Goal: Task Accomplishment & Management: Manage account settings

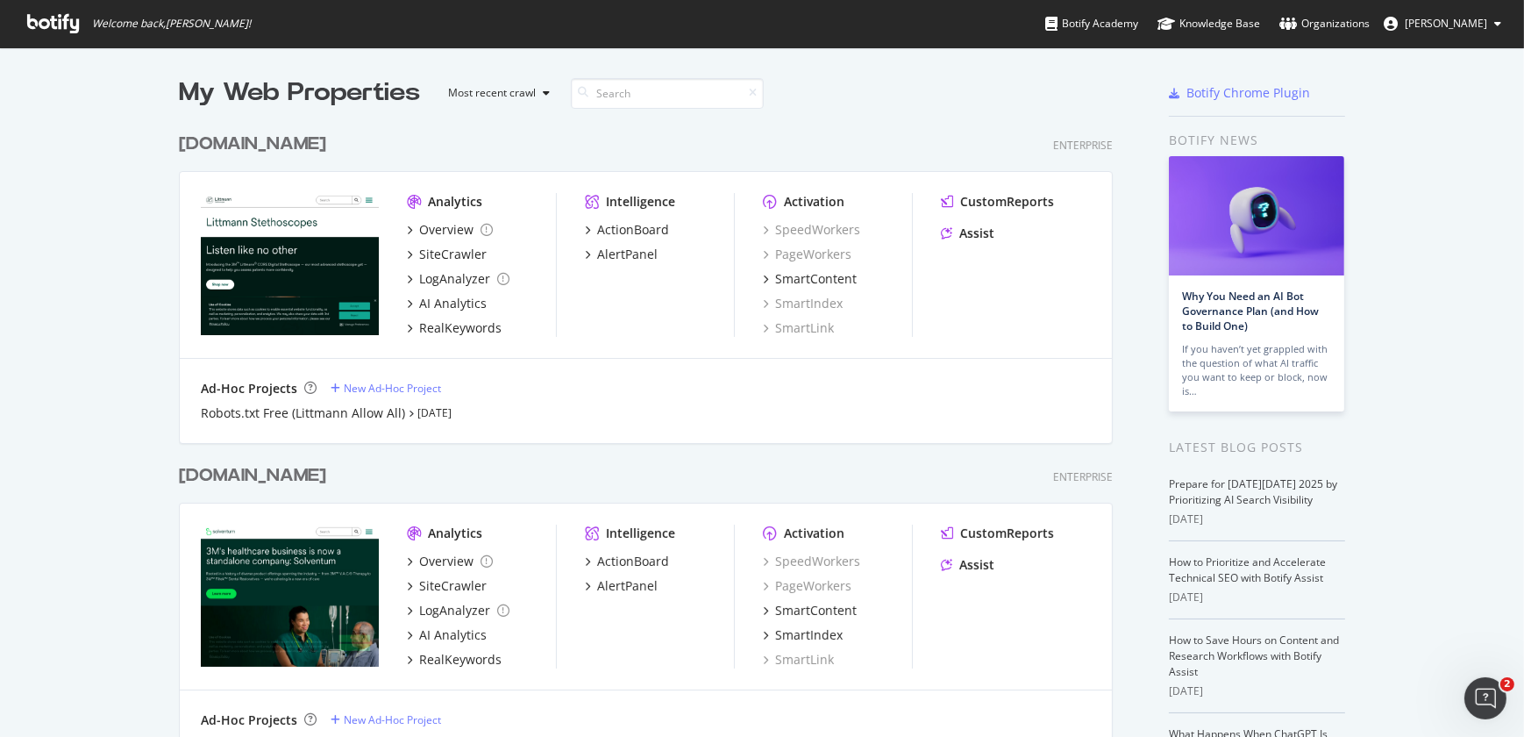
scroll to position [644, 0]
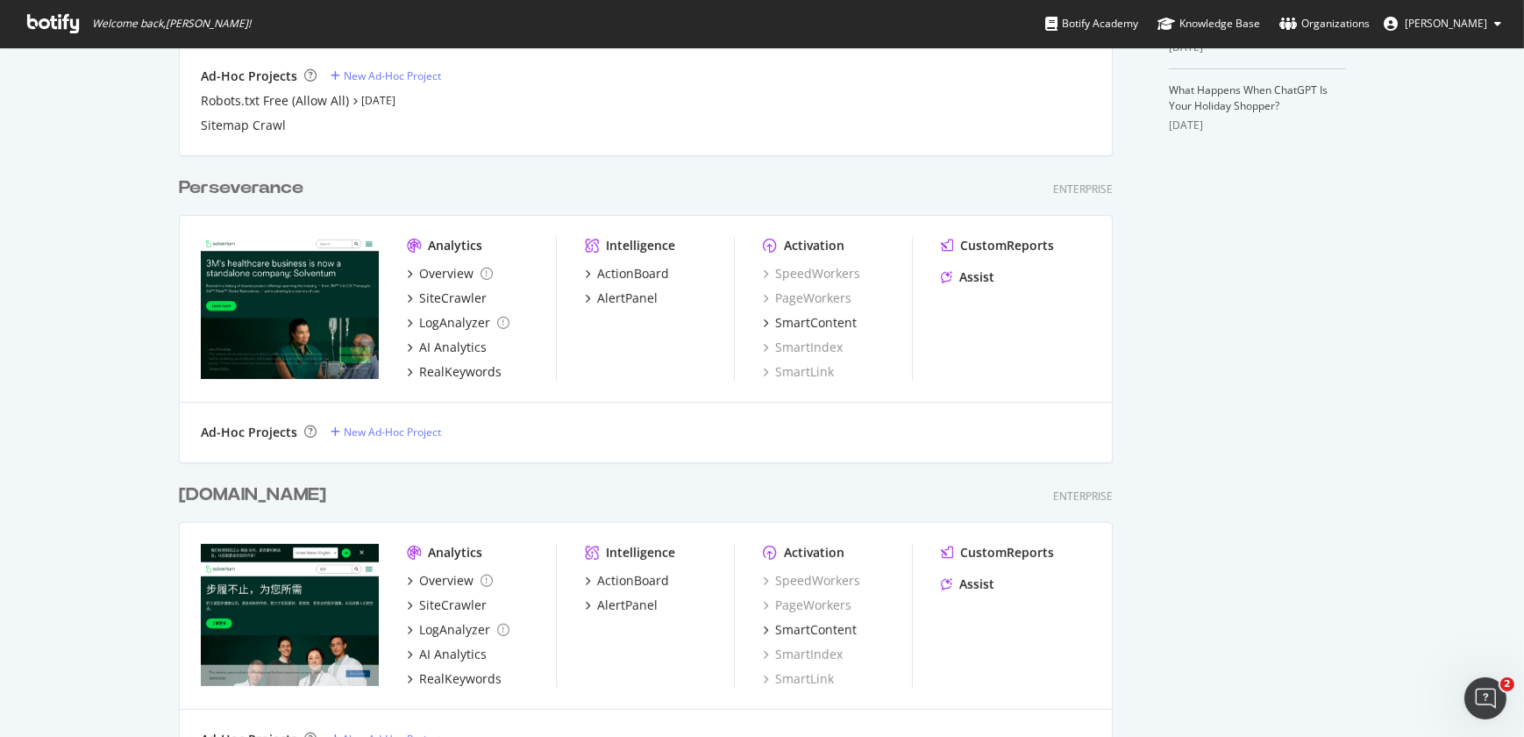
click at [238, 502] on div "[DOMAIN_NAME]" at bounding box center [252, 494] width 147 height 25
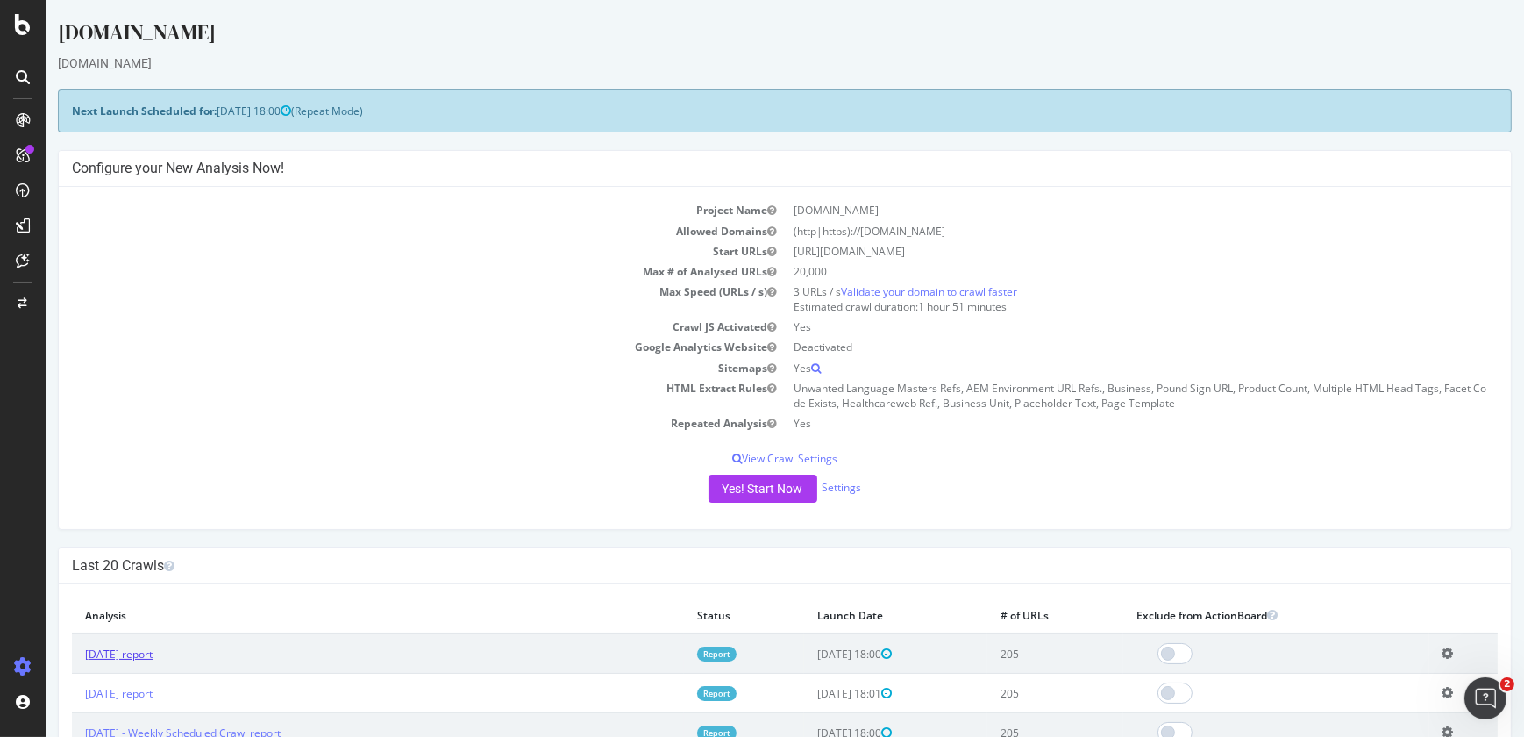
click at [153, 646] on link "2025 Oct. 5th report" at bounding box center [119, 653] width 68 height 15
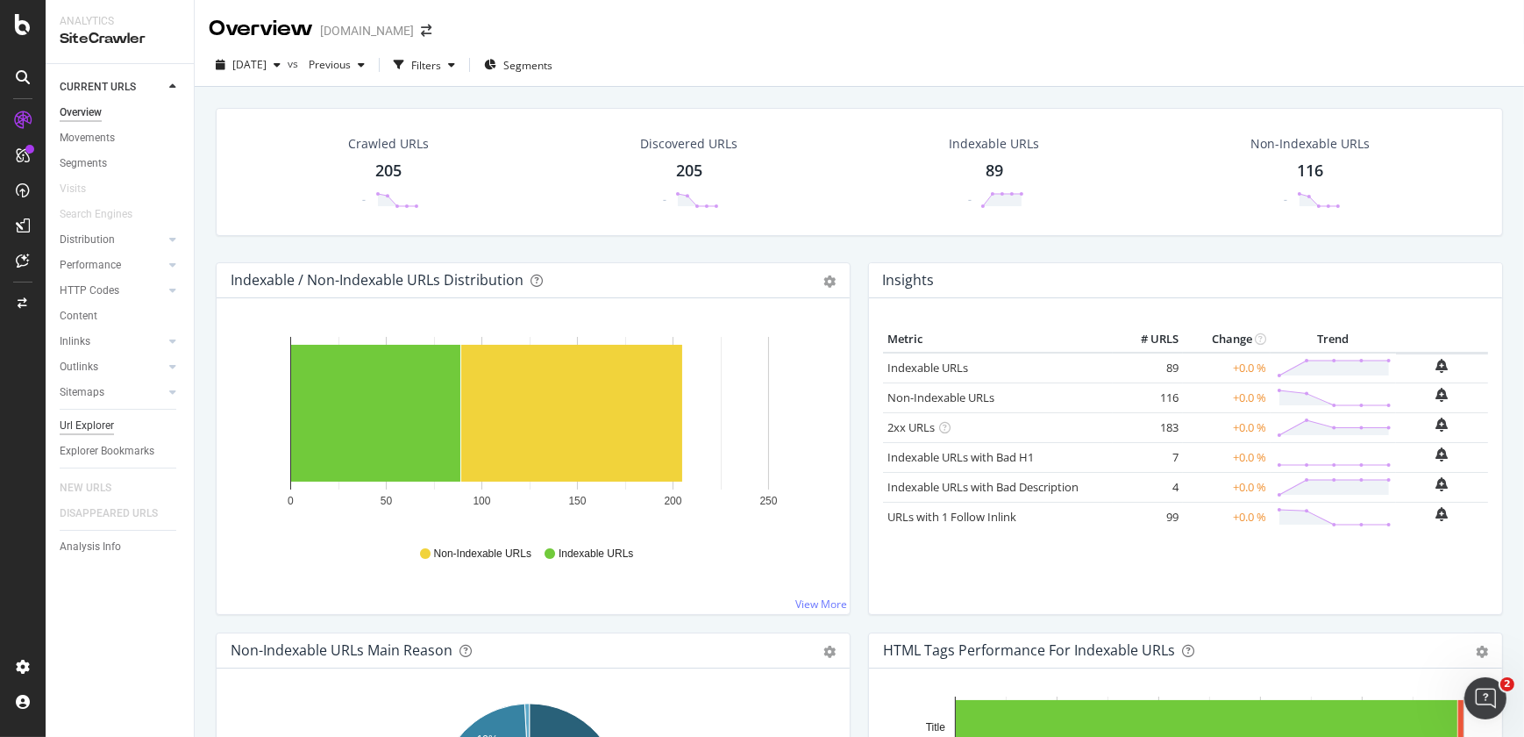
click at [103, 423] on div "Url Explorer" at bounding box center [87, 426] width 54 height 18
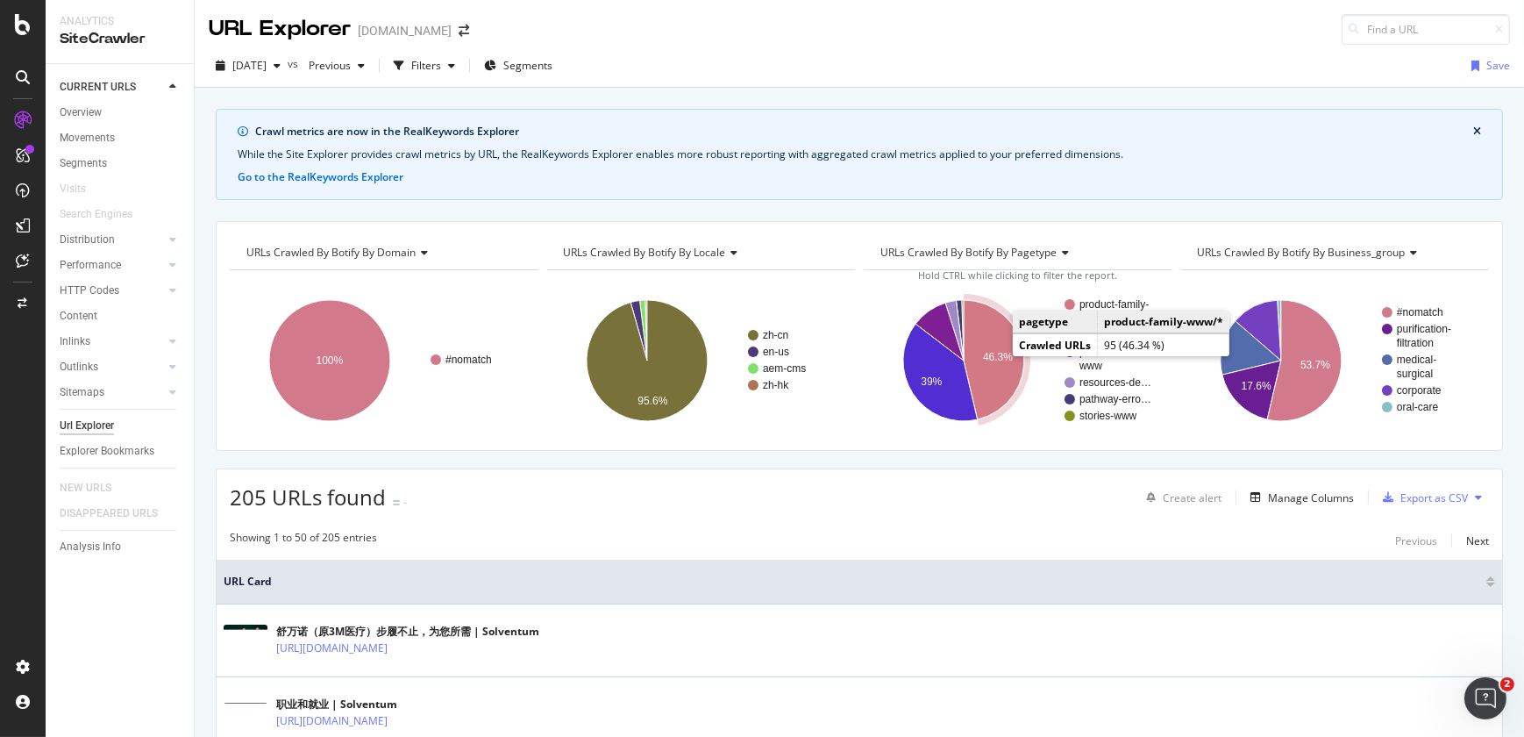
click at [995, 353] on text "46.3%" at bounding box center [998, 357] width 30 height 12
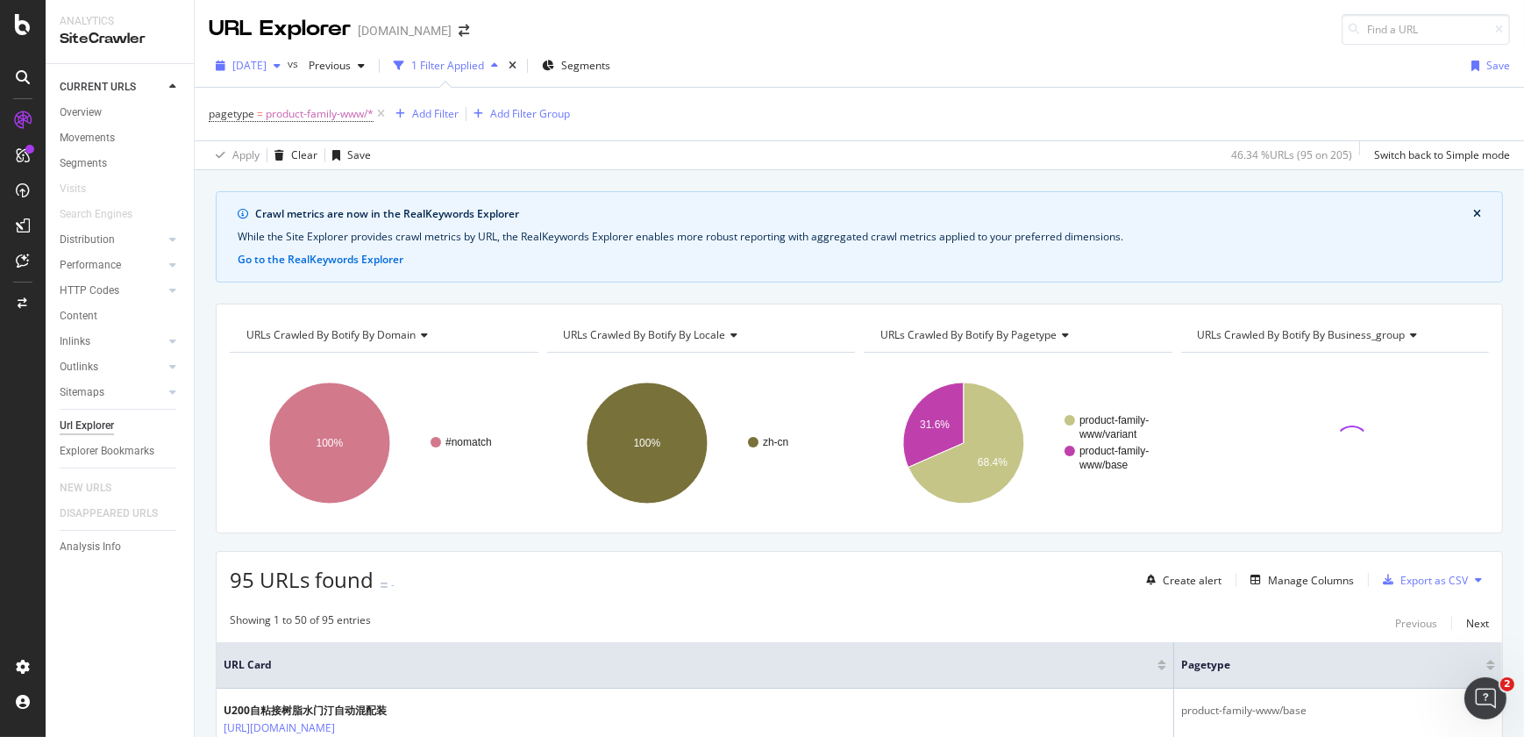
click at [257, 65] on span "2025 Oct. 5th" at bounding box center [249, 65] width 34 height 15
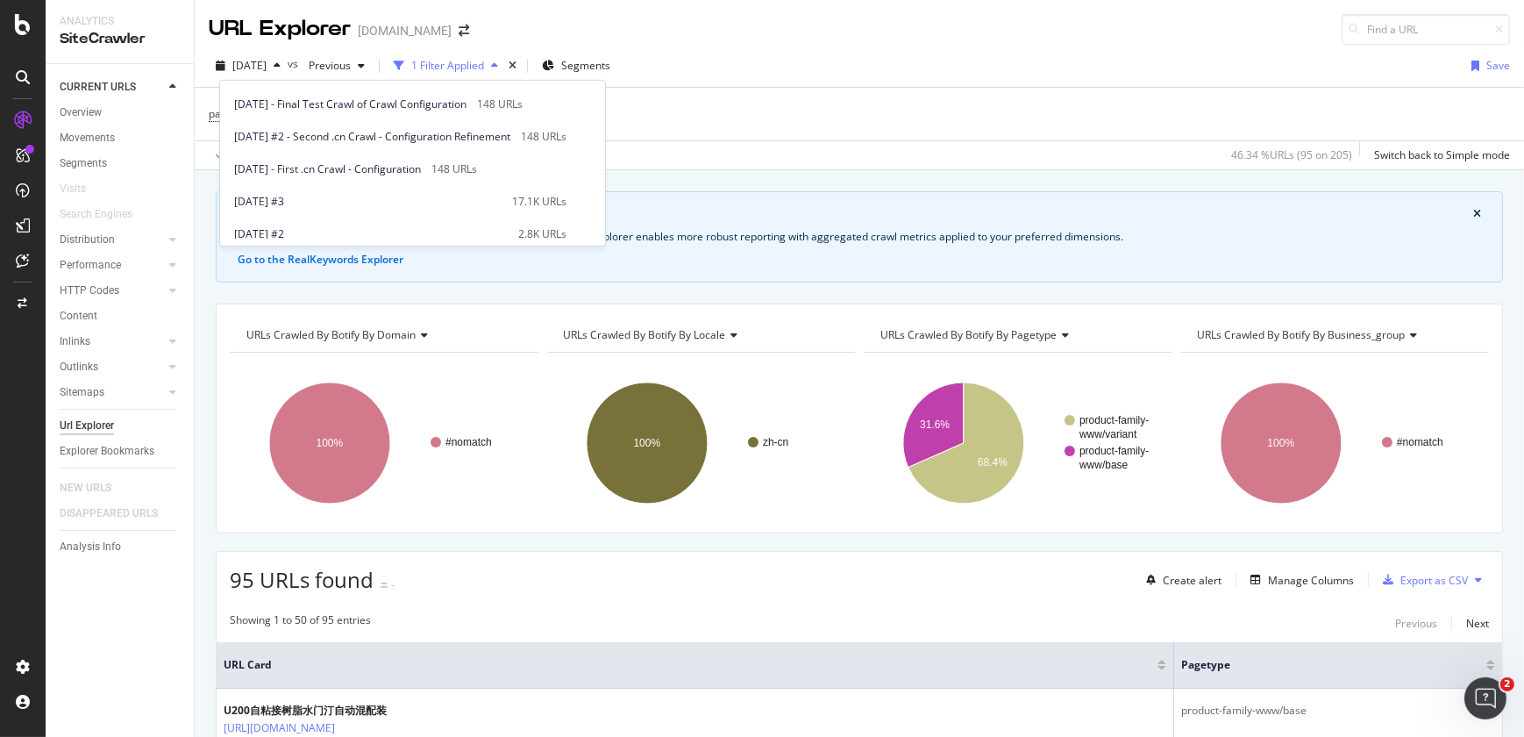
scroll to position [552, 0]
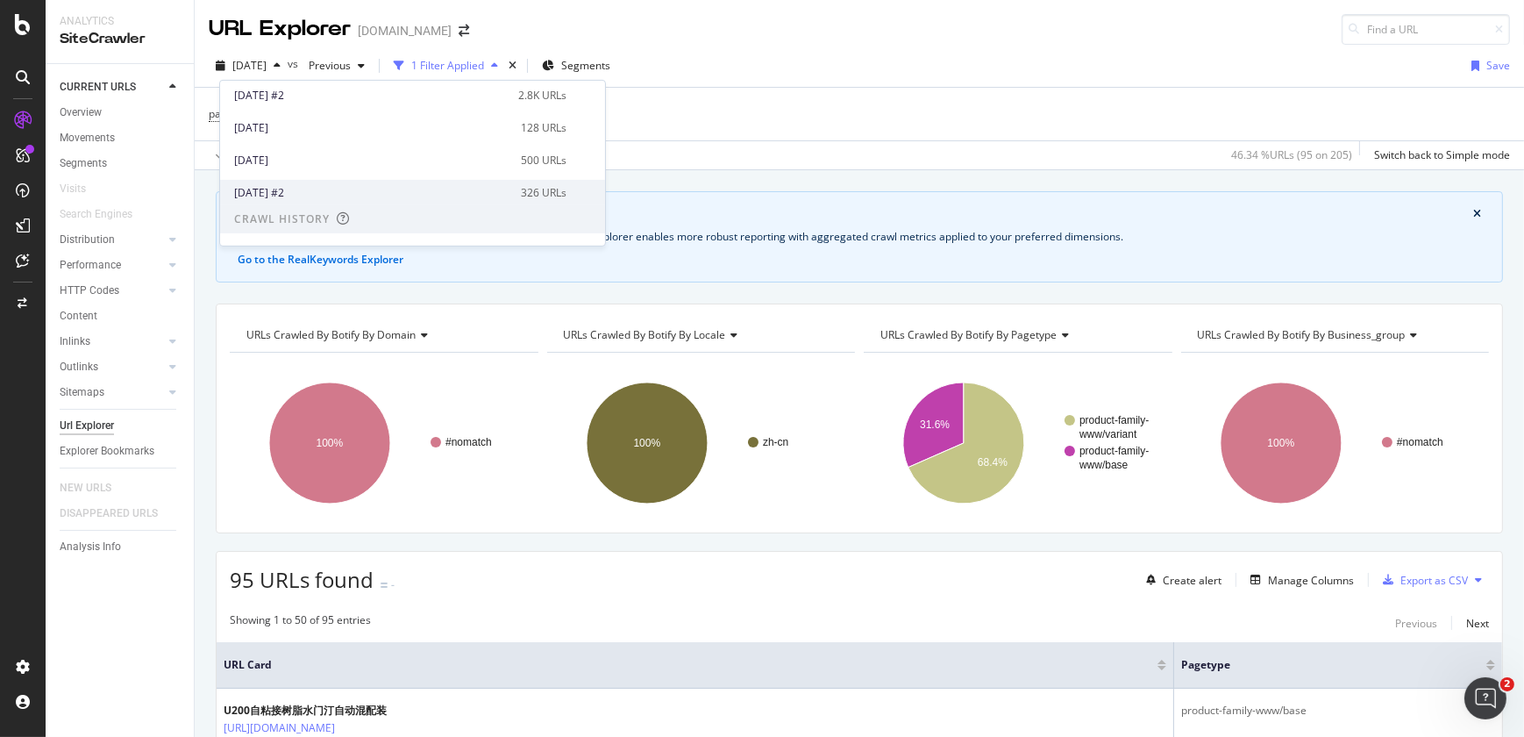
click at [510, 185] on div "2024 Sep. 14th #2" at bounding box center [372, 192] width 276 height 16
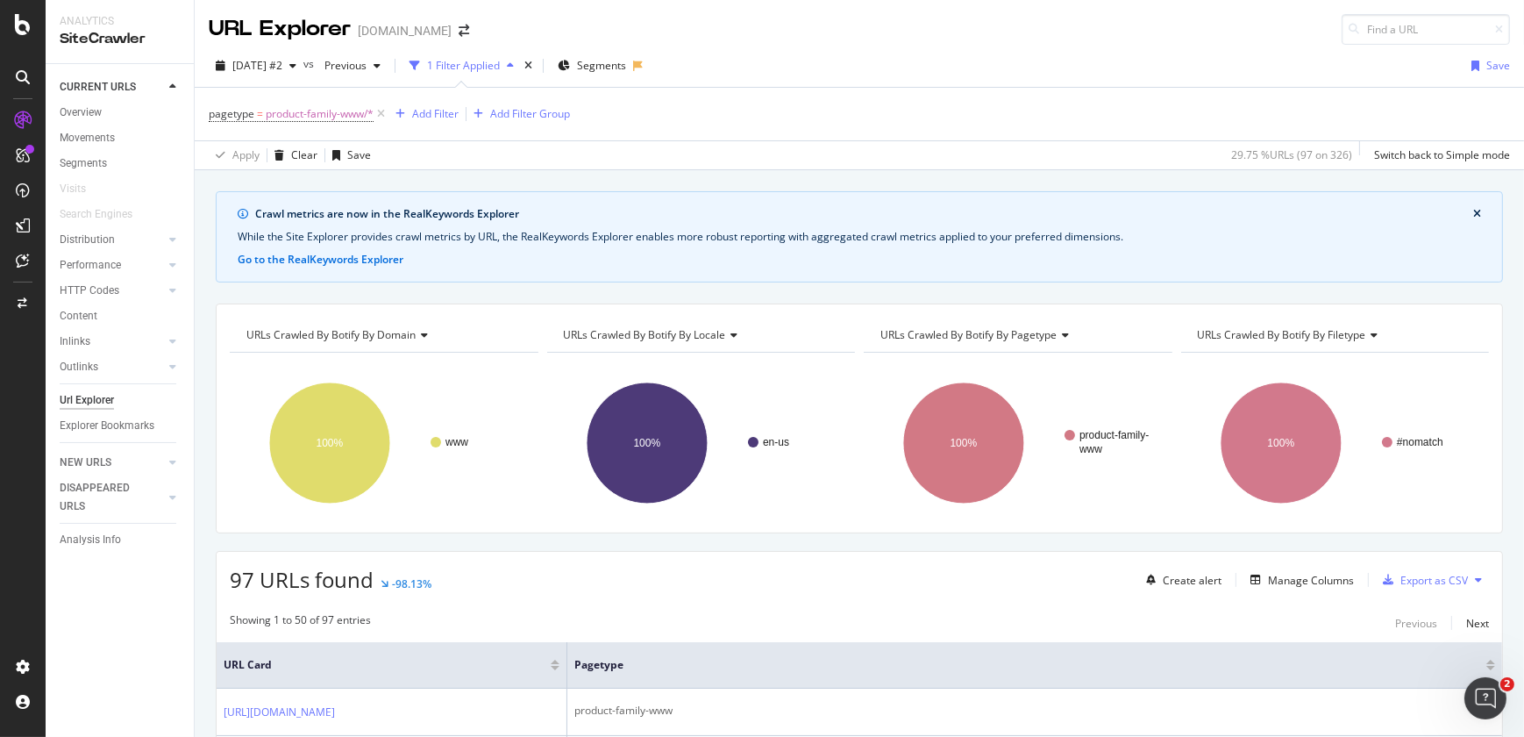
click at [1319, 347] on div "URLs Crawled By Botify By filetype" at bounding box center [1334, 335] width 280 height 28
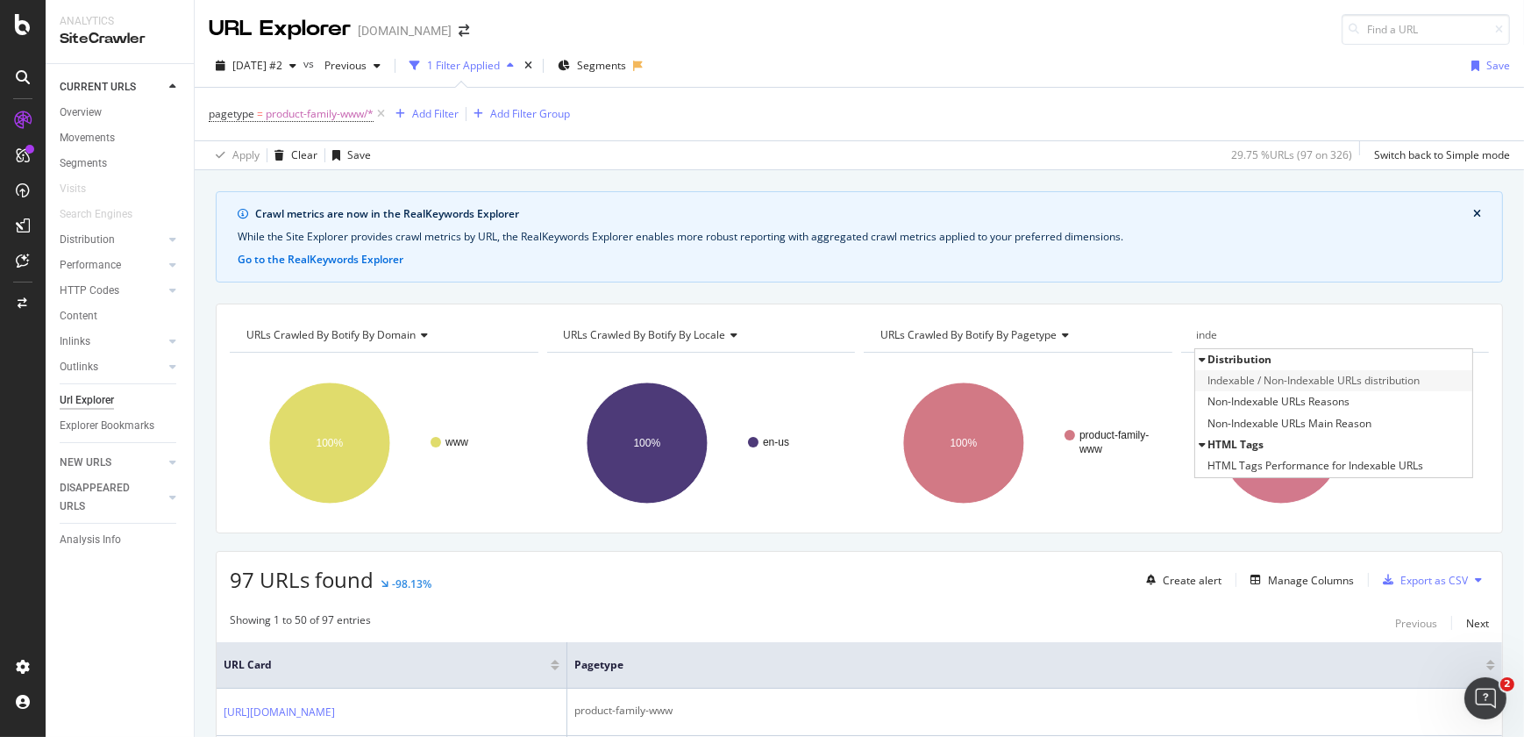
type input "inde"
click at [1264, 378] on span "Indexable / Non-Indexable URLs distribution" at bounding box center [1314, 381] width 212 height 18
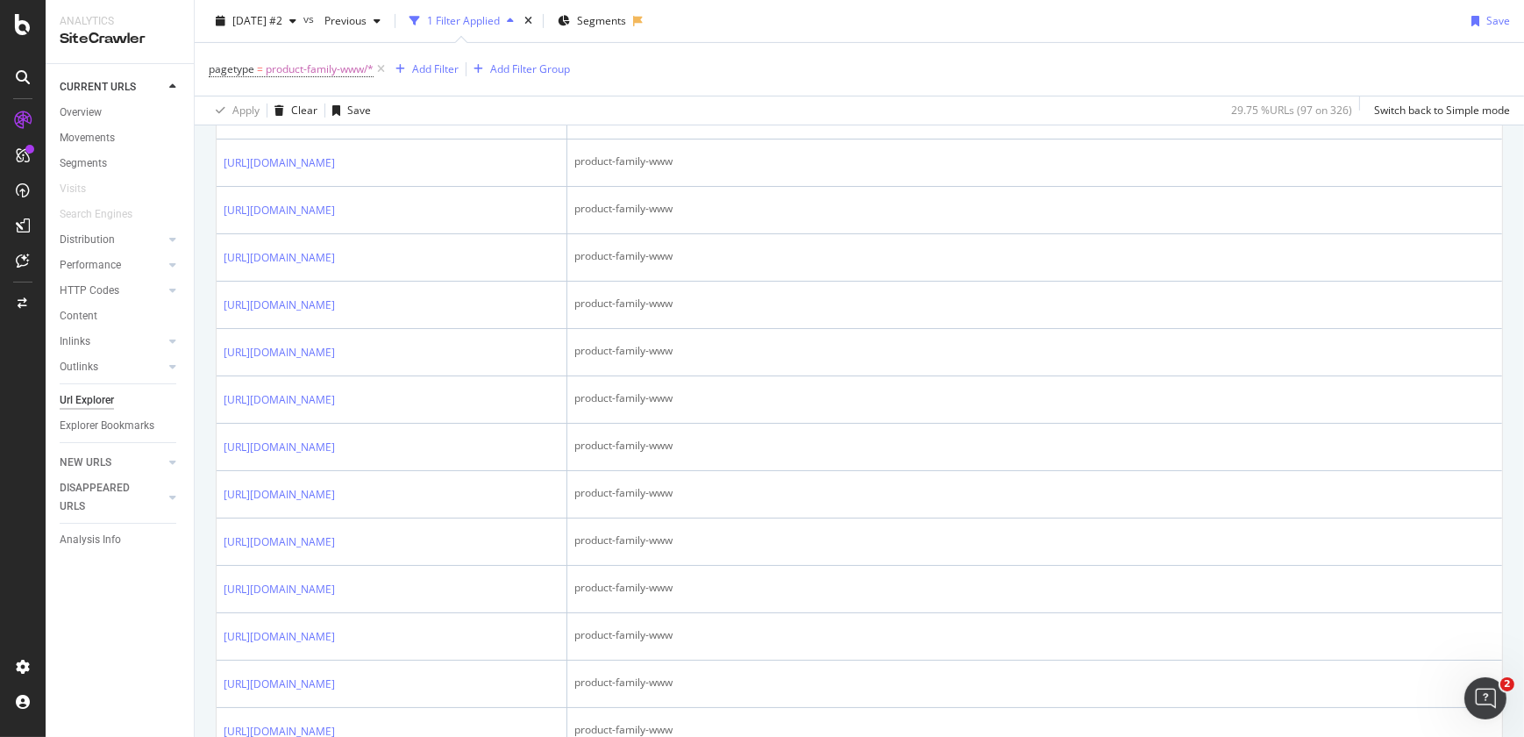
scroll to position [1288, 0]
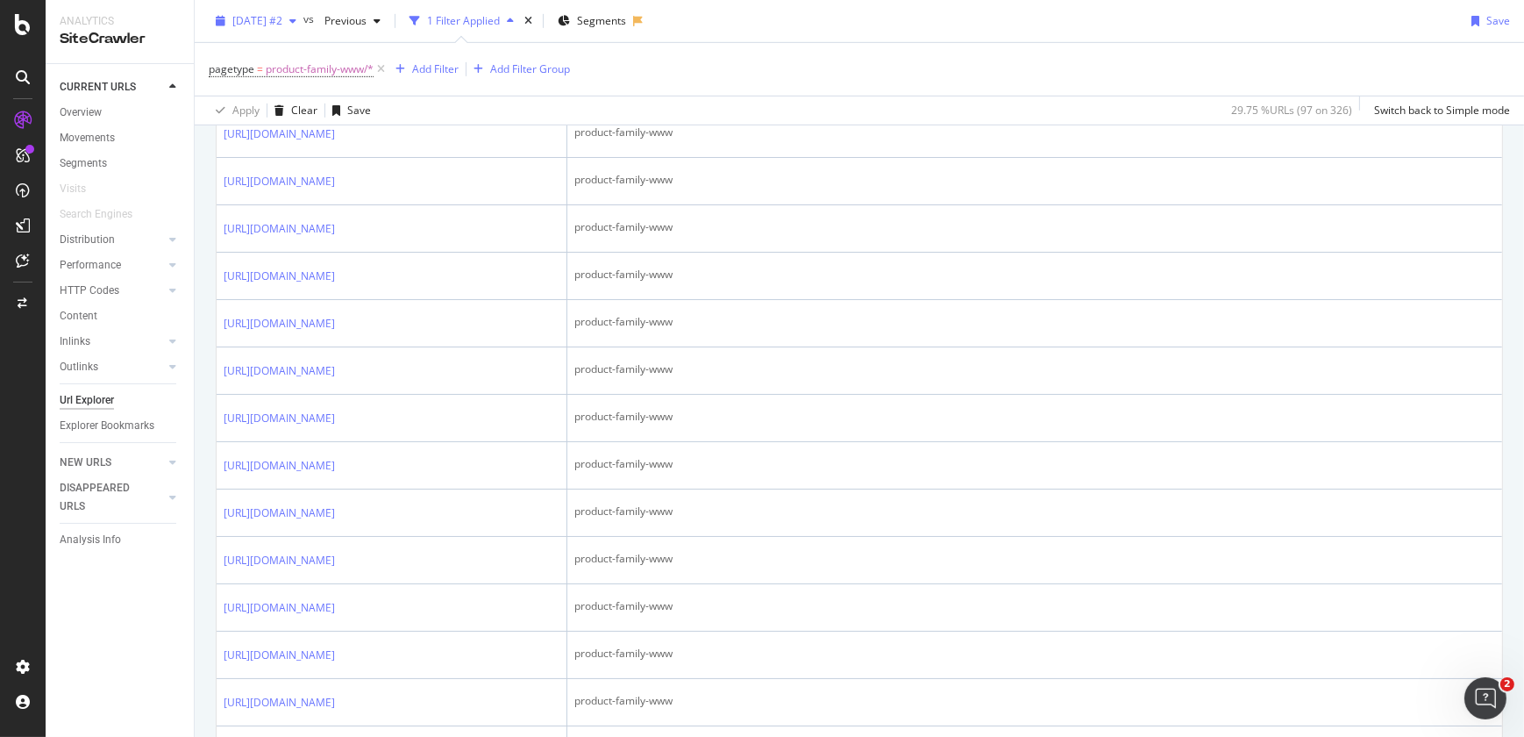
click at [282, 21] on span "2024 Sep. 14th #2" at bounding box center [257, 20] width 50 height 15
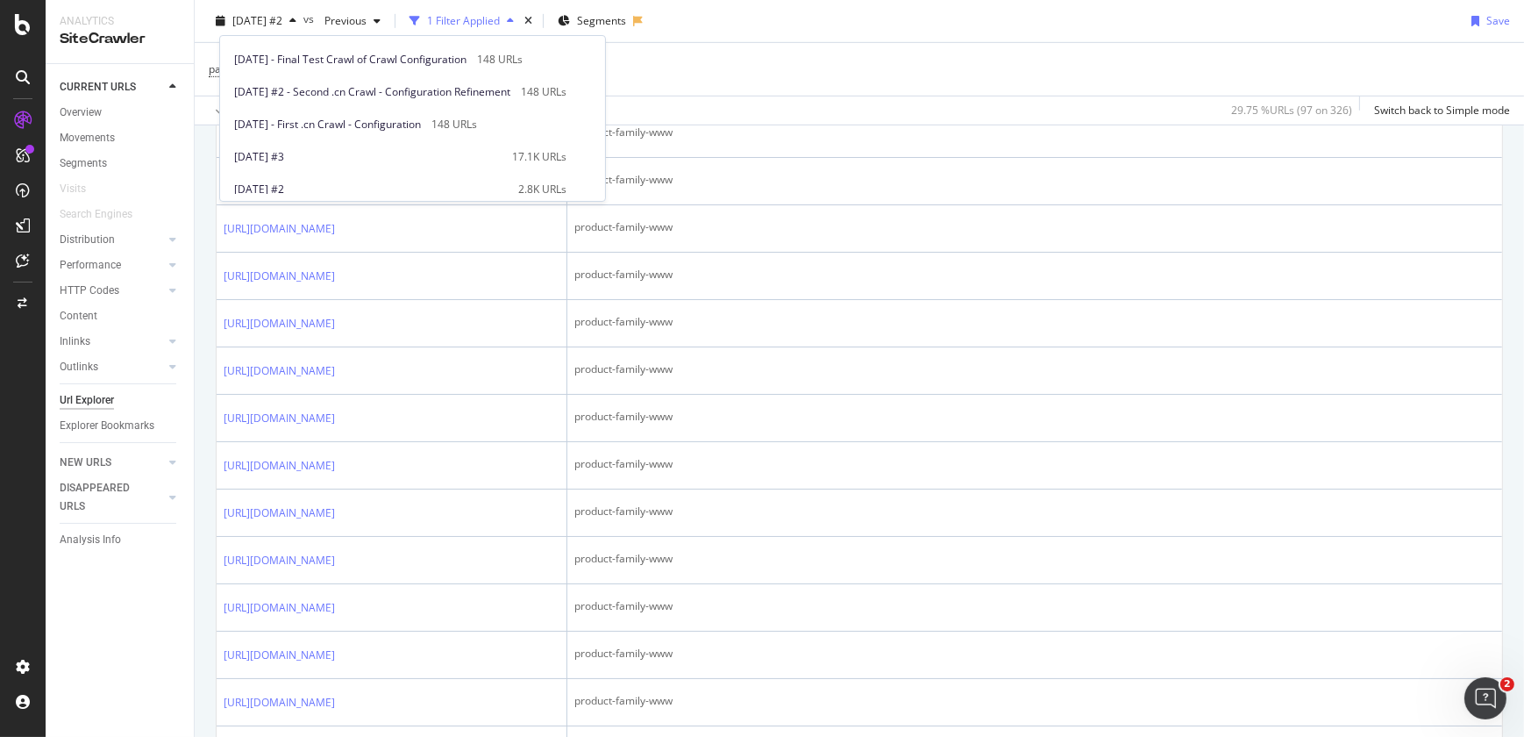
scroll to position [276, 0]
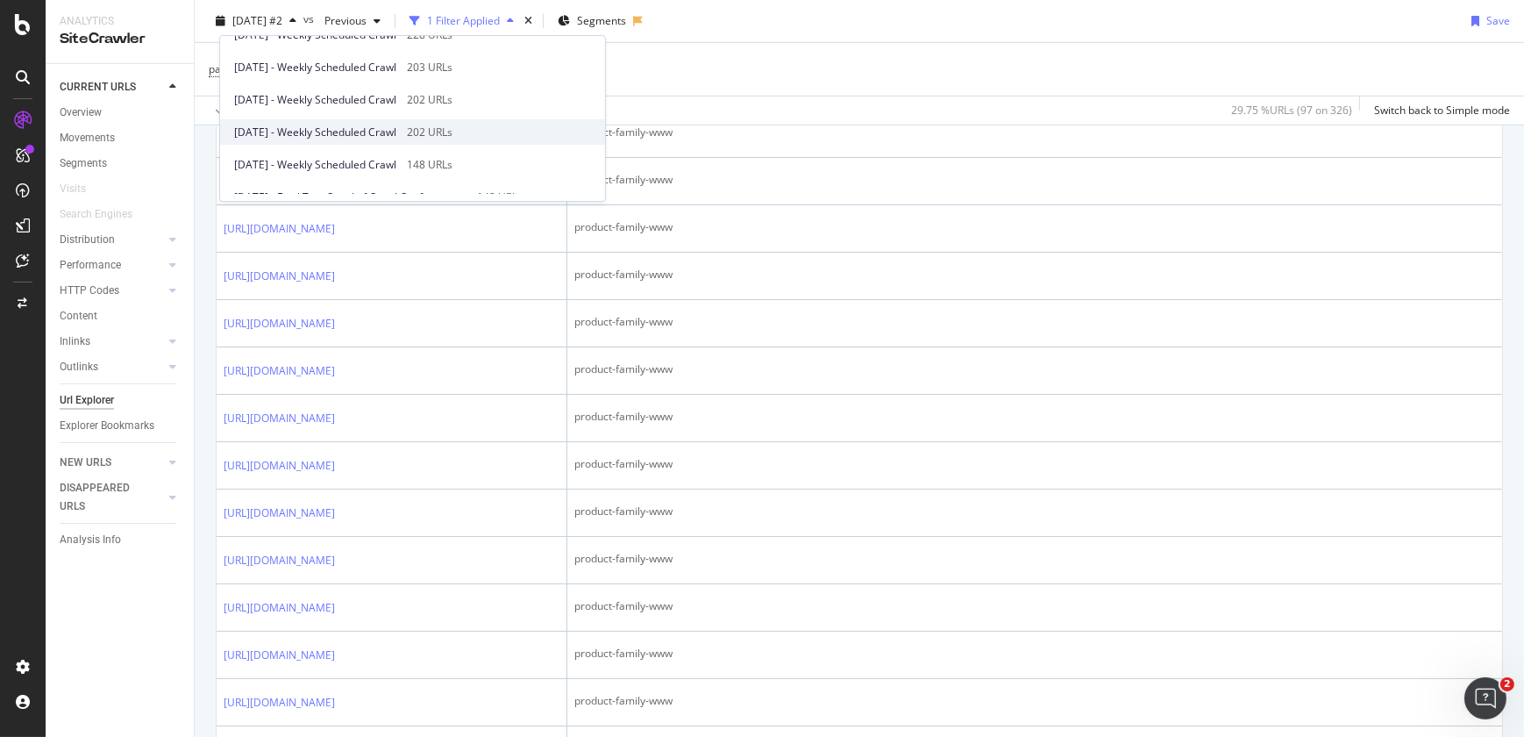
click at [495, 133] on div "2025 Jul. 27th - Weekly Scheduled Crawl 202 URLs" at bounding box center [400, 133] width 332 height 16
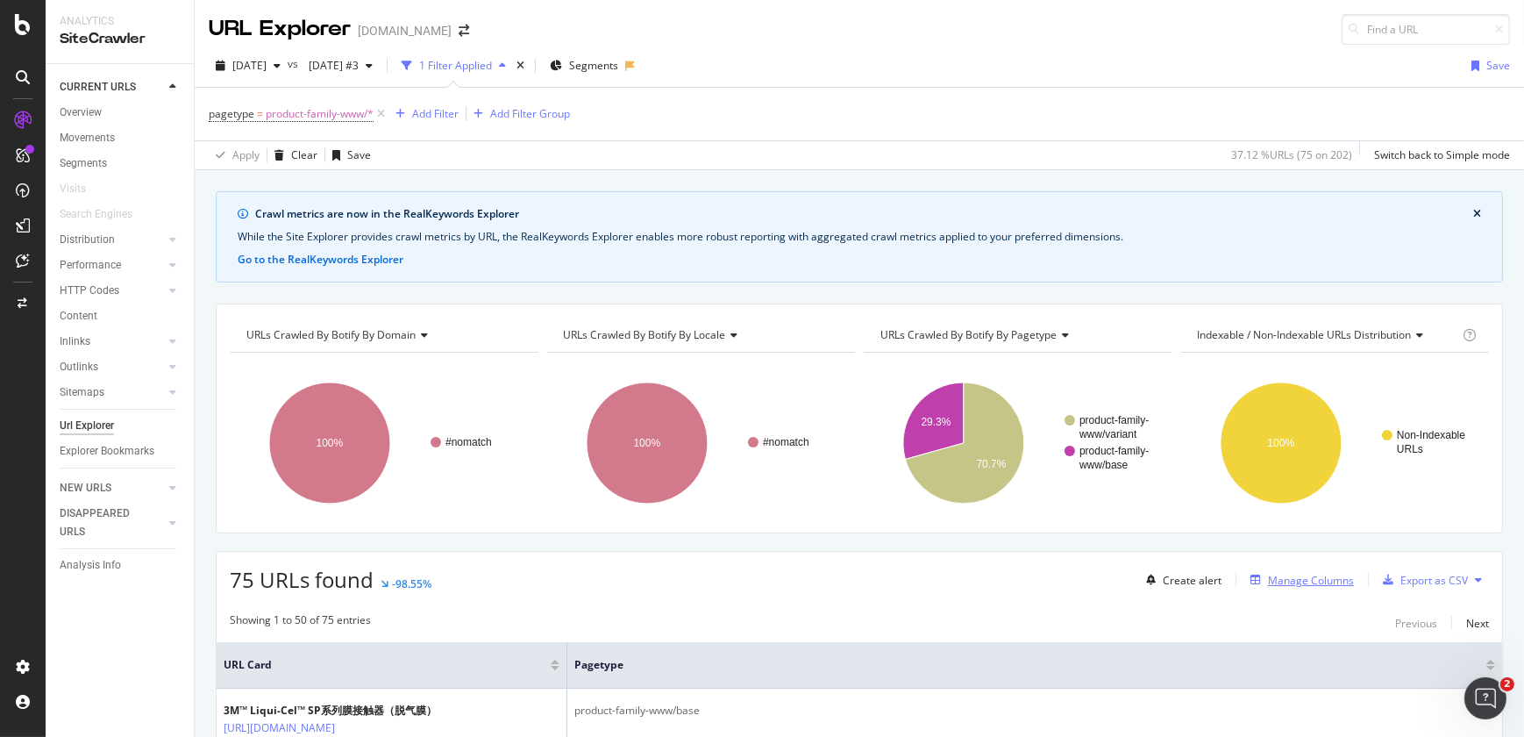
click at [1300, 577] on div "Manage Columns" at bounding box center [1311, 580] width 86 height 15
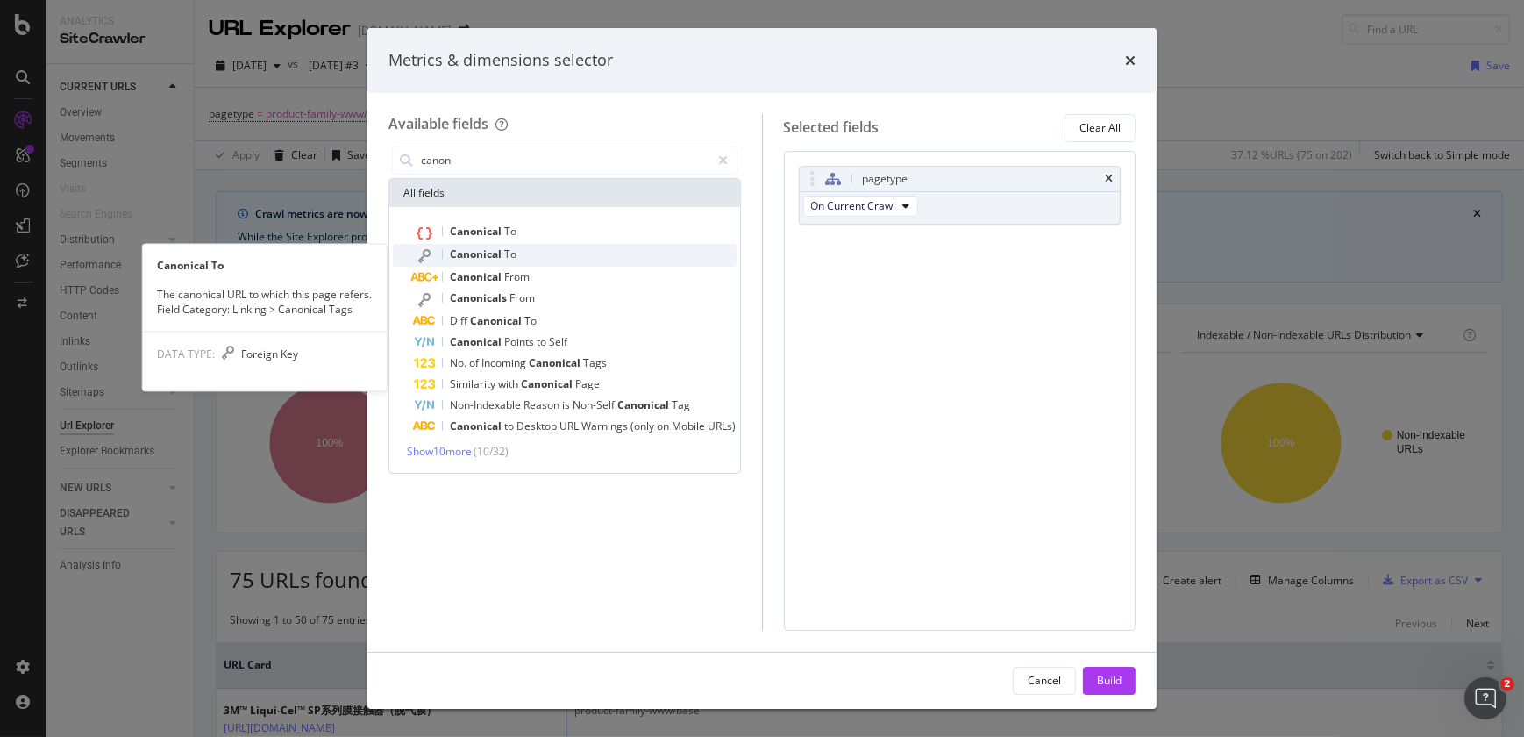
type input "canon"
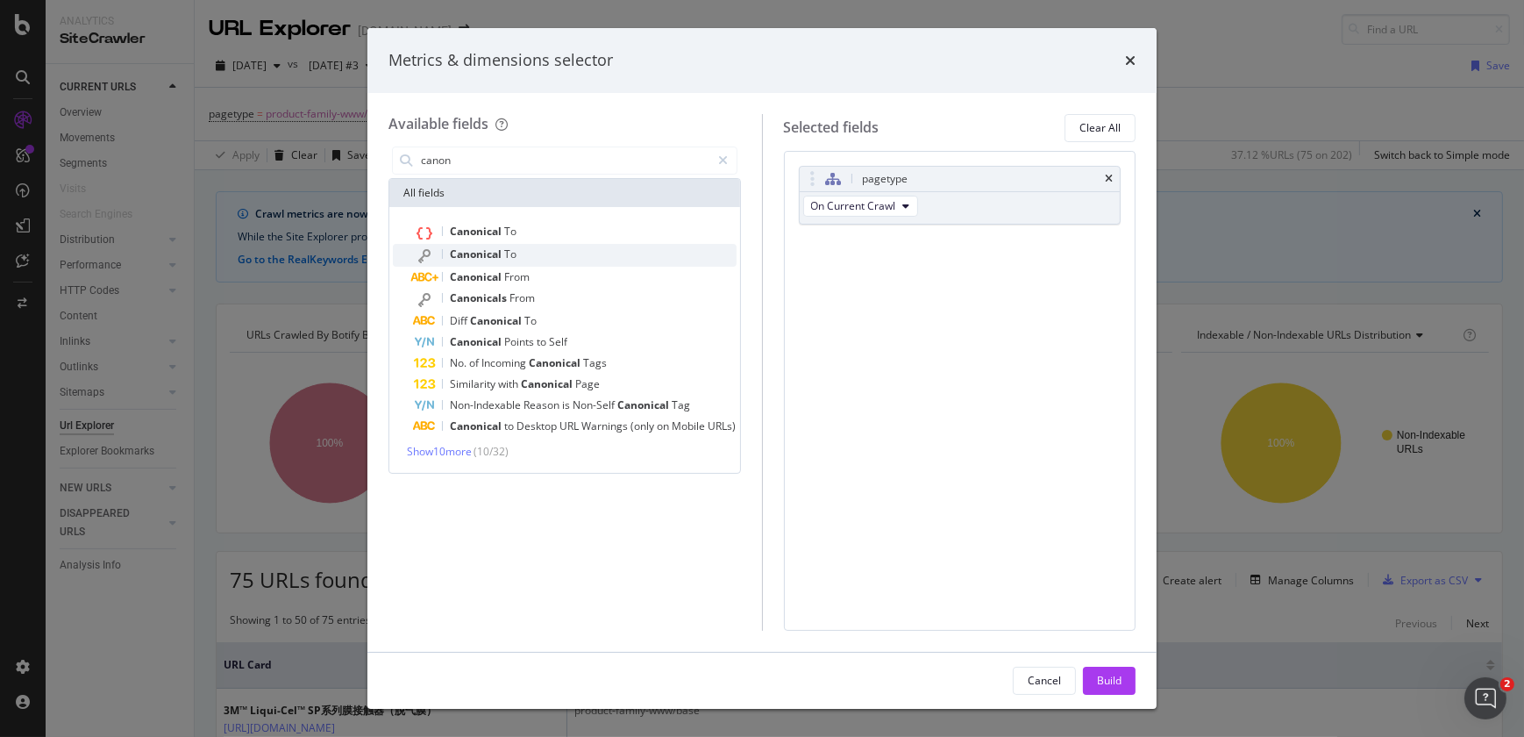
click at [510, 253] on span "To" at bounding box center [510, 253] width 12 height 15
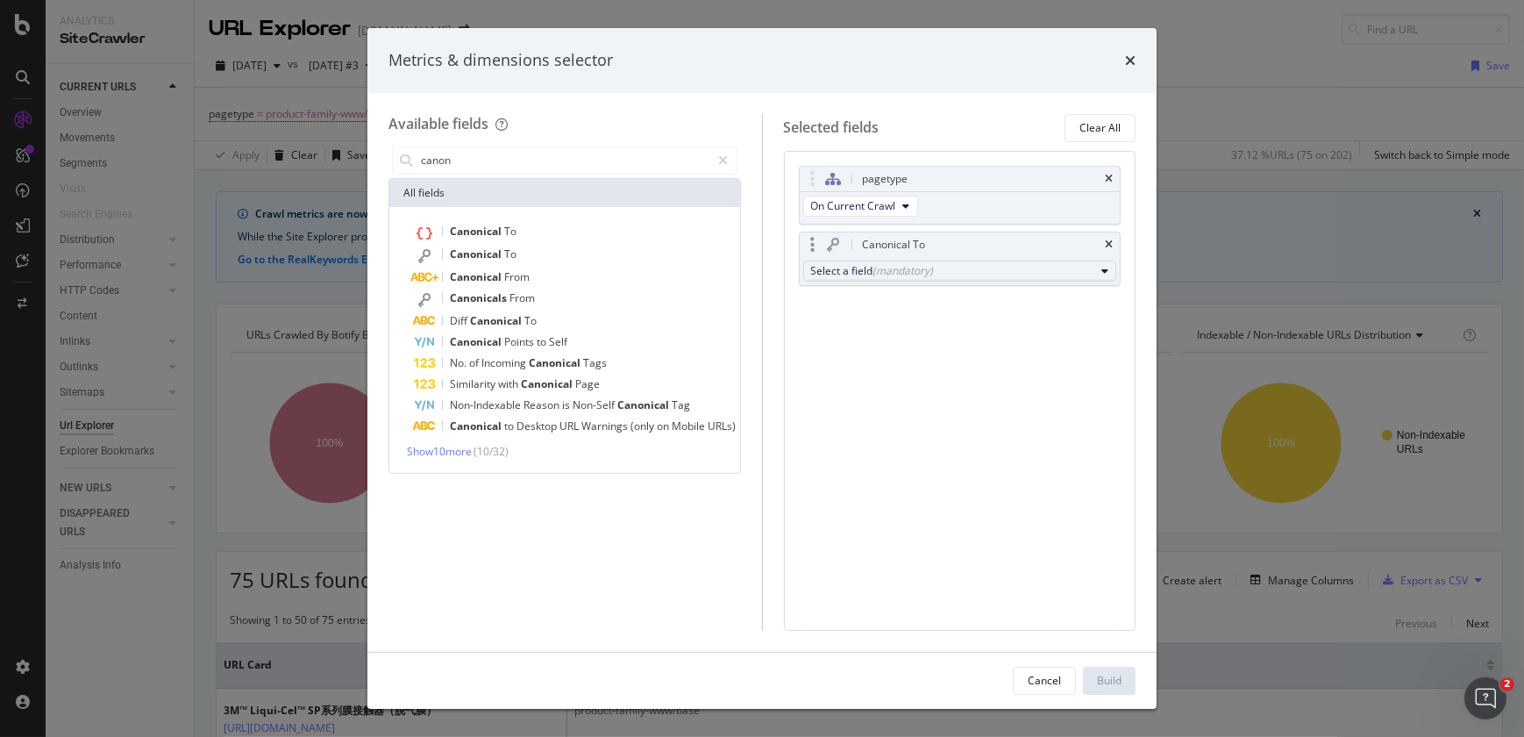
click at [971, 274] on div "Select a field (mandatory)" at bounding box center [953, 270] width 284 height 15
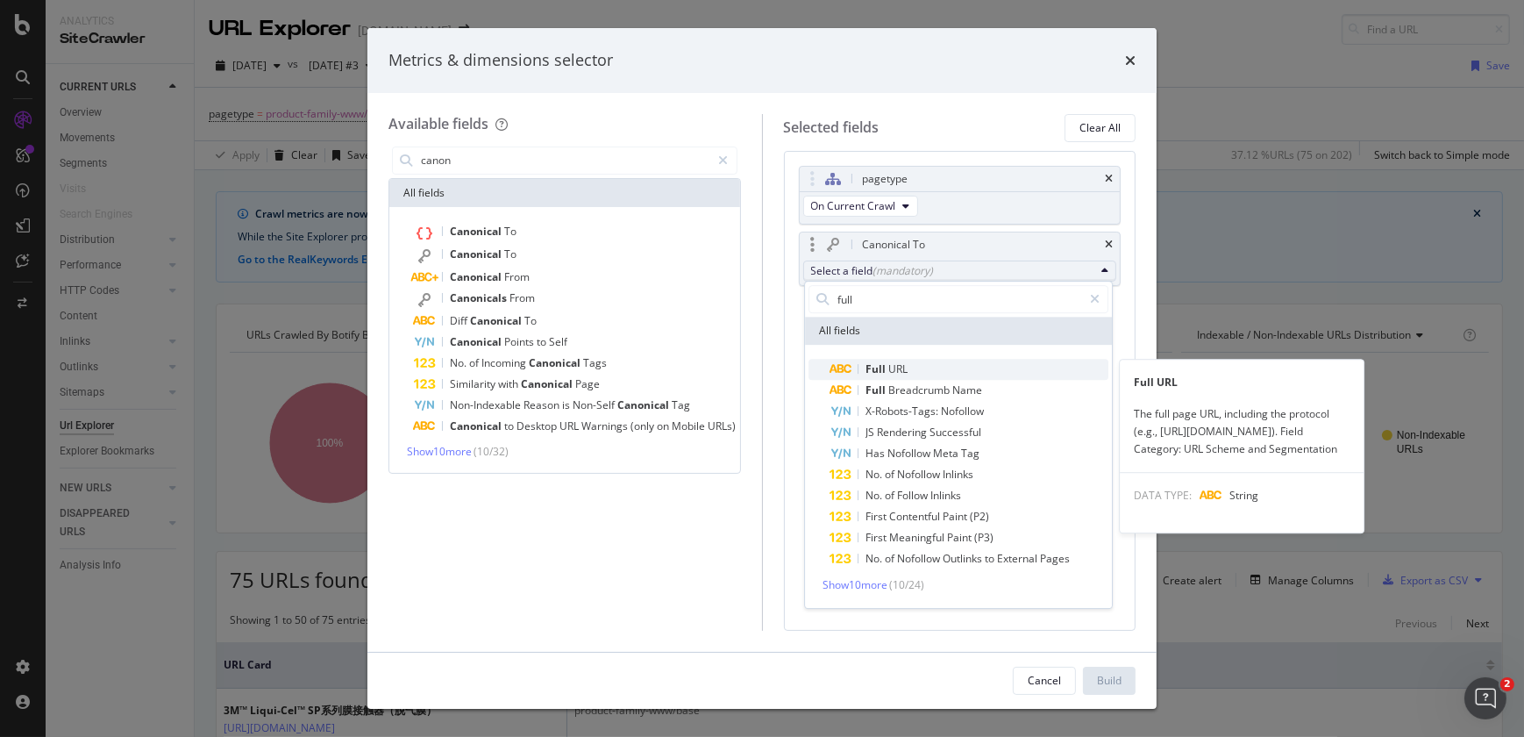
type input "full"
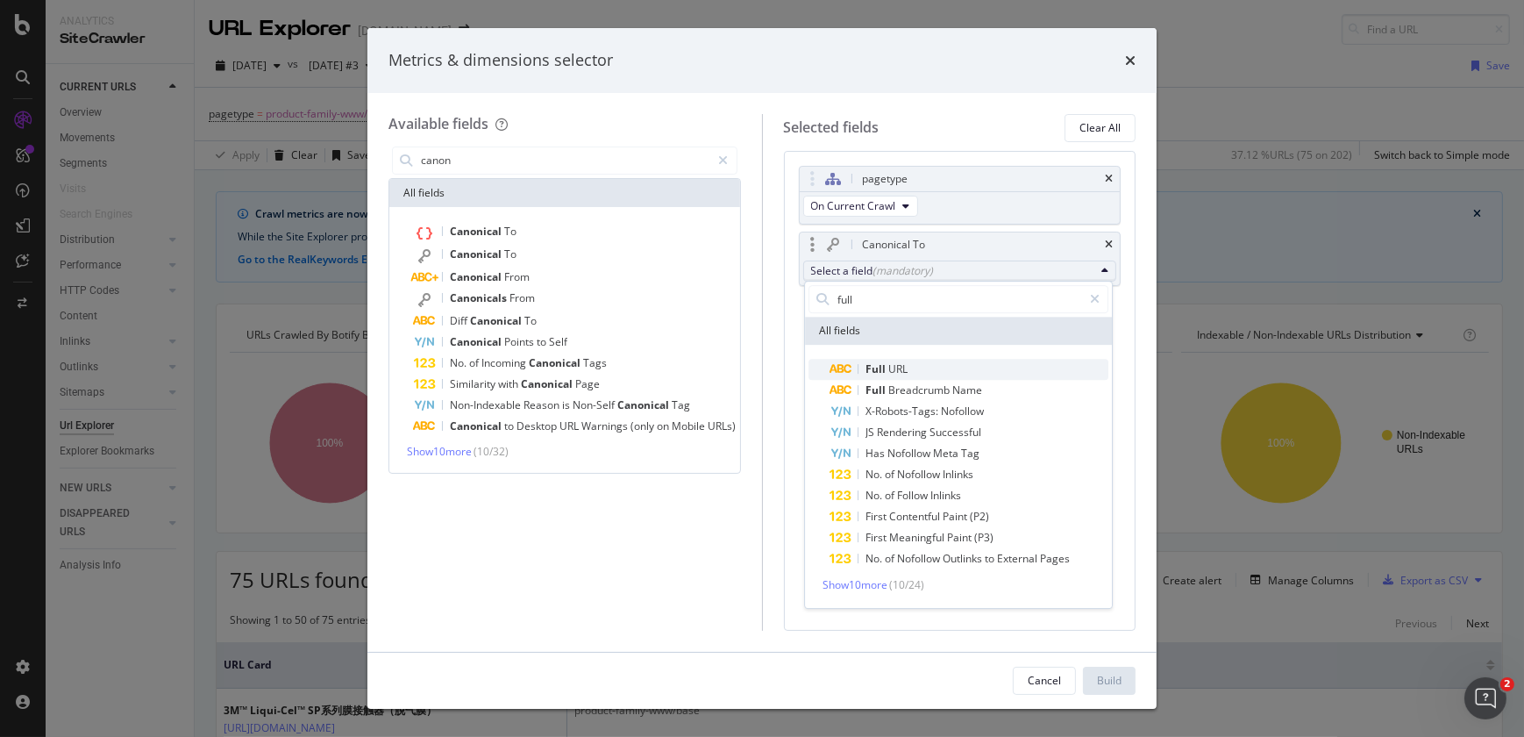
click at [890, 378] on div "Full URL" at bounding box center [869, 369] width 78 height 21
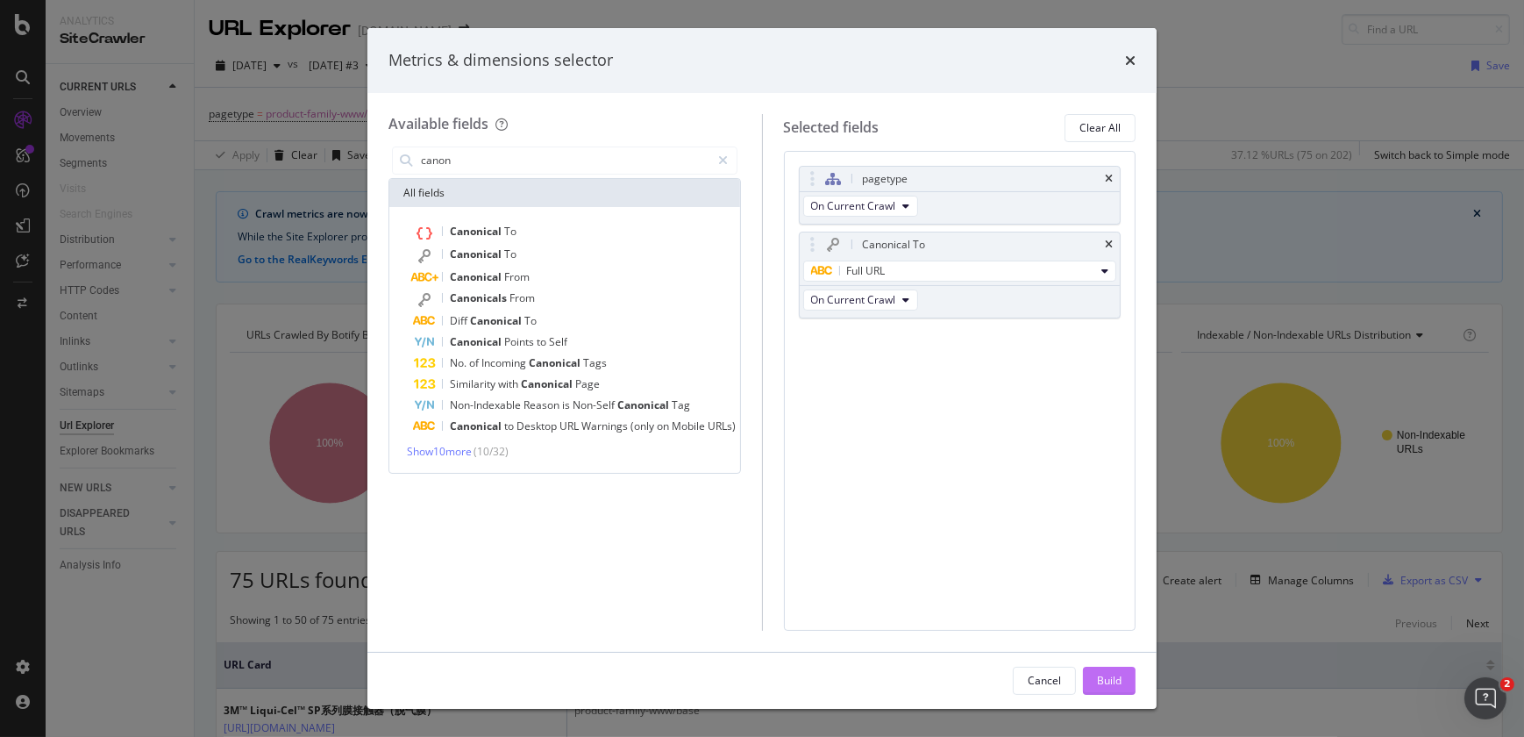
drag, startPoint x: 1110, startPoint y: 694, endPoint x: 1110, endPoint y: 680, distance: 14.0
click at [1110, 680] on div "Cancel Build" at bounding box center [761, 680] width 789 height 56
click at [1110, 680] on div "Build" at bounding box center [1109, 680] width 25 height 15
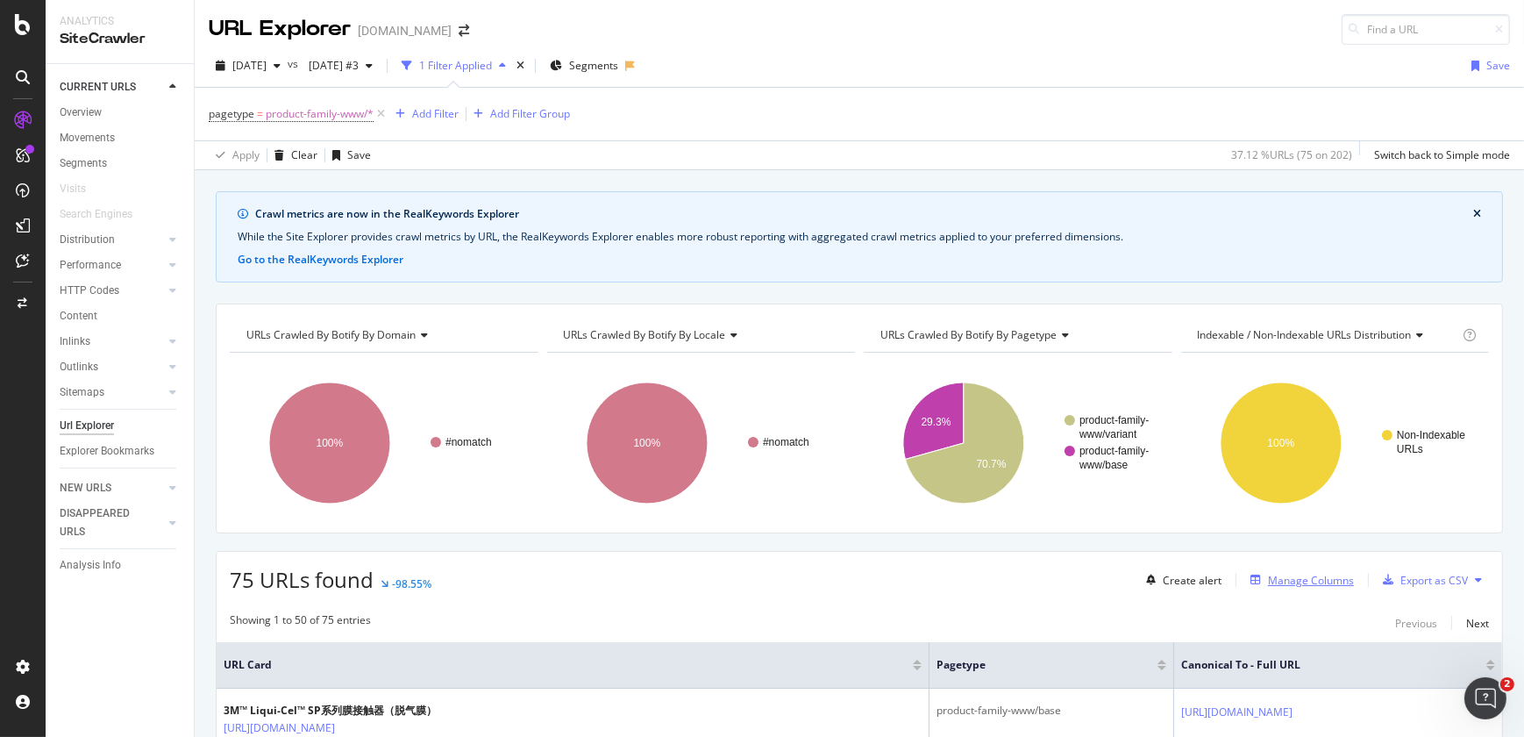
click at [1292, 575] on div "Manage Columns" at bounding box center [1311, 580] width 86 height 15
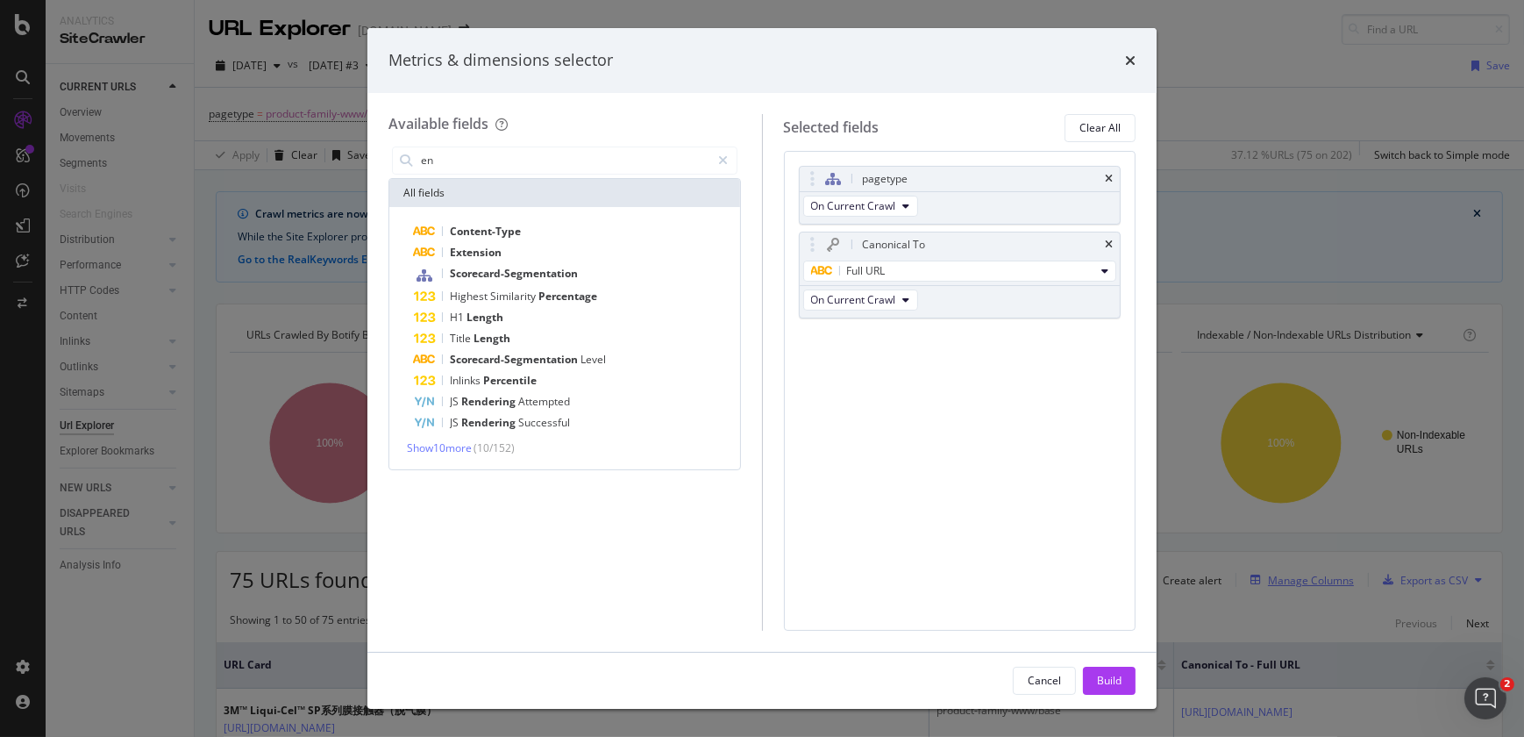
type input "e"
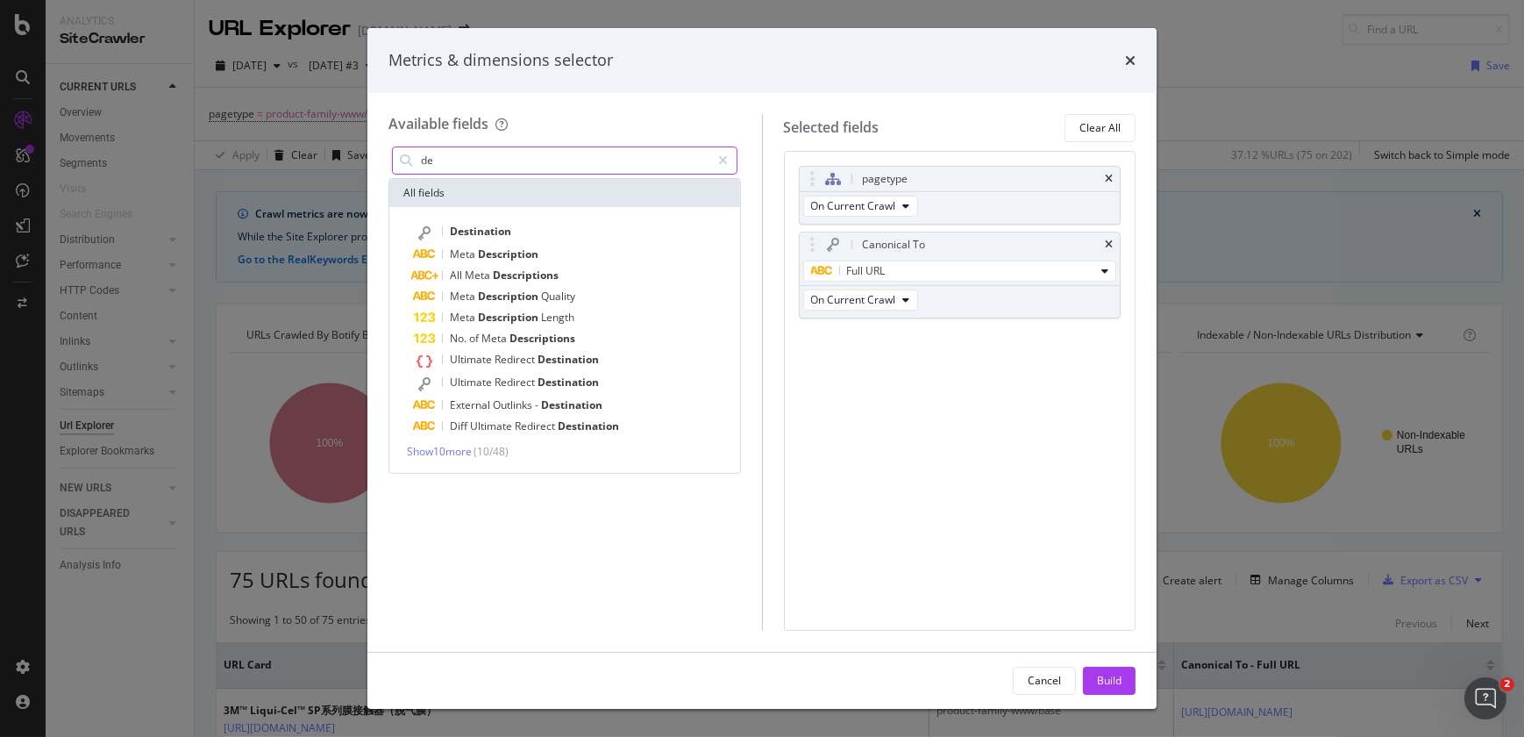
type input "d"
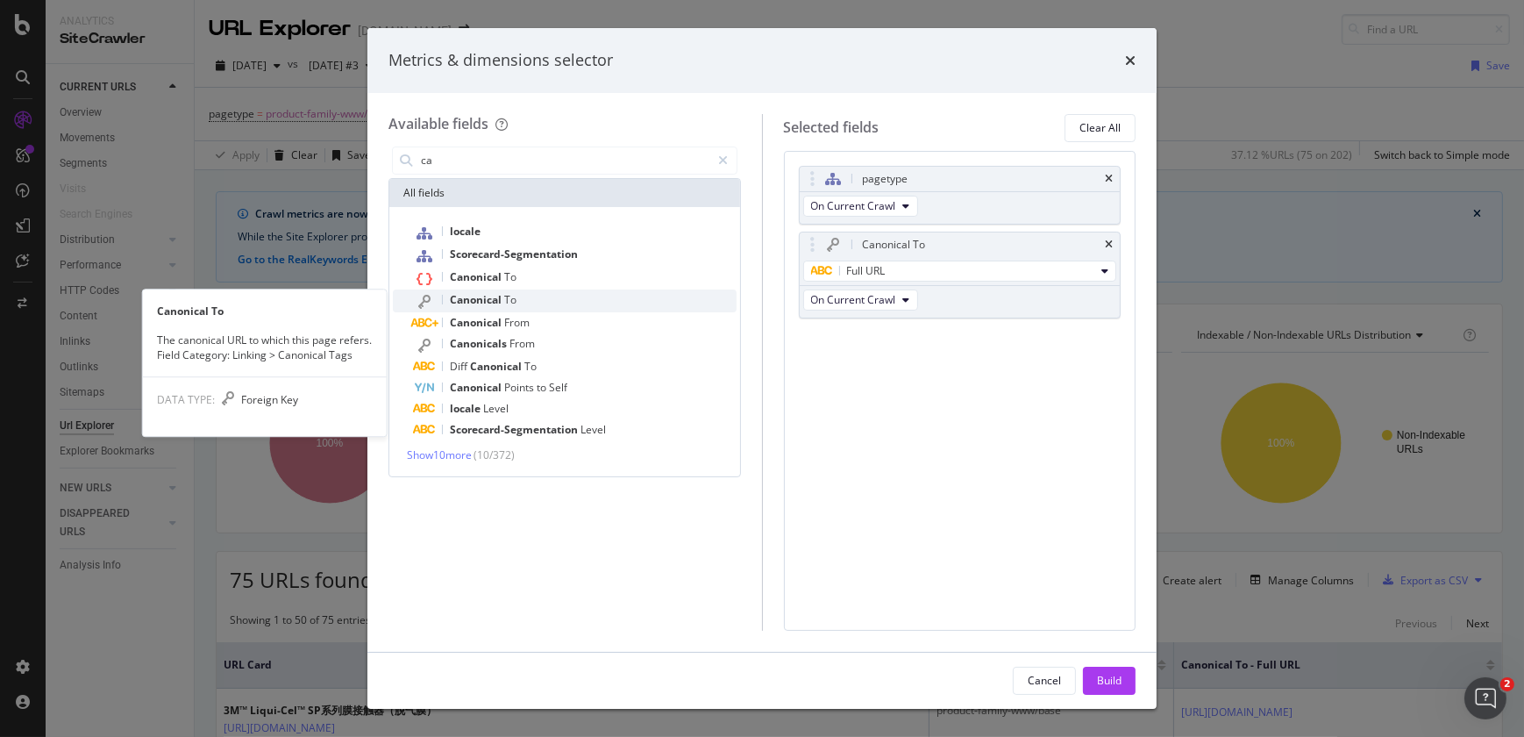
type input "ca"
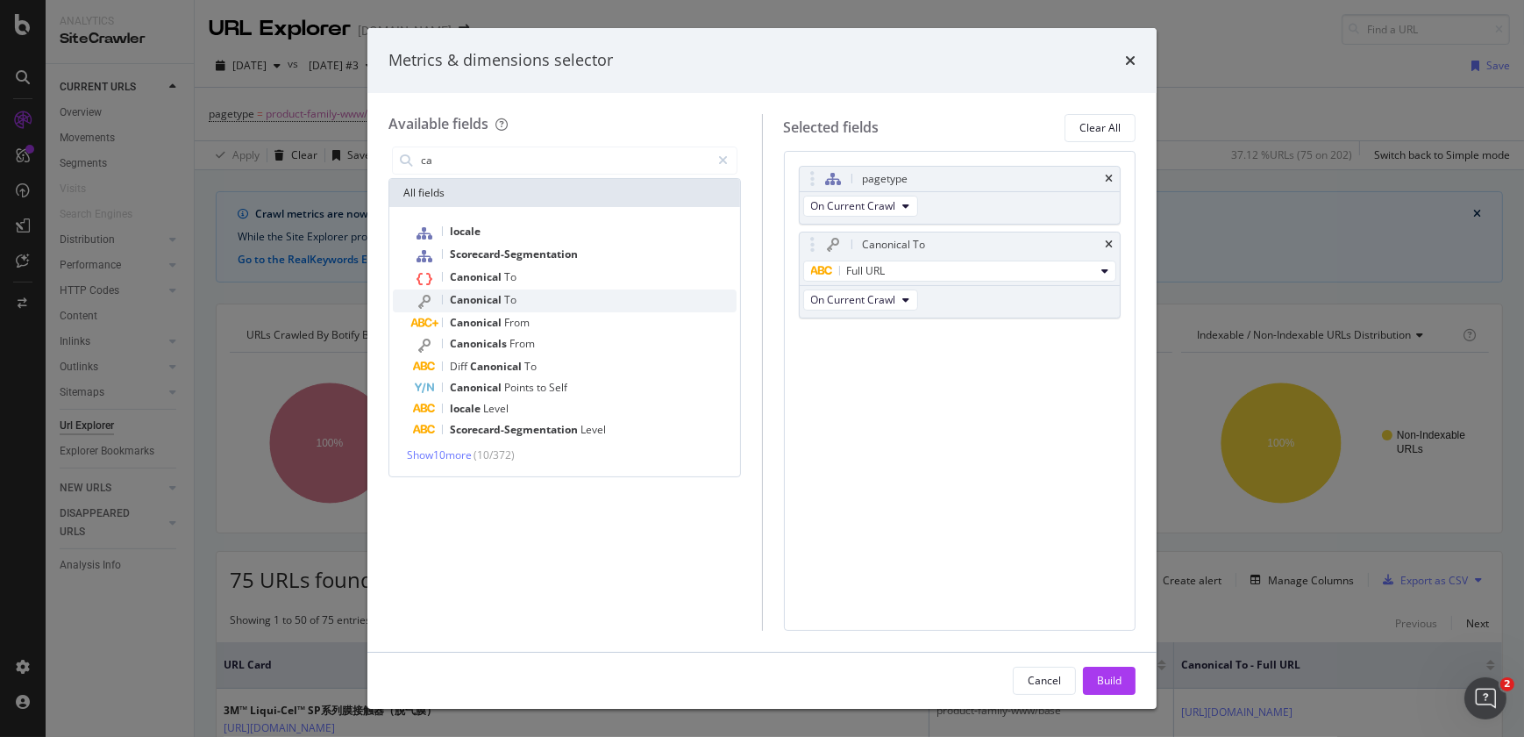
click at [491, 297] on span "Canonical" at bounding box center [477, 299] width 54 height 15
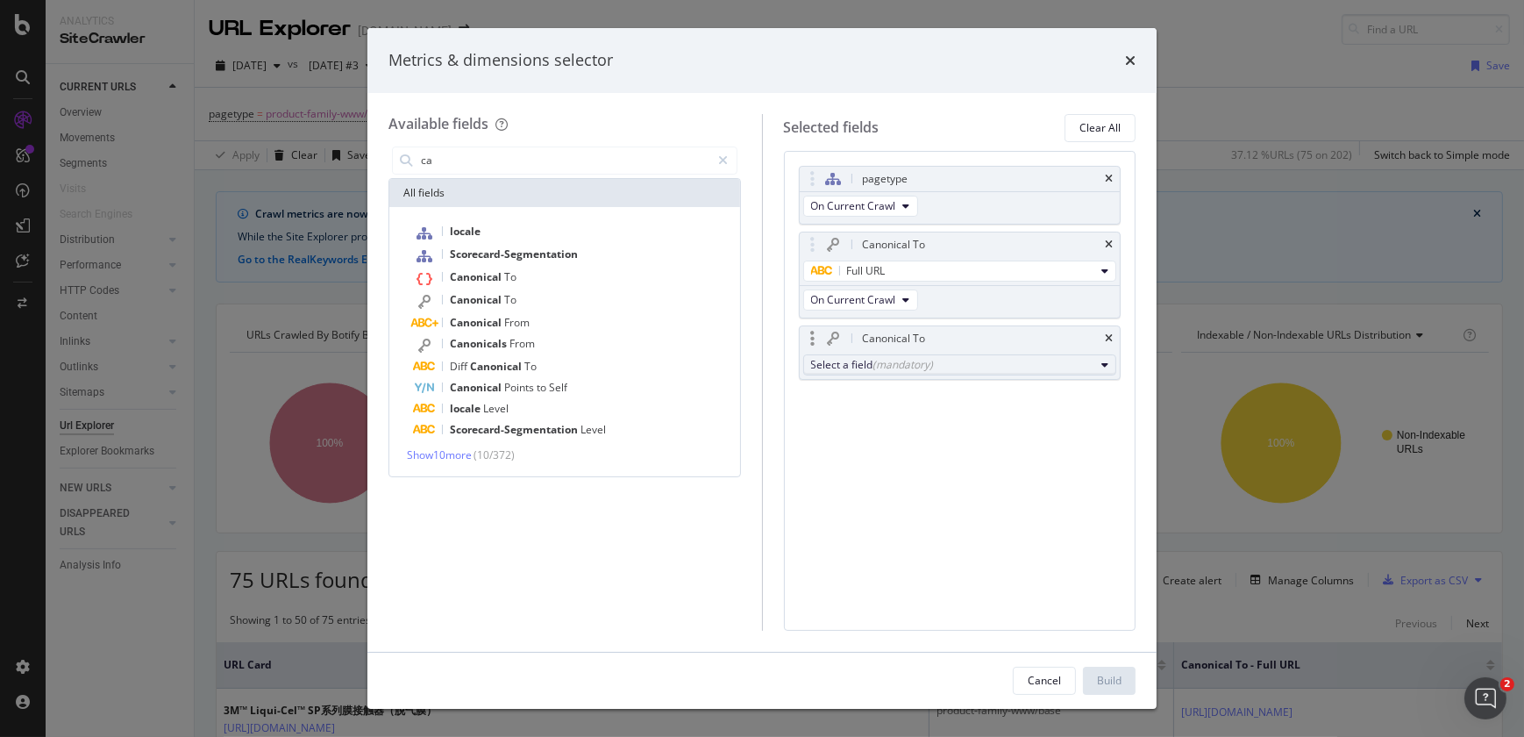
click at [908, 363] on div "(mandatory)" at bounding box center [903, 364] width 61 height 15
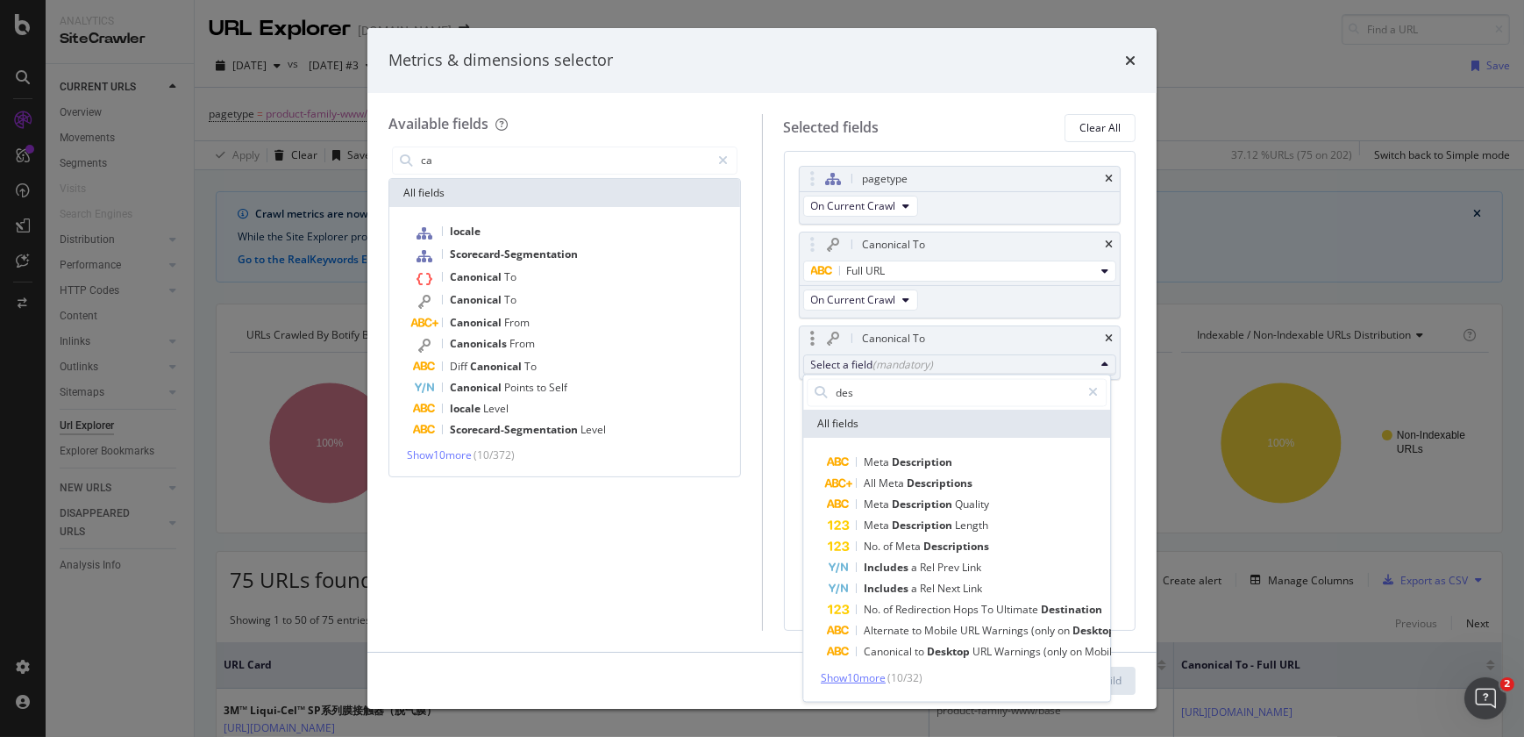
click at [867, 679] on span "Show 10 more" at bounding box center [853, 678] width 65 height 15
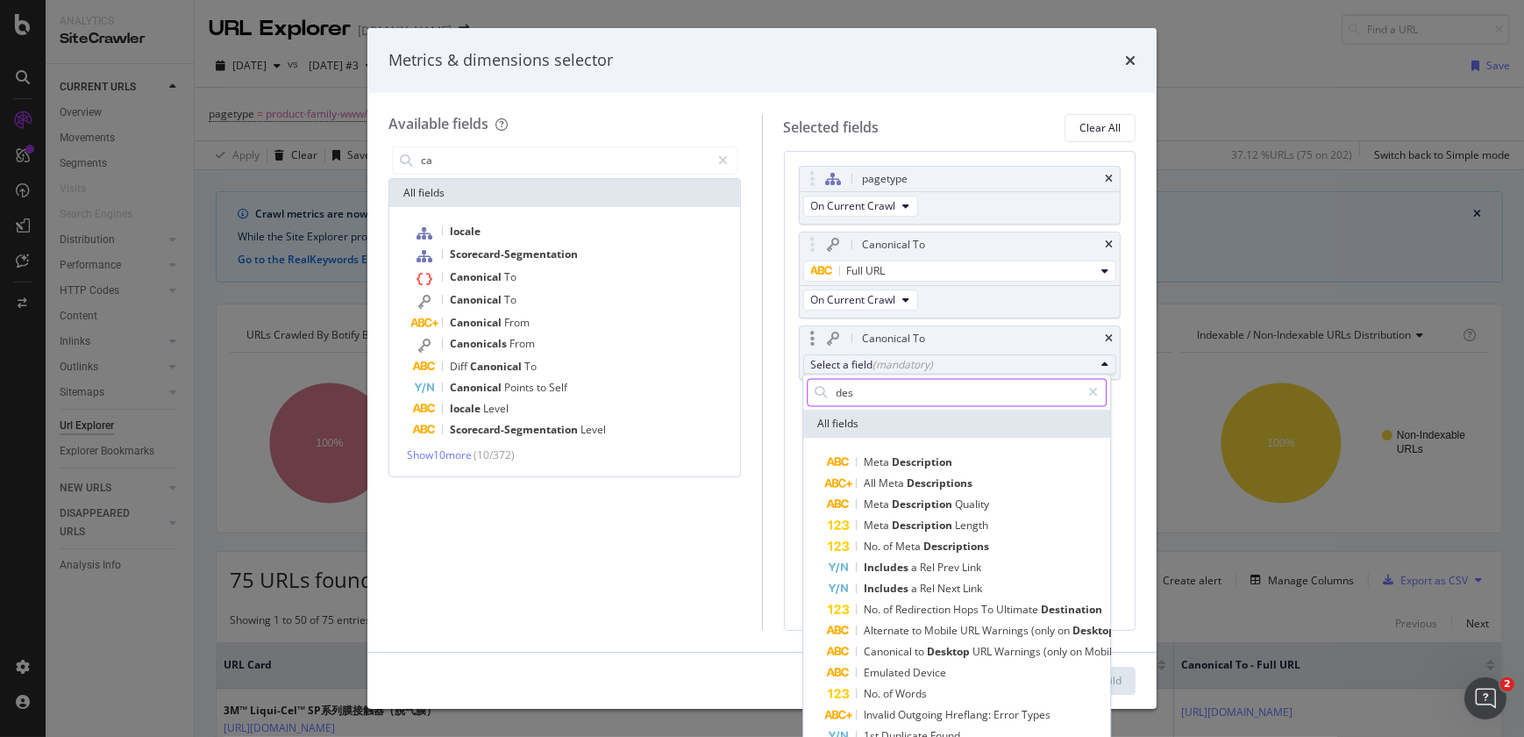
click at [868, 385] on input "des" at bounding box center [957, 393] width 246 height 26
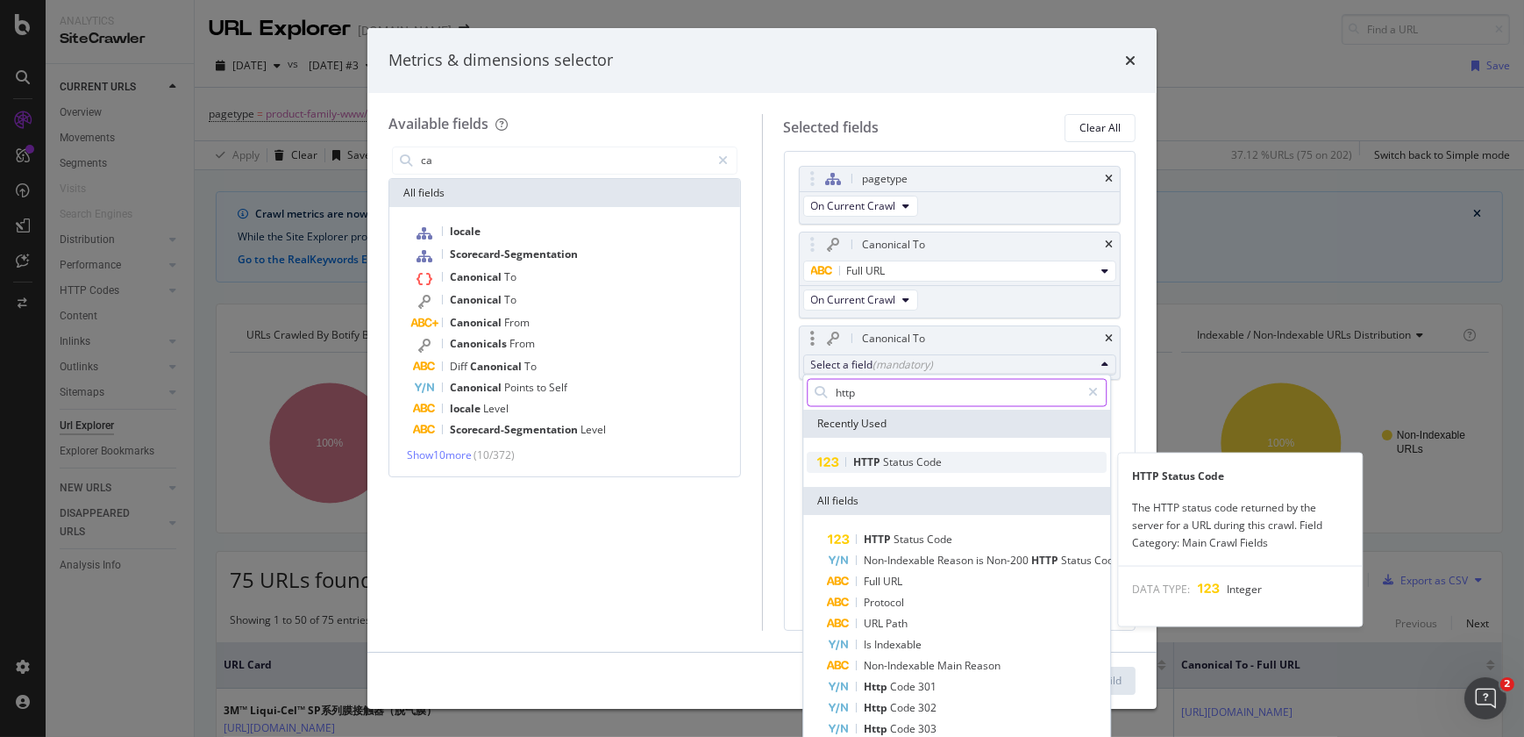
type input "http"
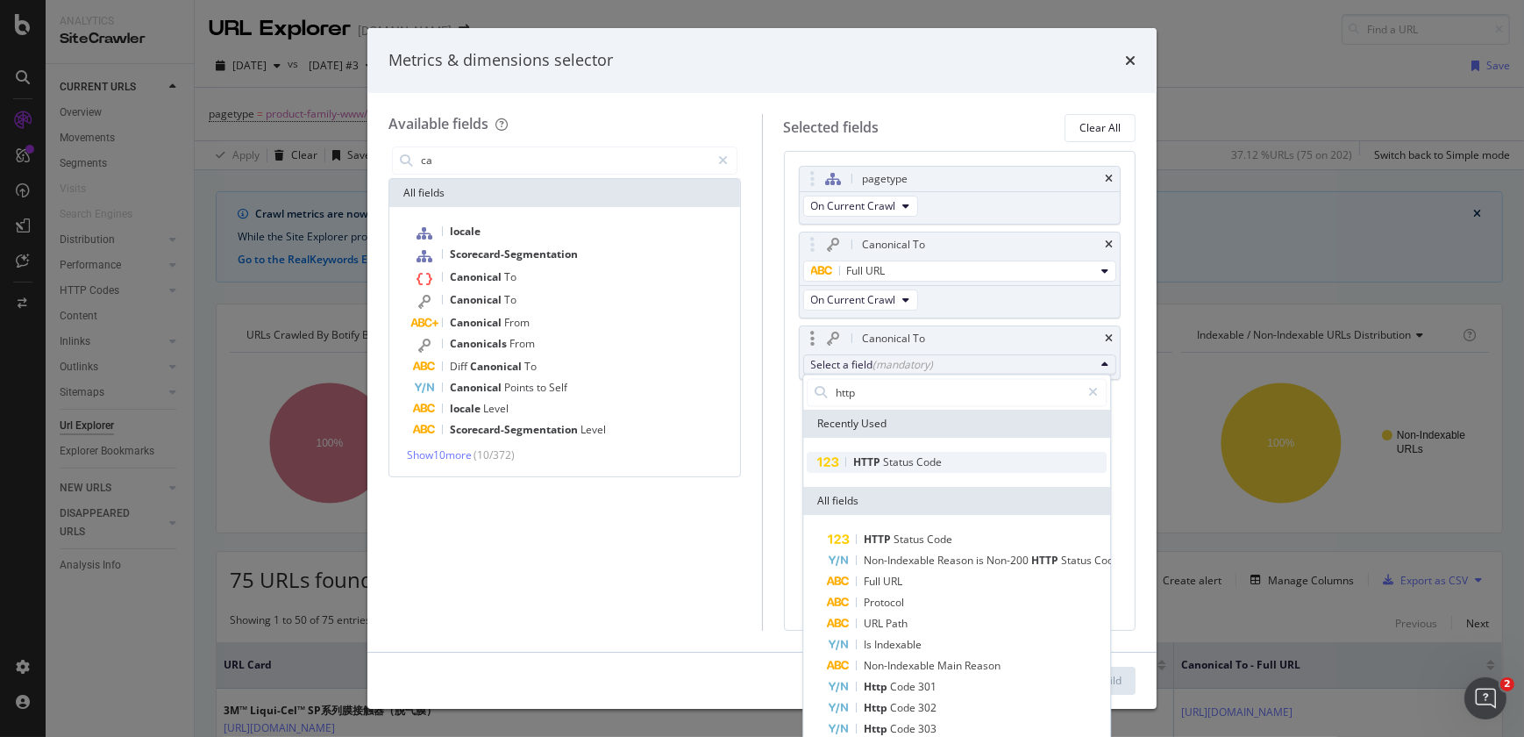
click at [876, 466] on span "HTTP" at bounding box center [868, 462] width 30 height 15
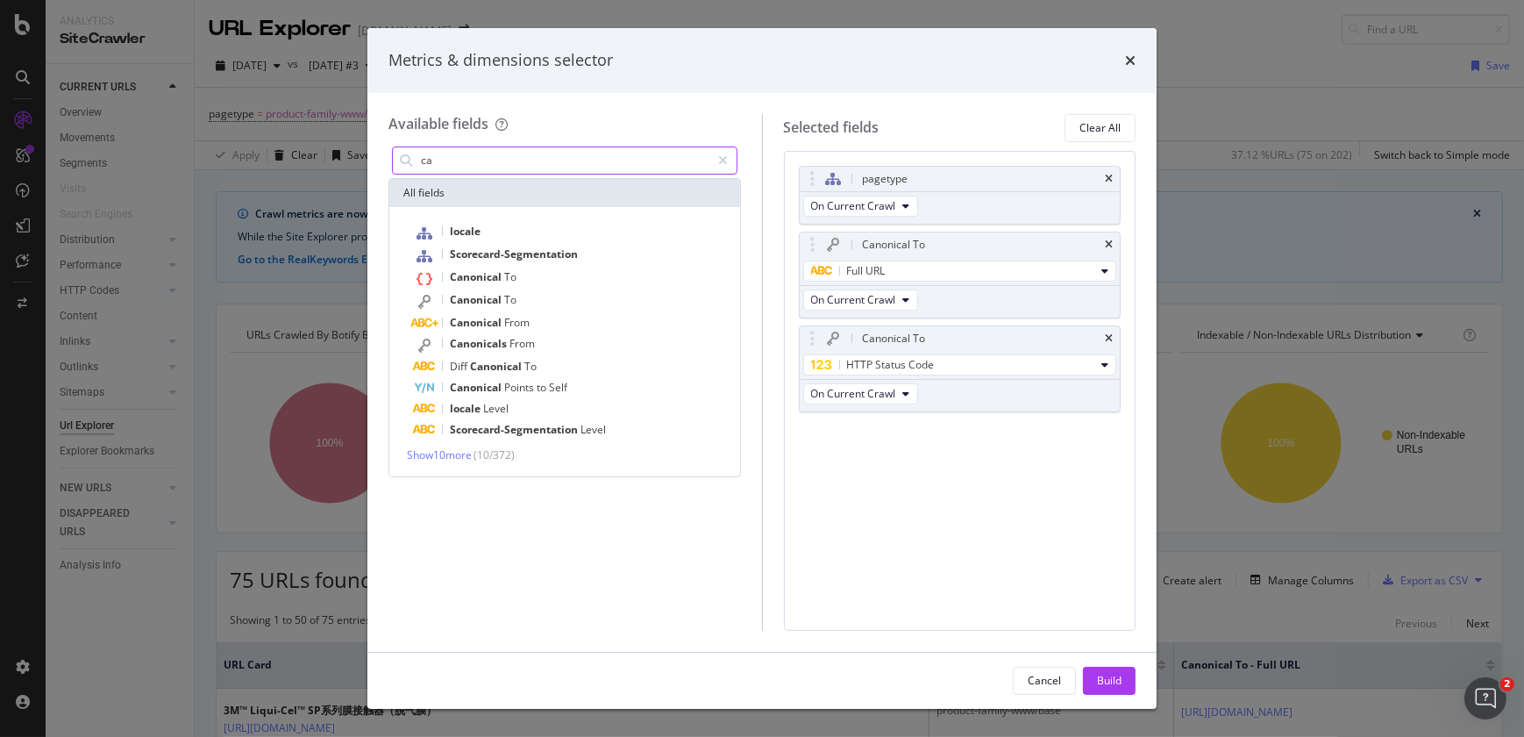
click at [449, 167] on input "ca" at bounding box center [565, 160] width 292 height 26
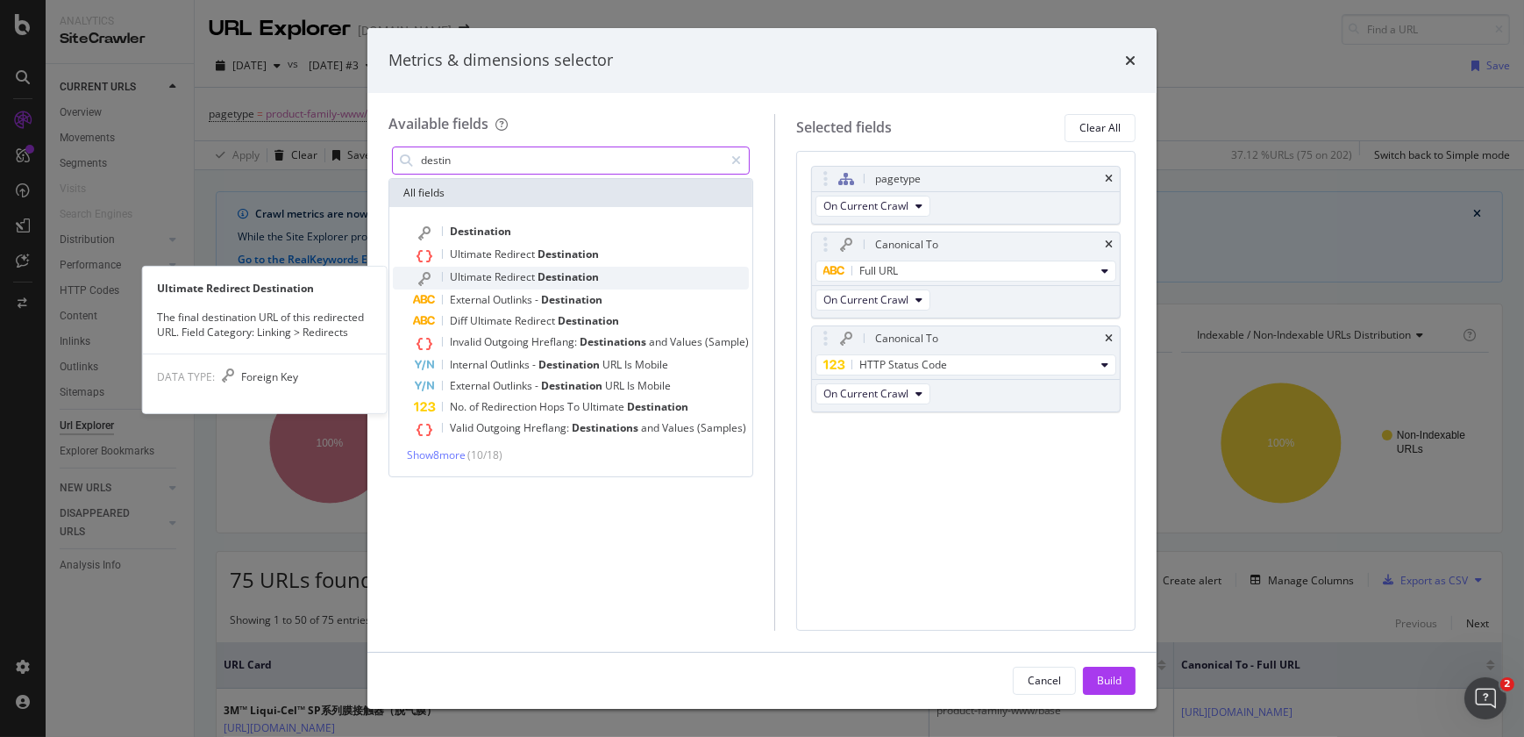
type input "destin"
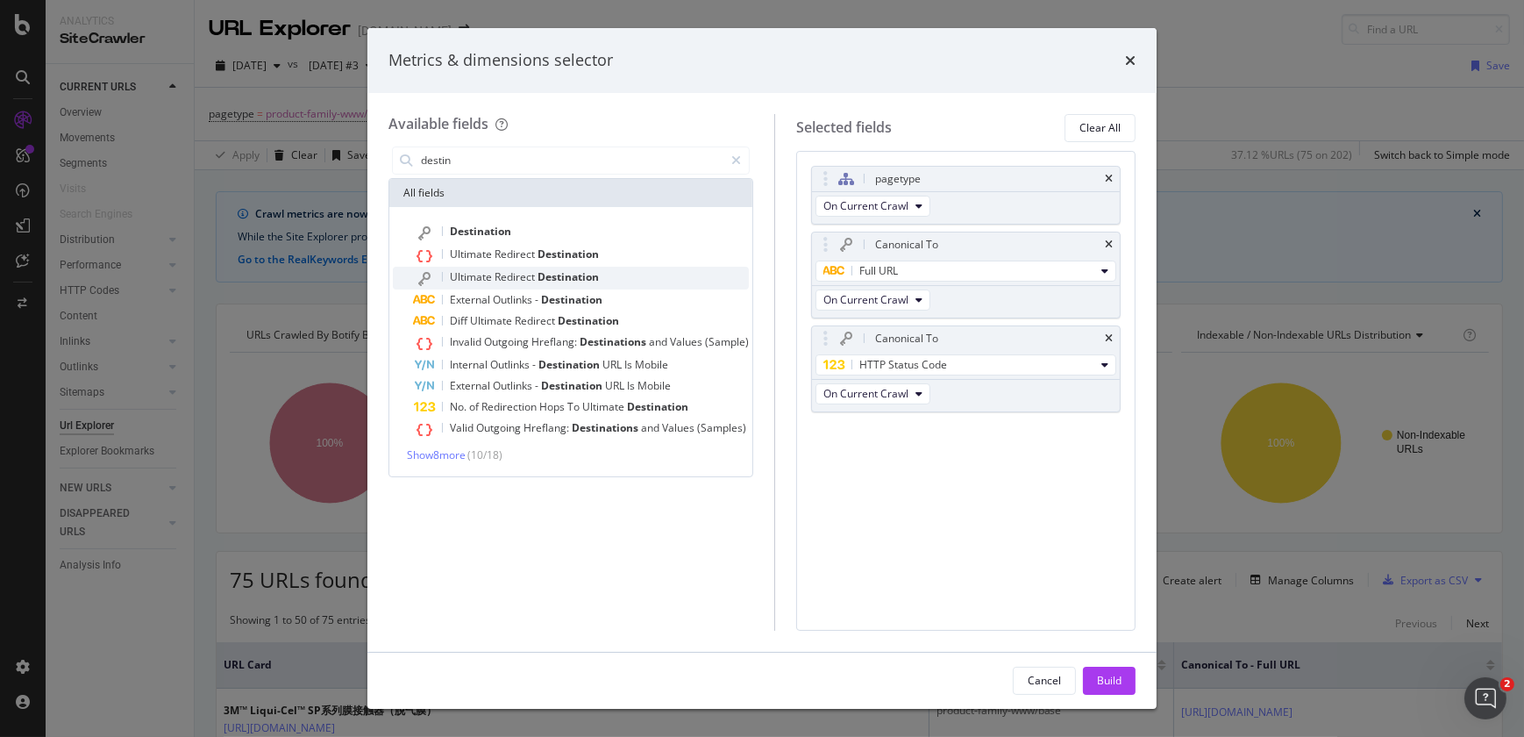
click at [505, 280] on span "Redirect" at bounding box center [516, 276] width 43 height 15
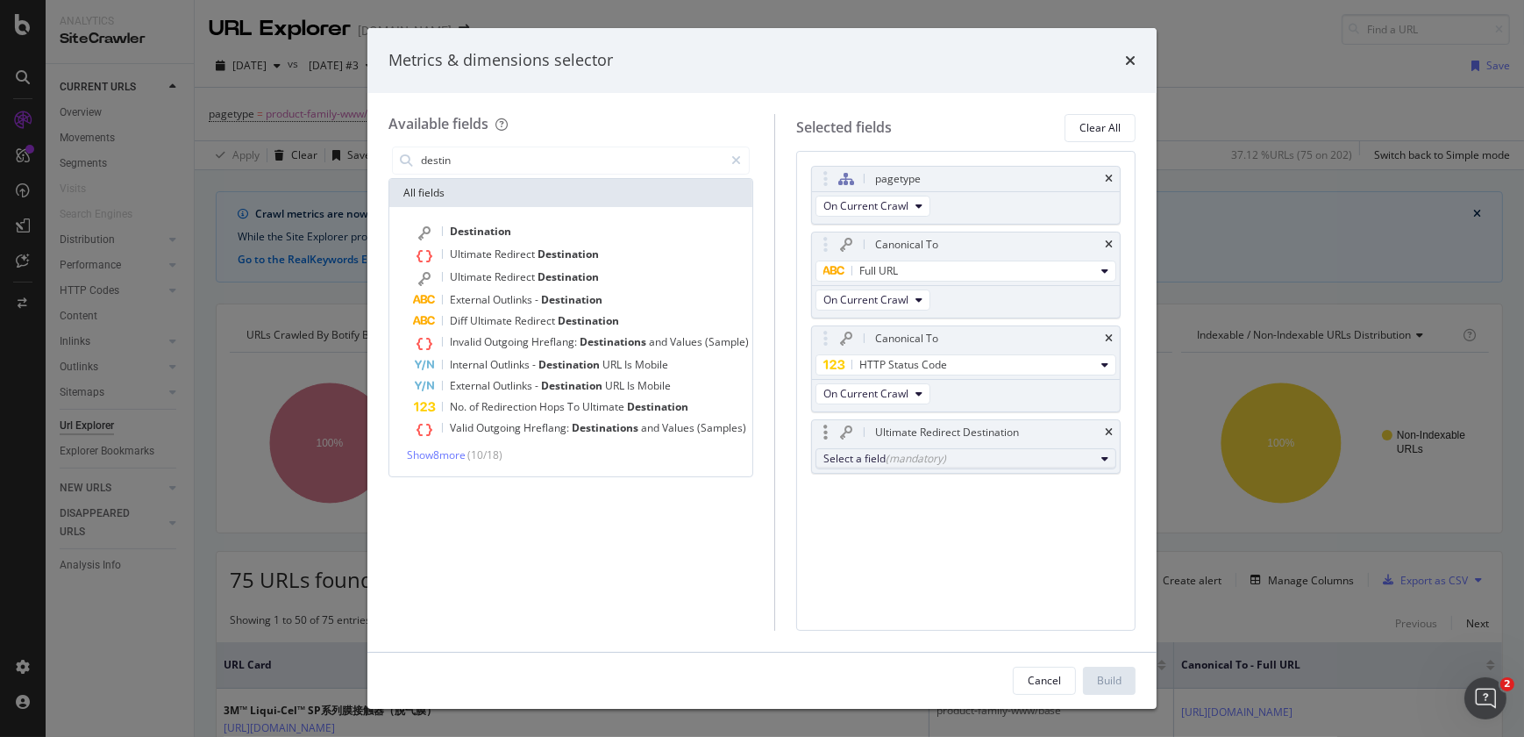
click at [835, 463] on div "Select a field (mandatory)" at bounding box center [958, 458] width 271 height 15
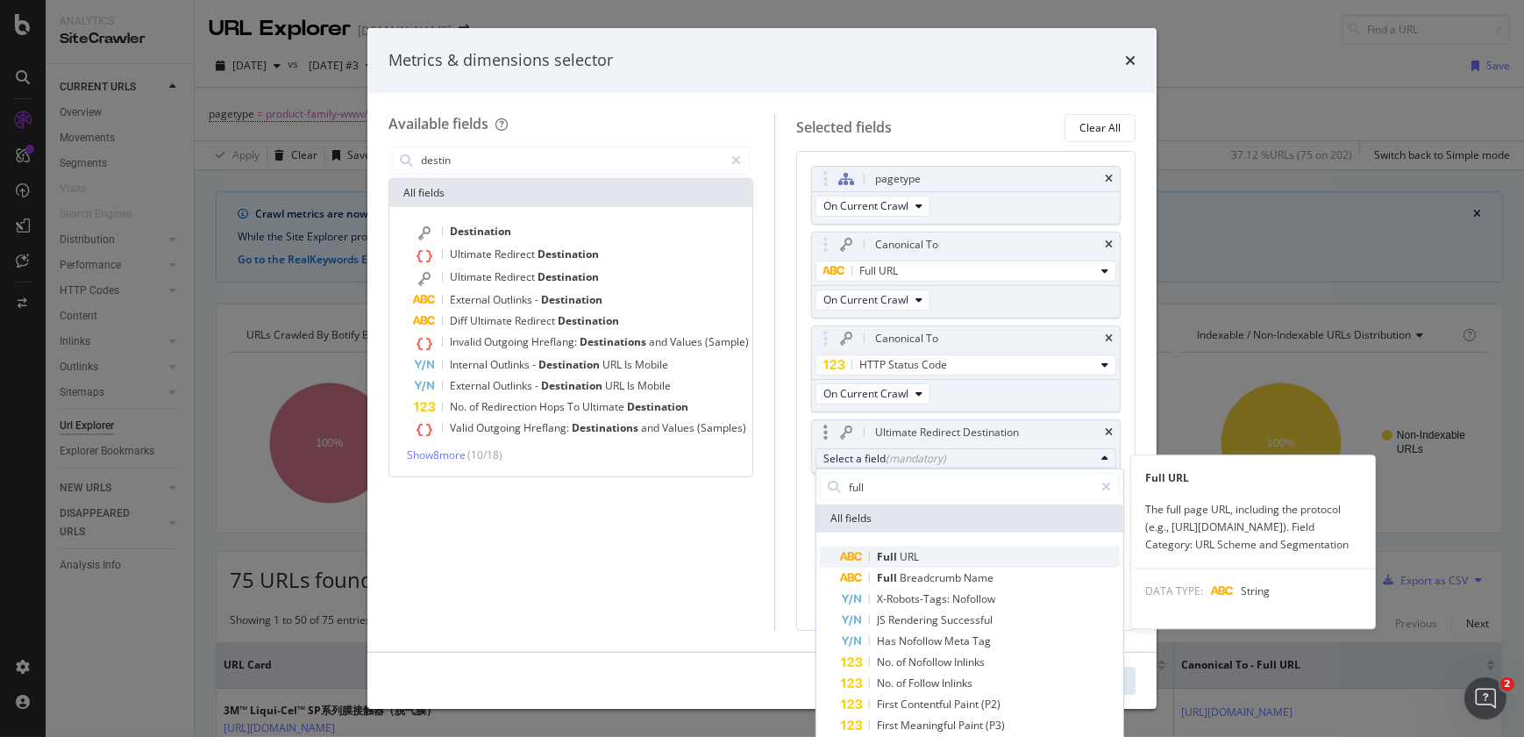
type input "full"
click at [887, 559] on span "Full" at bounding box center [888, 556] width 23 height 15
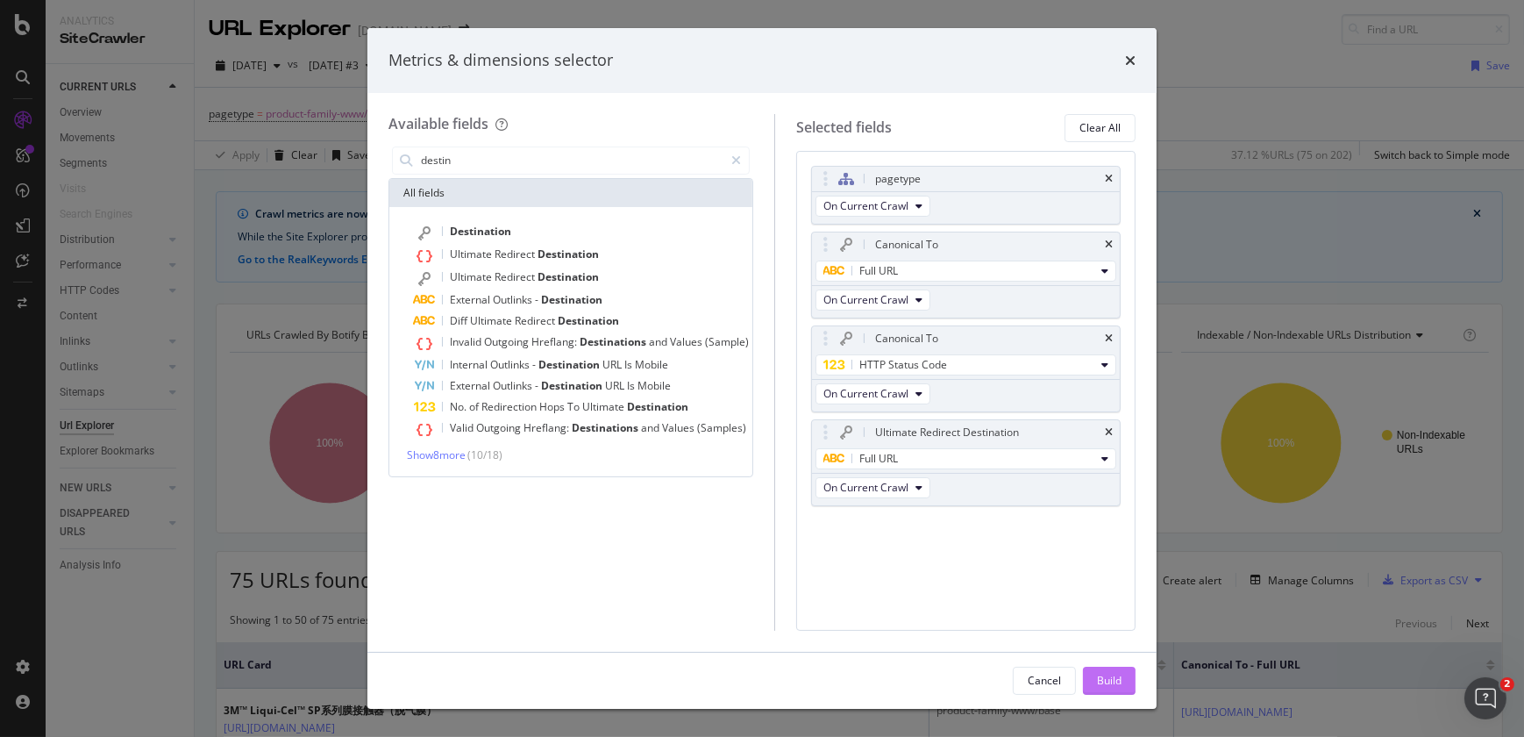
click at [1092, 682] on button "Build" at bounding box center [1109, 680] width 53 height 28
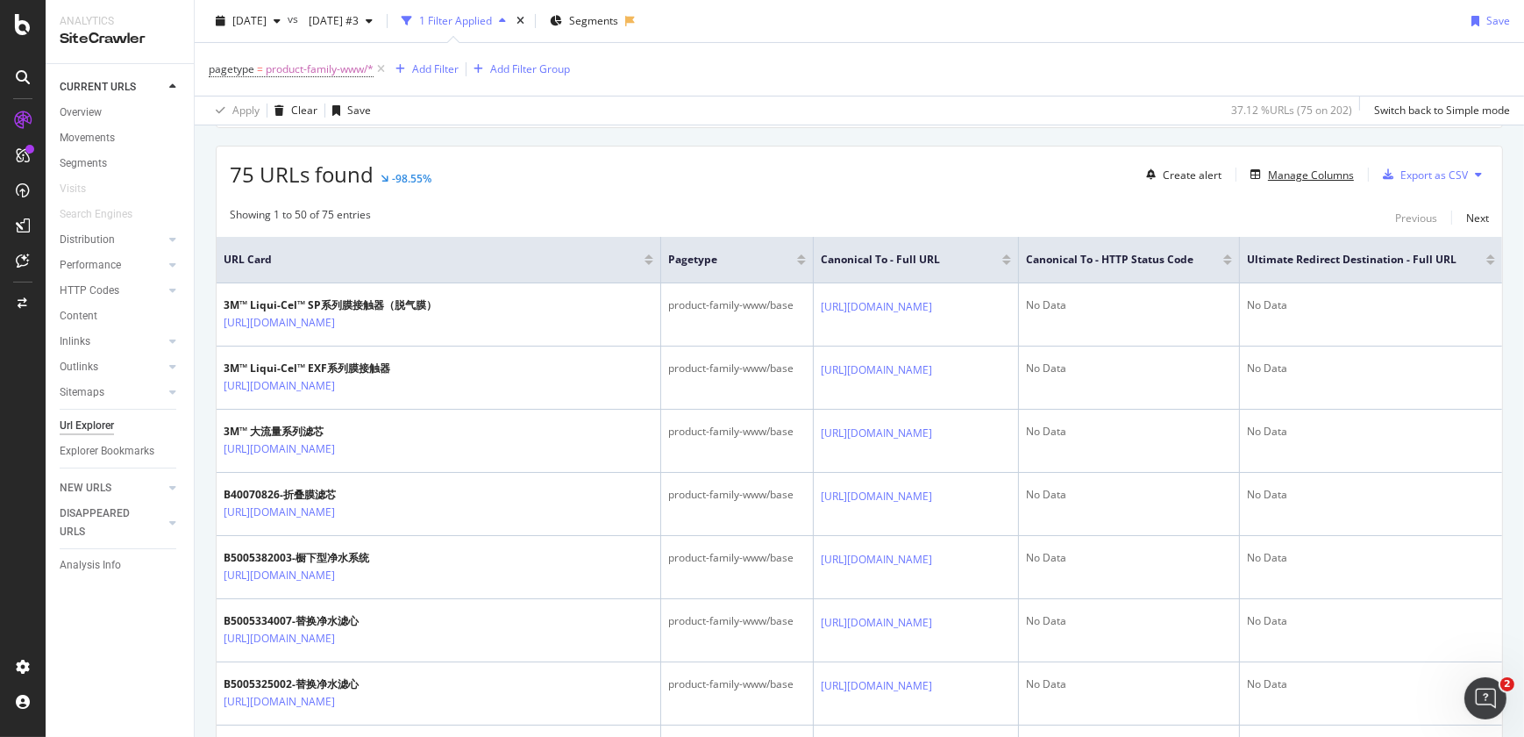
scroll to position [365, 0]
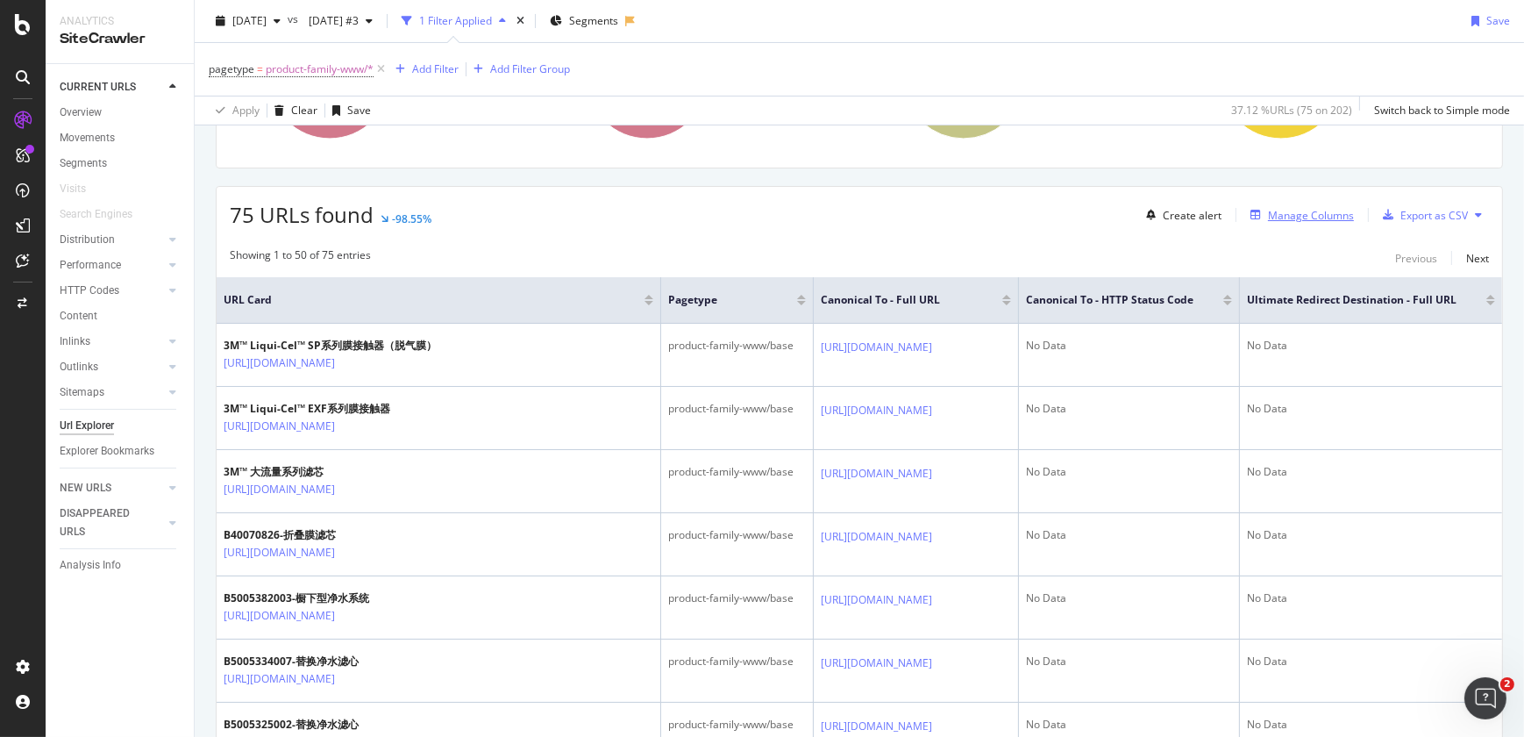
click at [1291, 217] on div "Manage Columns" at bounding box center [1311, 215] width 86 height 15
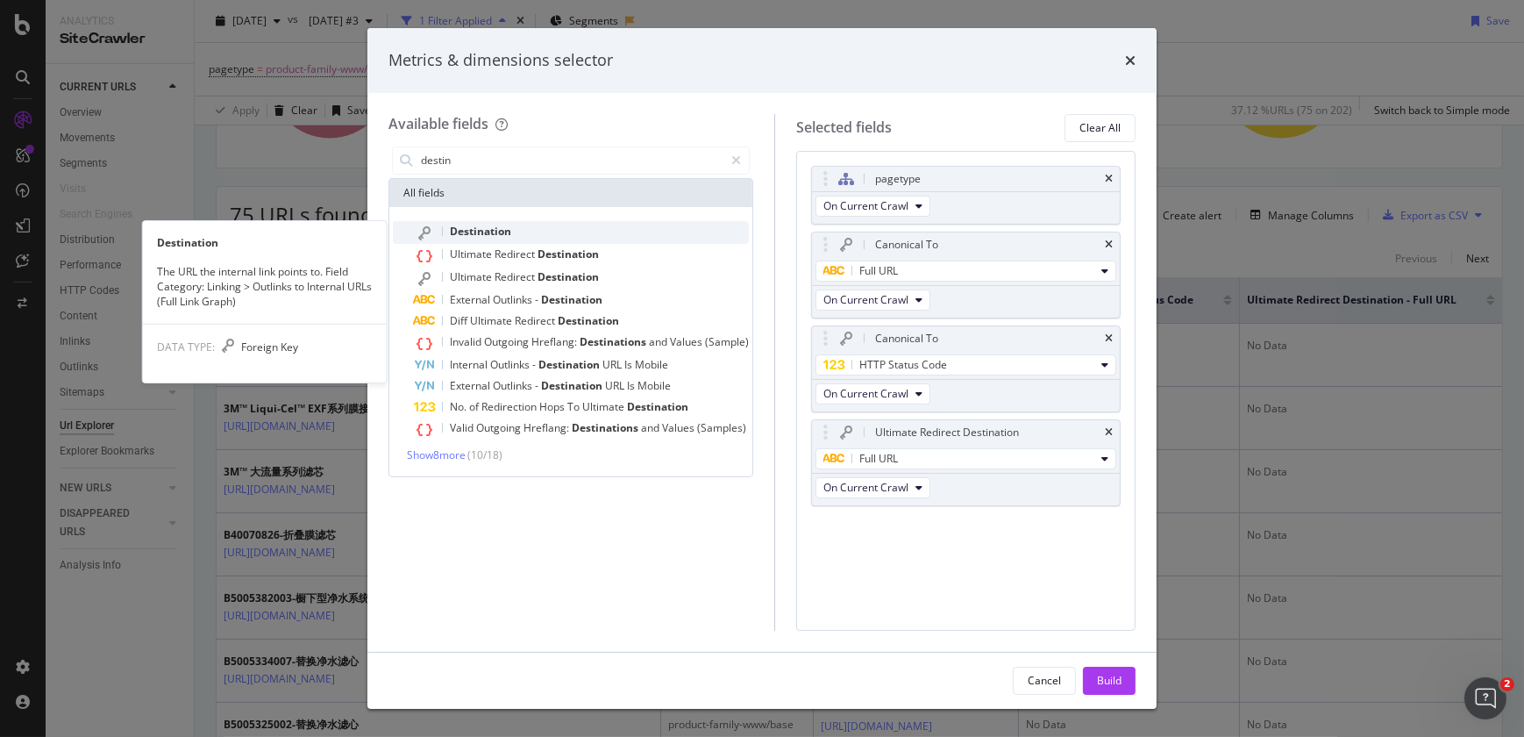
type input "destin"
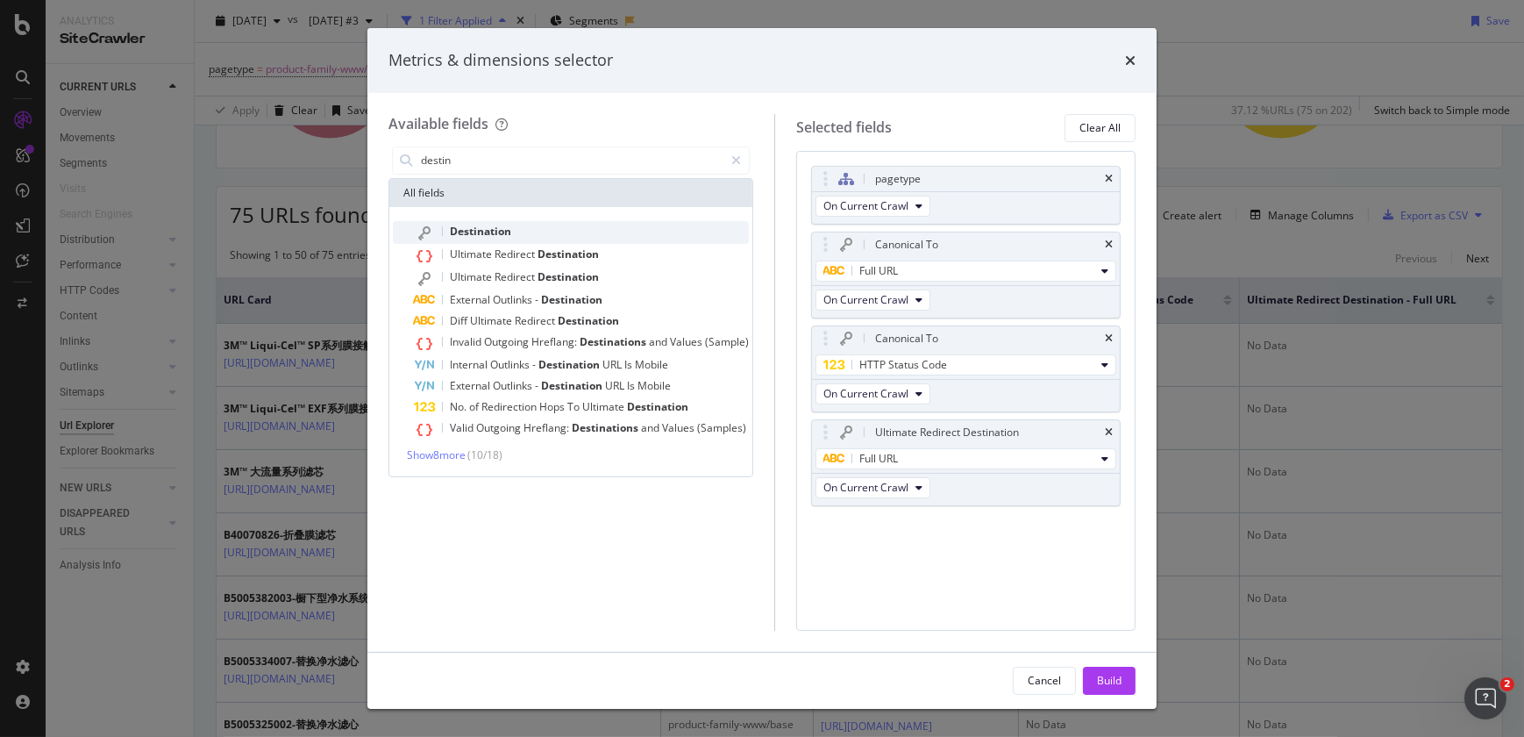
click at [481, 228] on span "Destination" at bounding box center [480, 231] width 61 height 15
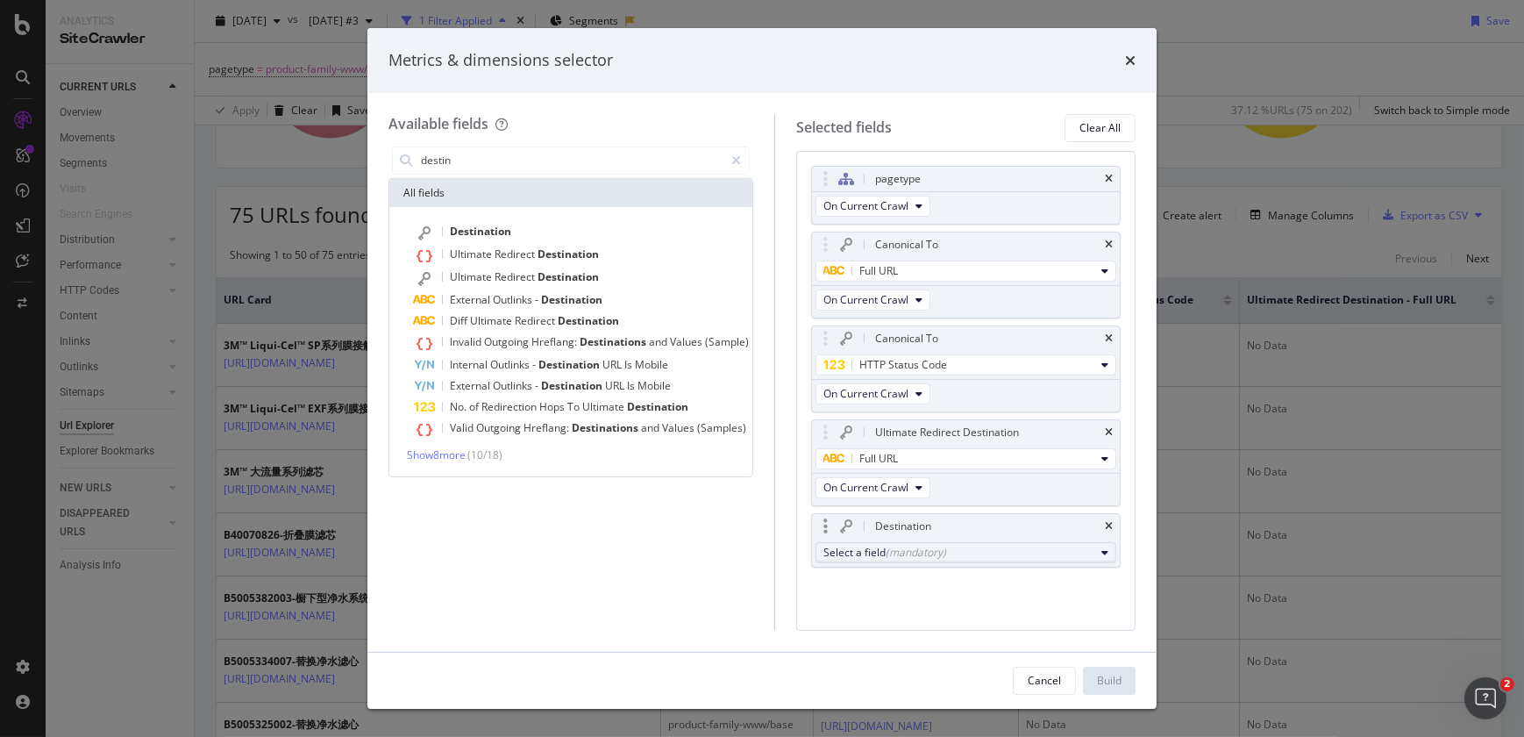
click at [908, 554] on div "(mandatory)" at bounding box center [916, 552] width 61 height 15
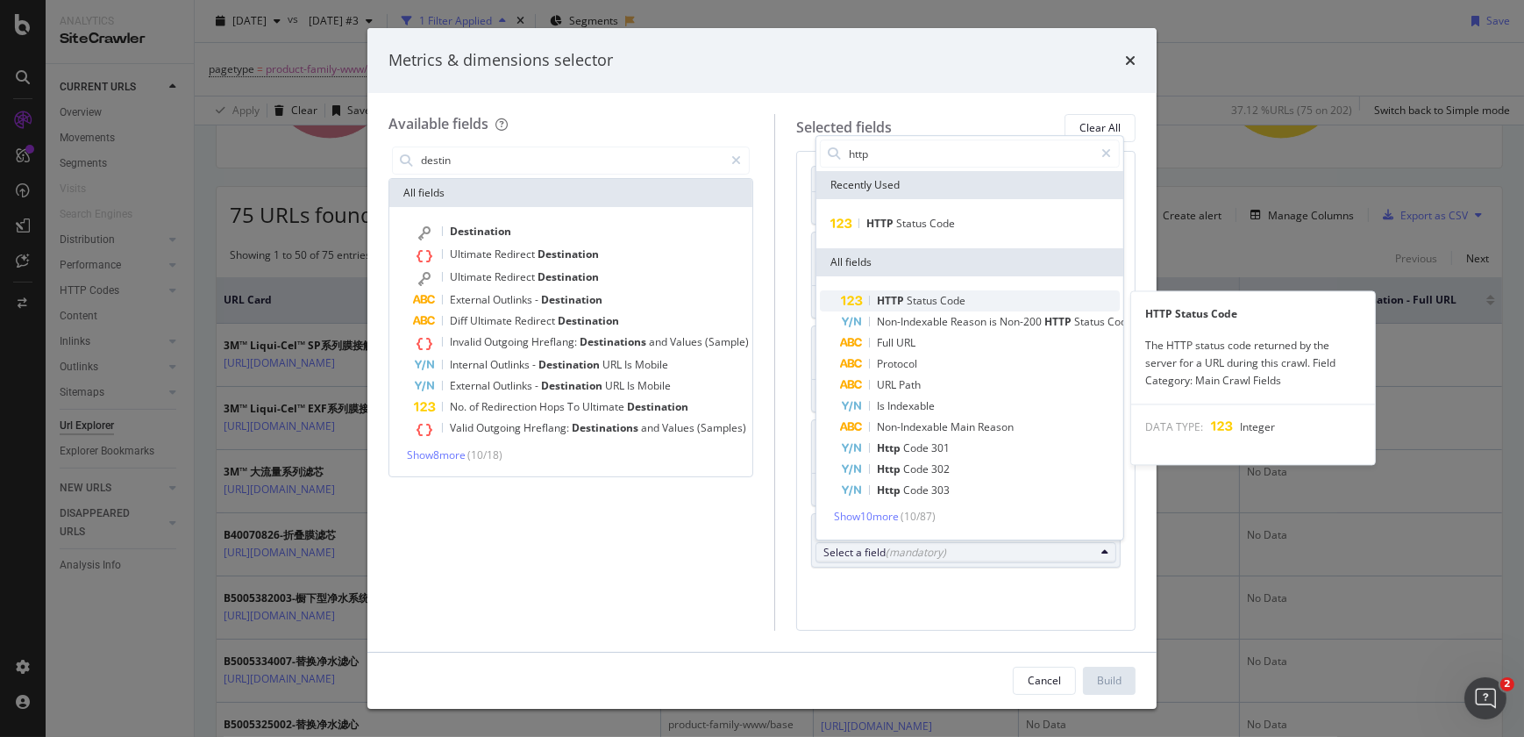
type input "http"
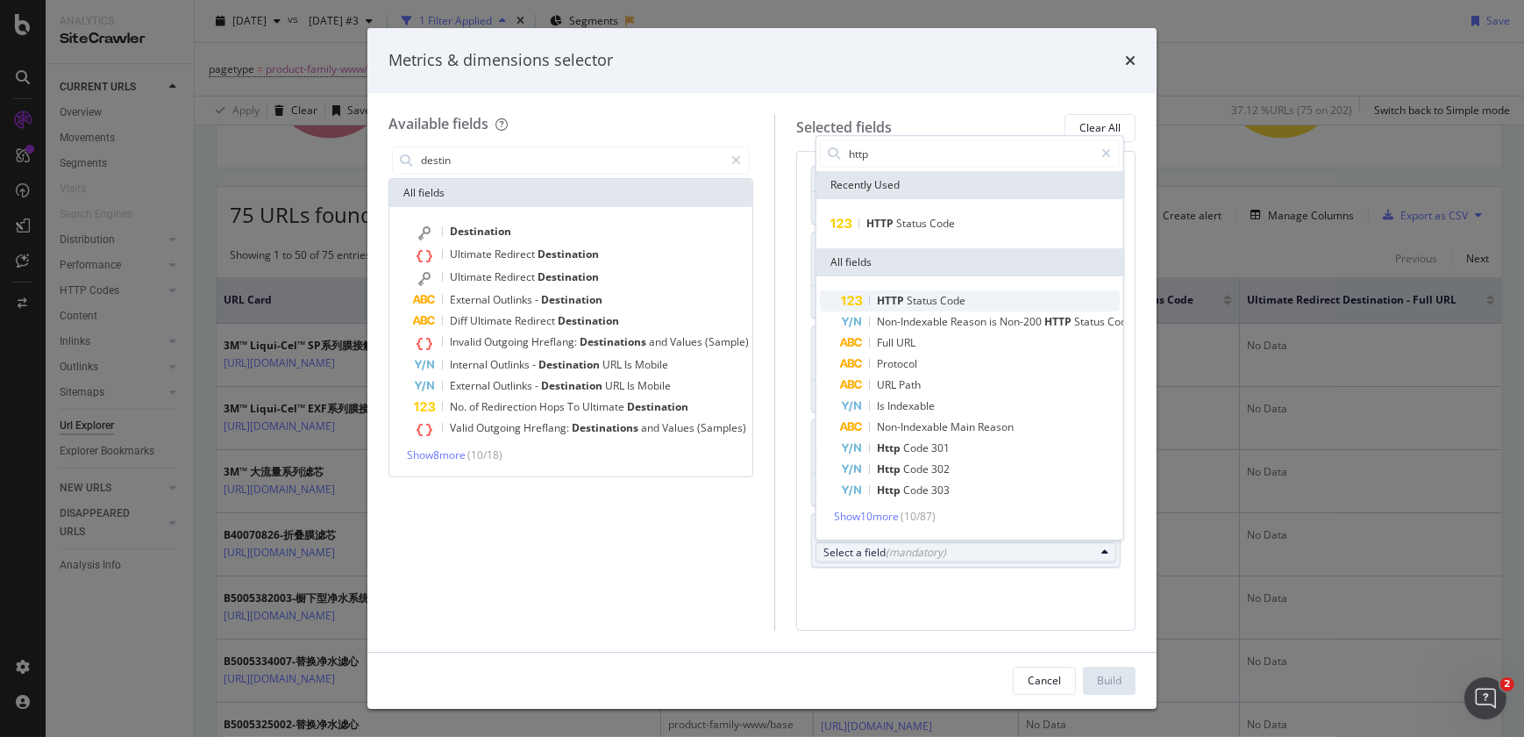
click at [913, 293] on span "Status" at bounding box center [923, 300] width 33 height 15
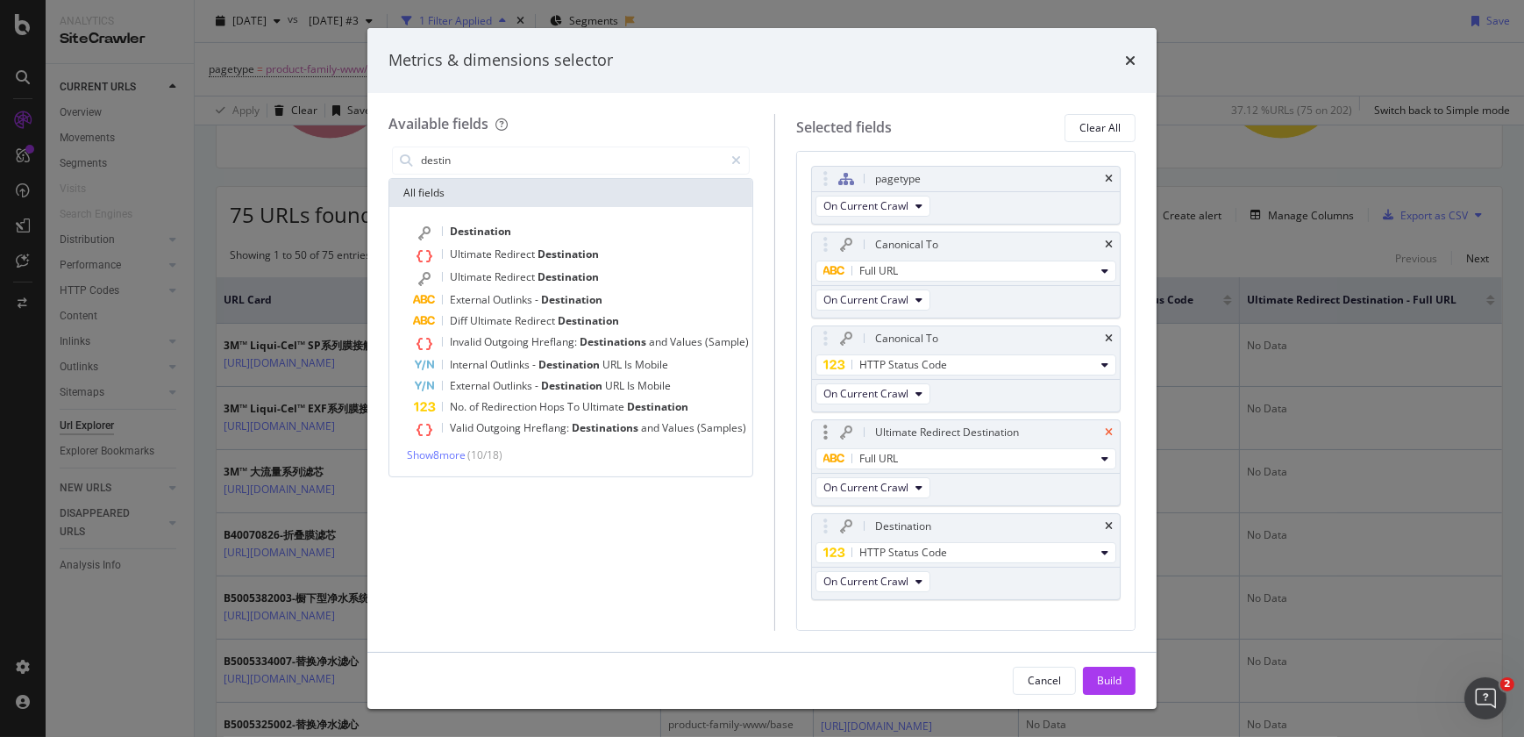
click at [1105, 427] on icon "times" at bounding box center [1109, 432] width 8 height 11
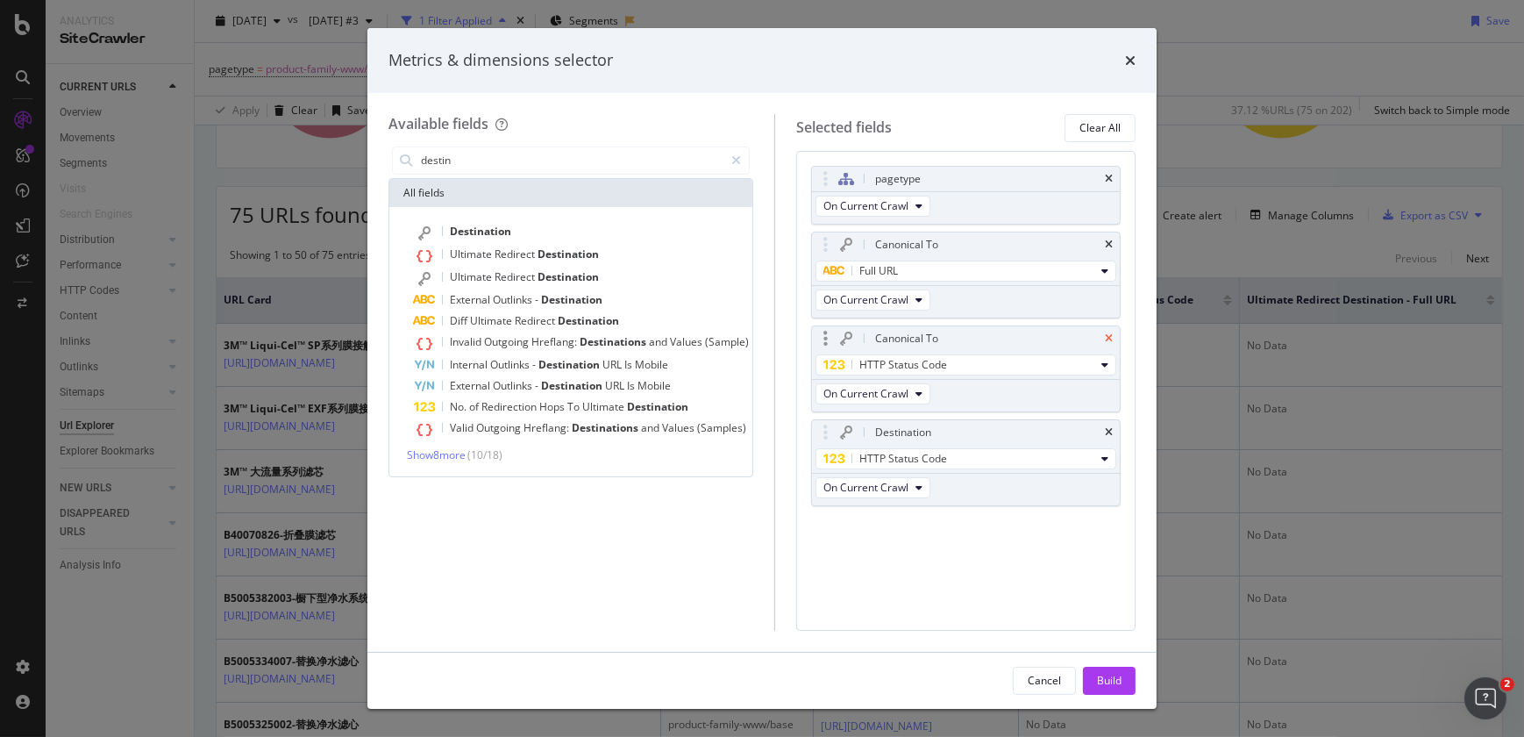
click at [1107, 337] on icon "times" at bounding box center [1109, 338] width 8 height 11
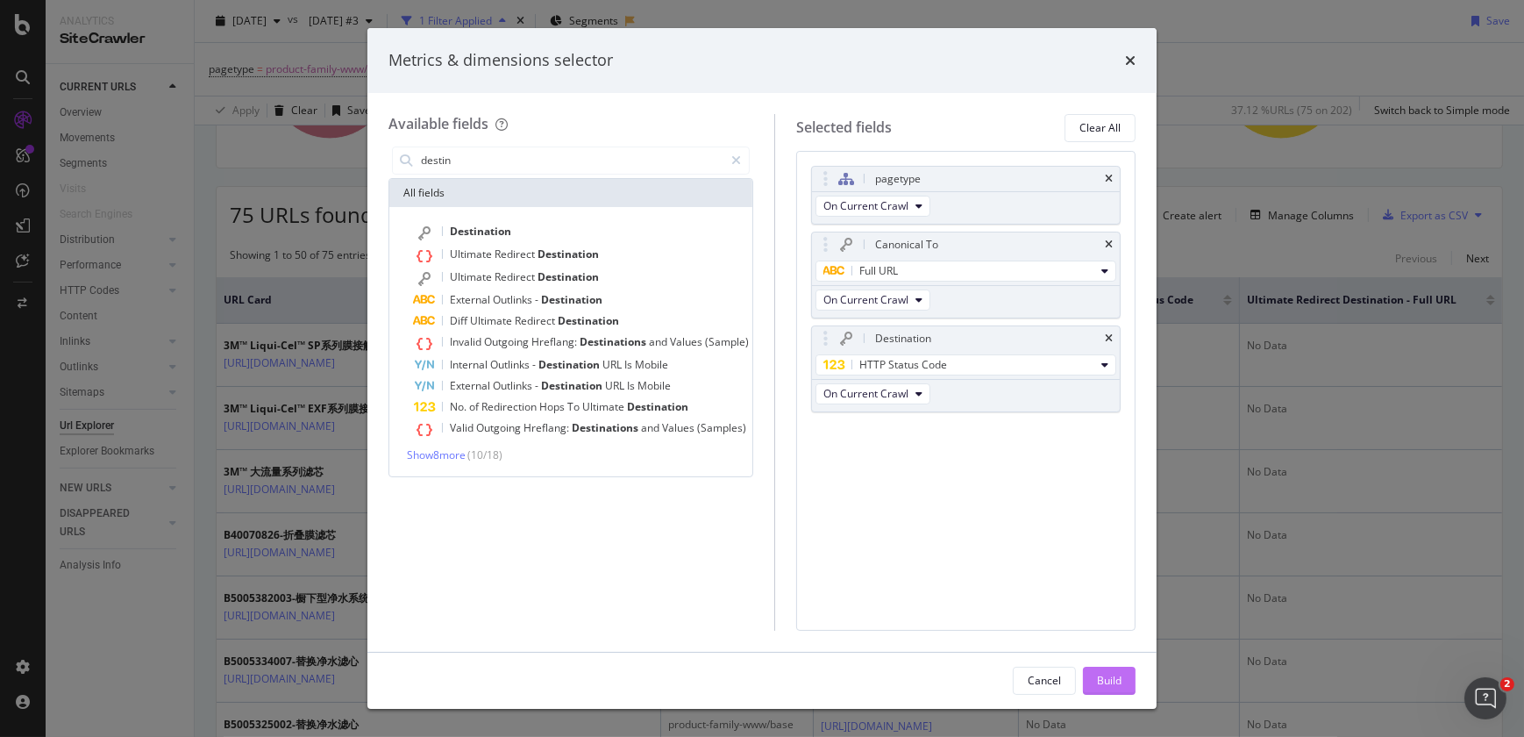
click at [1105, 680] on div "Build" at bounding box center [1109, 680] width 25 height 15
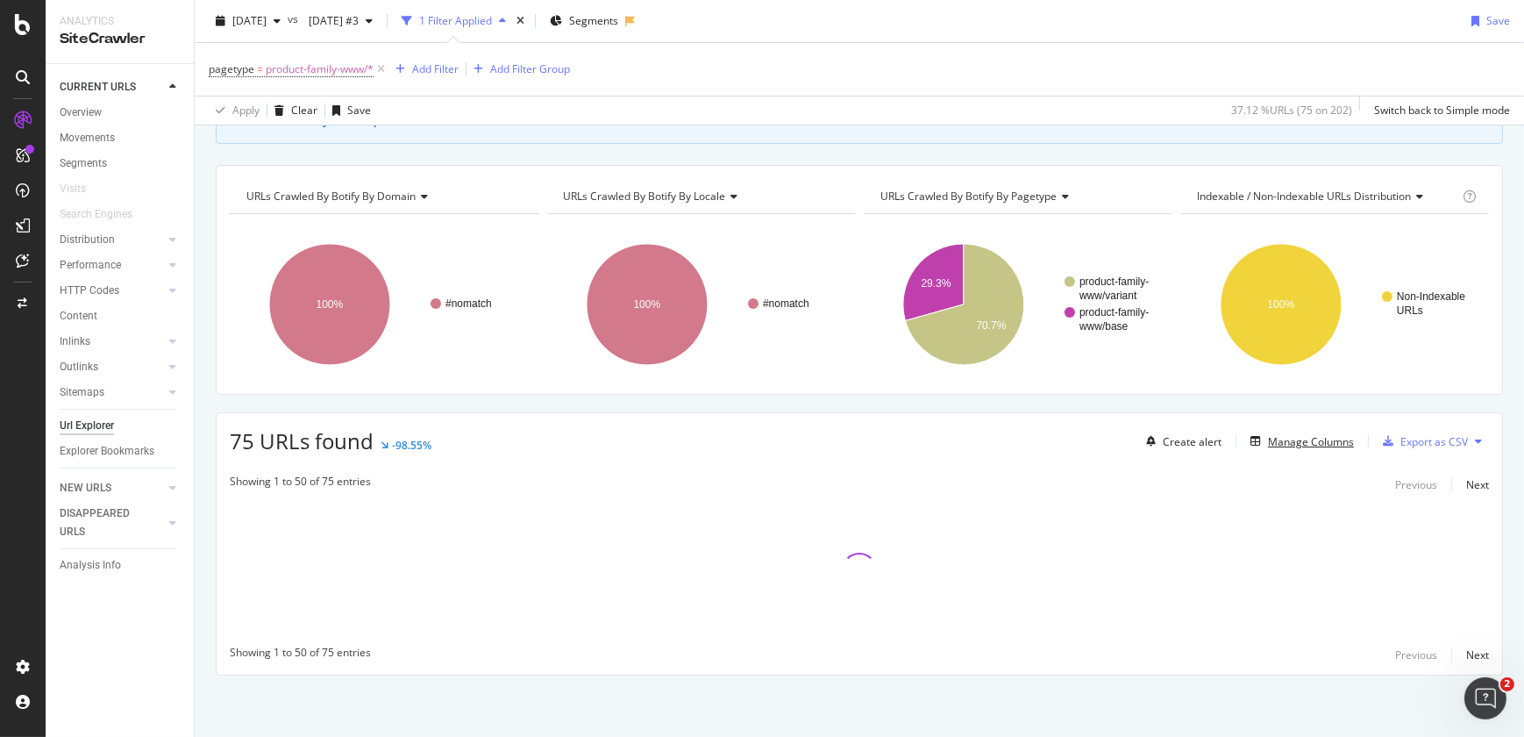
scroll to position [139, 0]
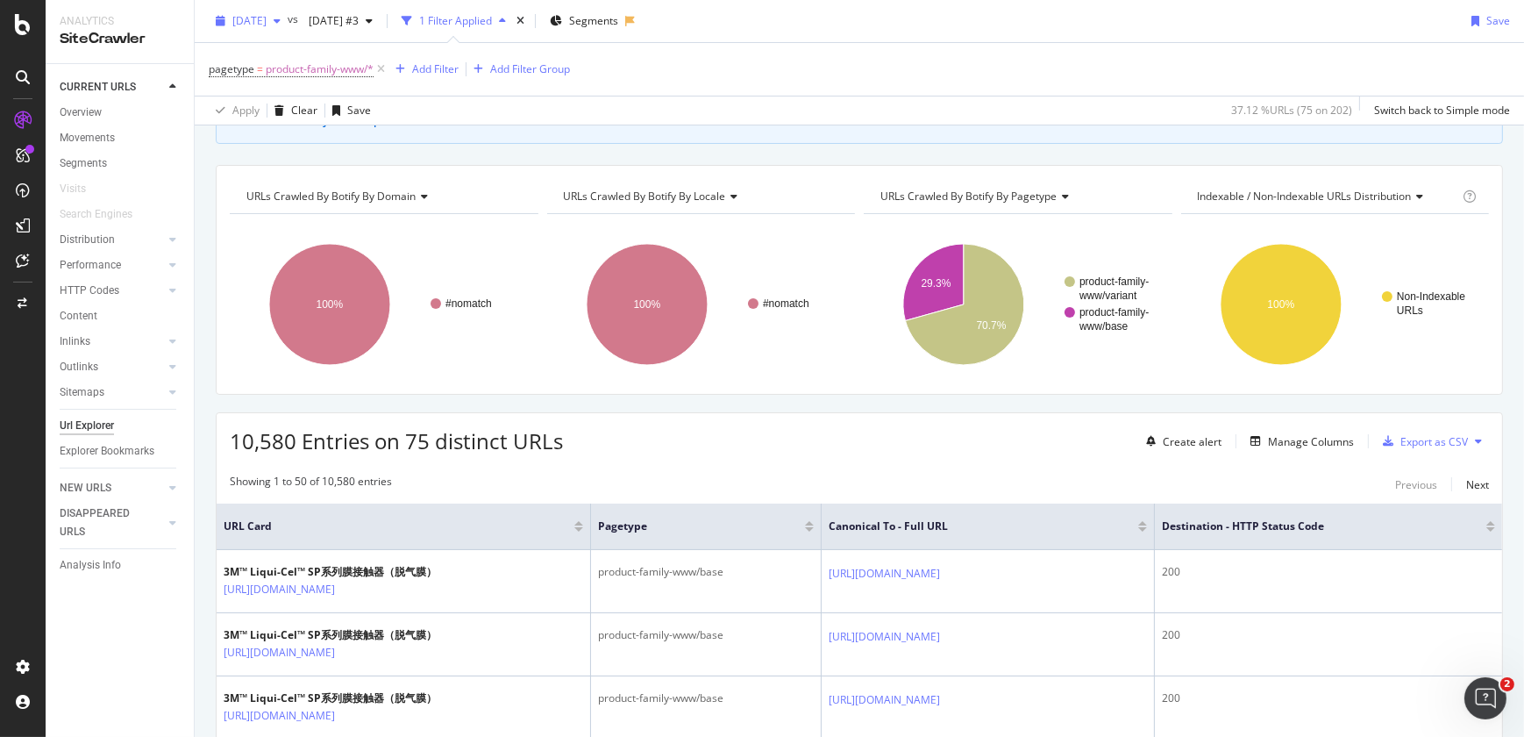
click at [267, 21] on span "2025 Jul. 27th" at bounding box center [249, 20] width 34 height 15
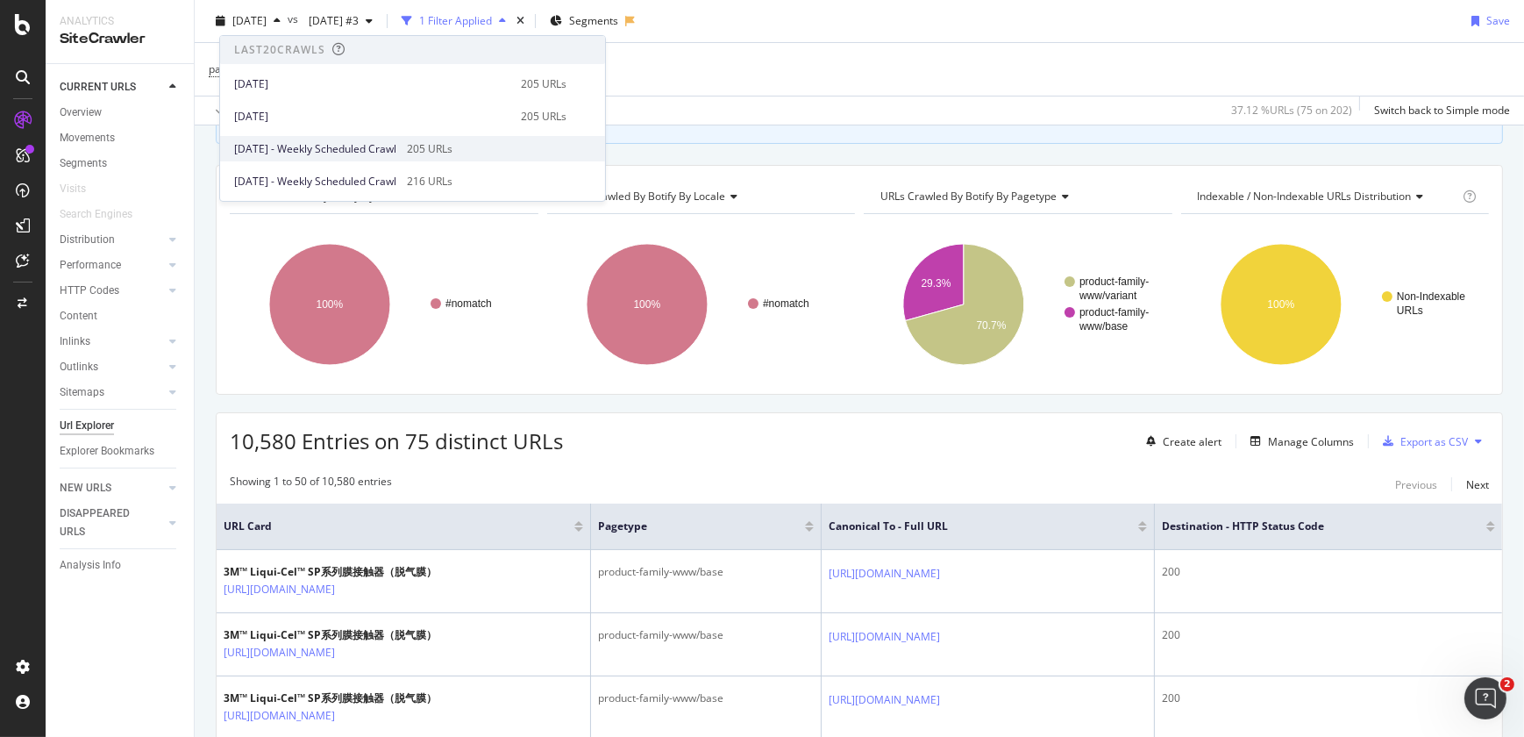
click at [605, 149] on div "2025 Sep. 21st - Weekly Scheduled Crawl 205 URLs" at bounding box center [412, 148] width 385 height 25
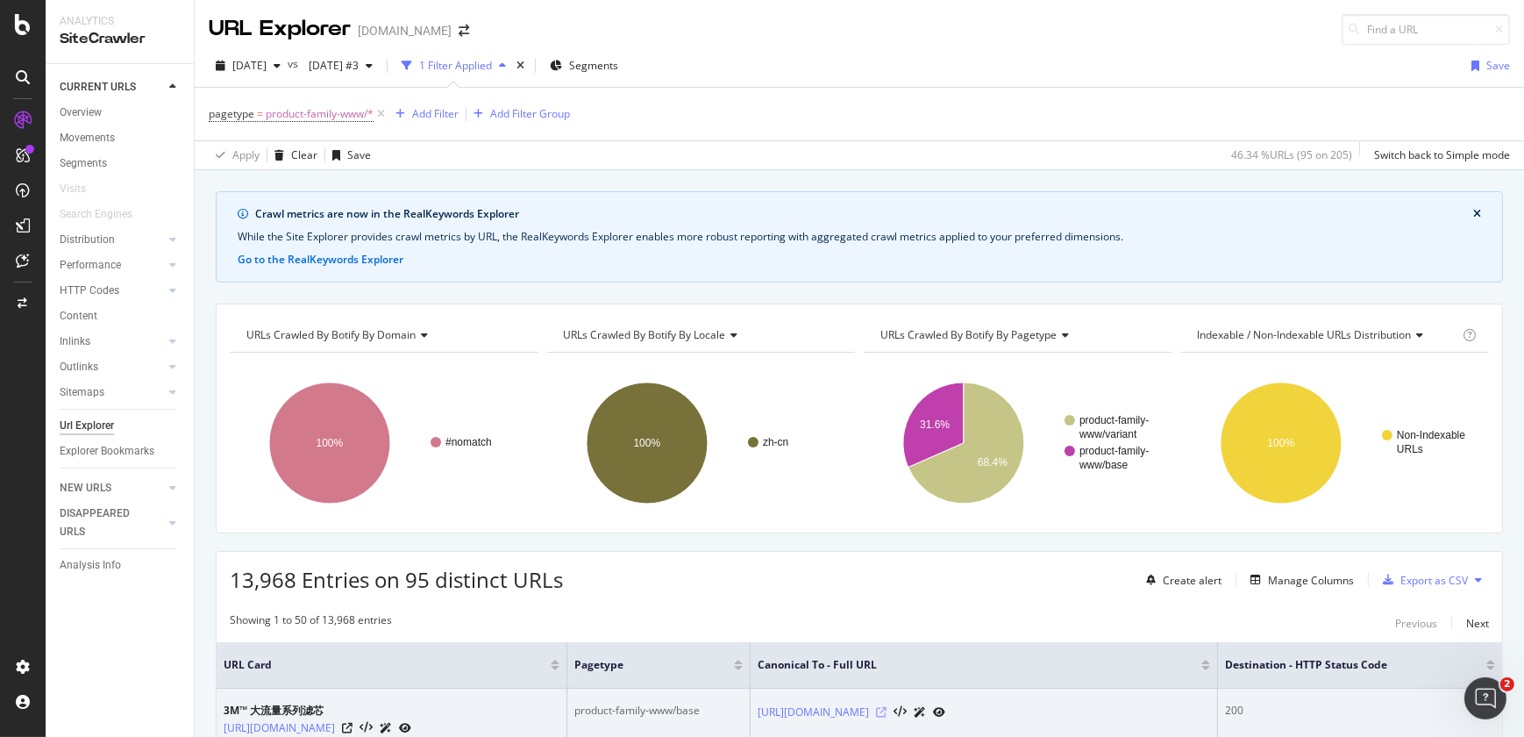
click at [887, 716] on icon at bounding box center [881, 712] width 11 height 11
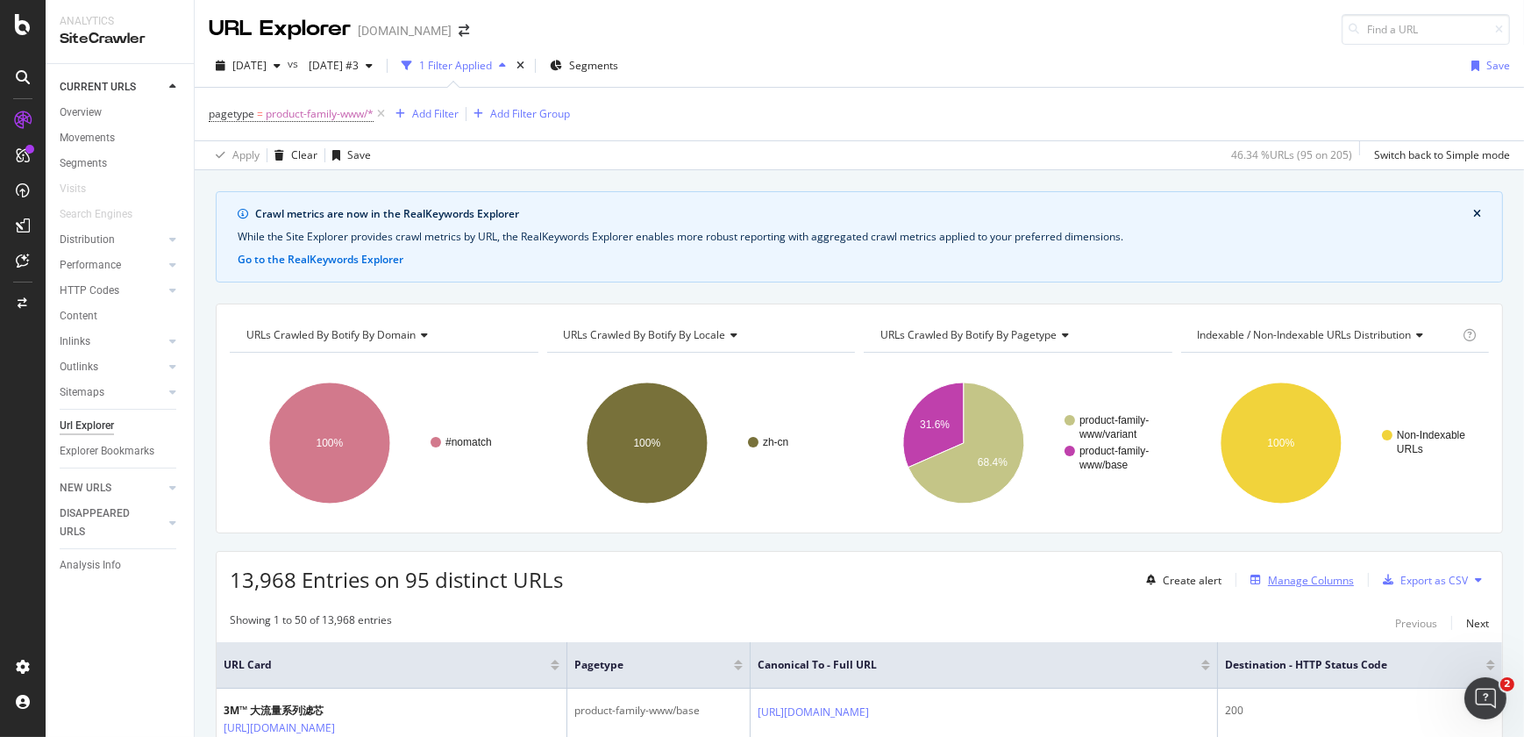
click at [1275, 579] on div "Manage Columns" at bounding box center [1311, 580] width 86 height 15
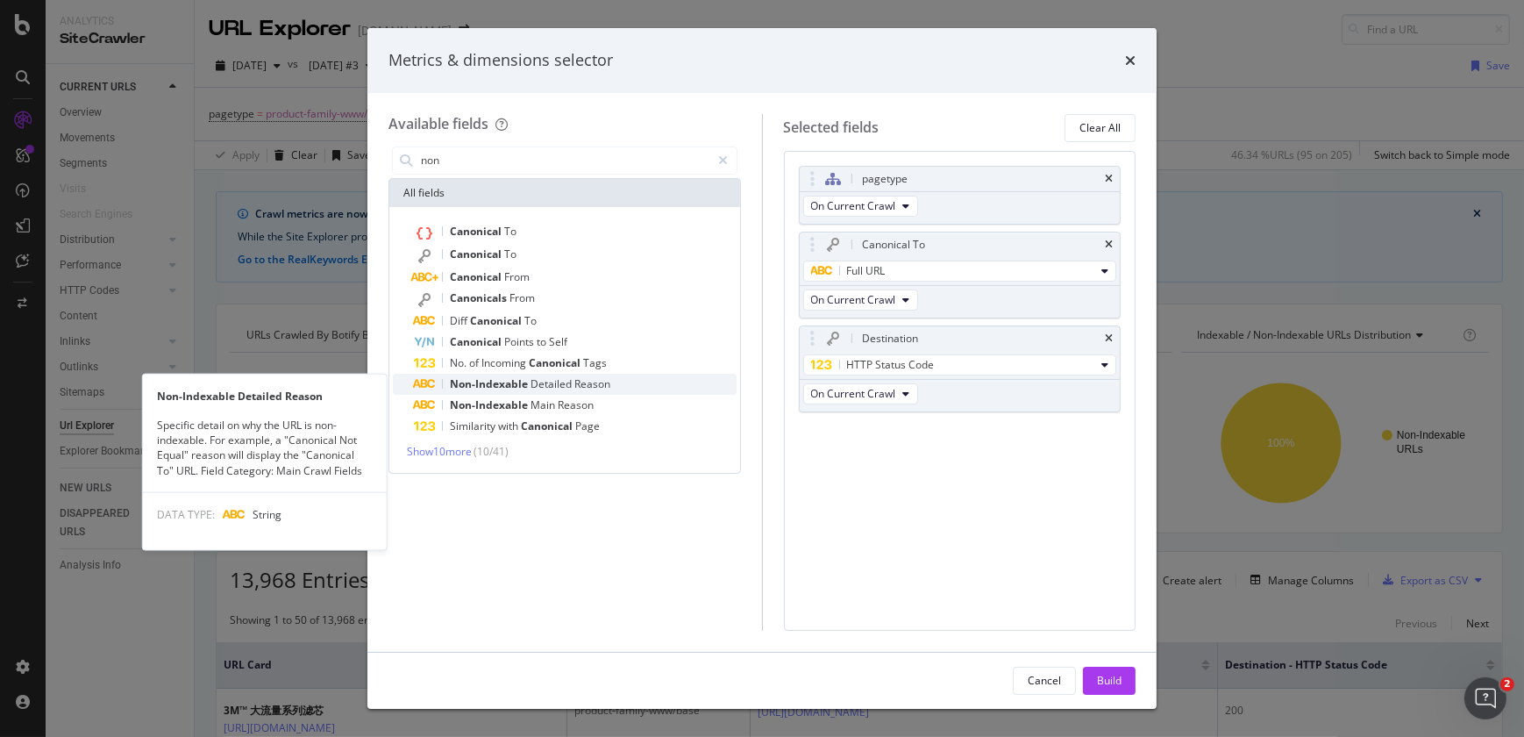
type input "non"
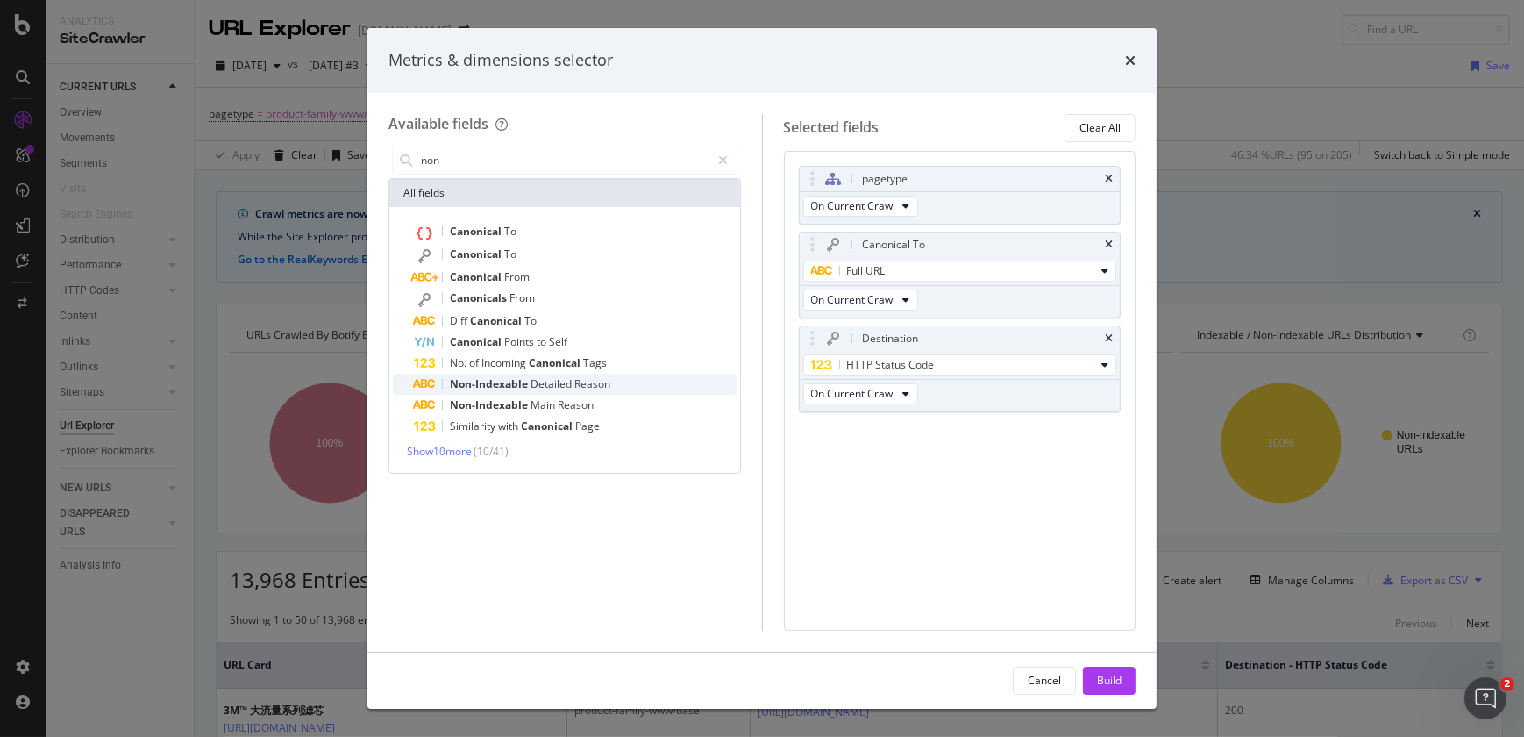
click at [570, 381] on span "Detailed" at bounding box center [552, 383] width 44 height 15
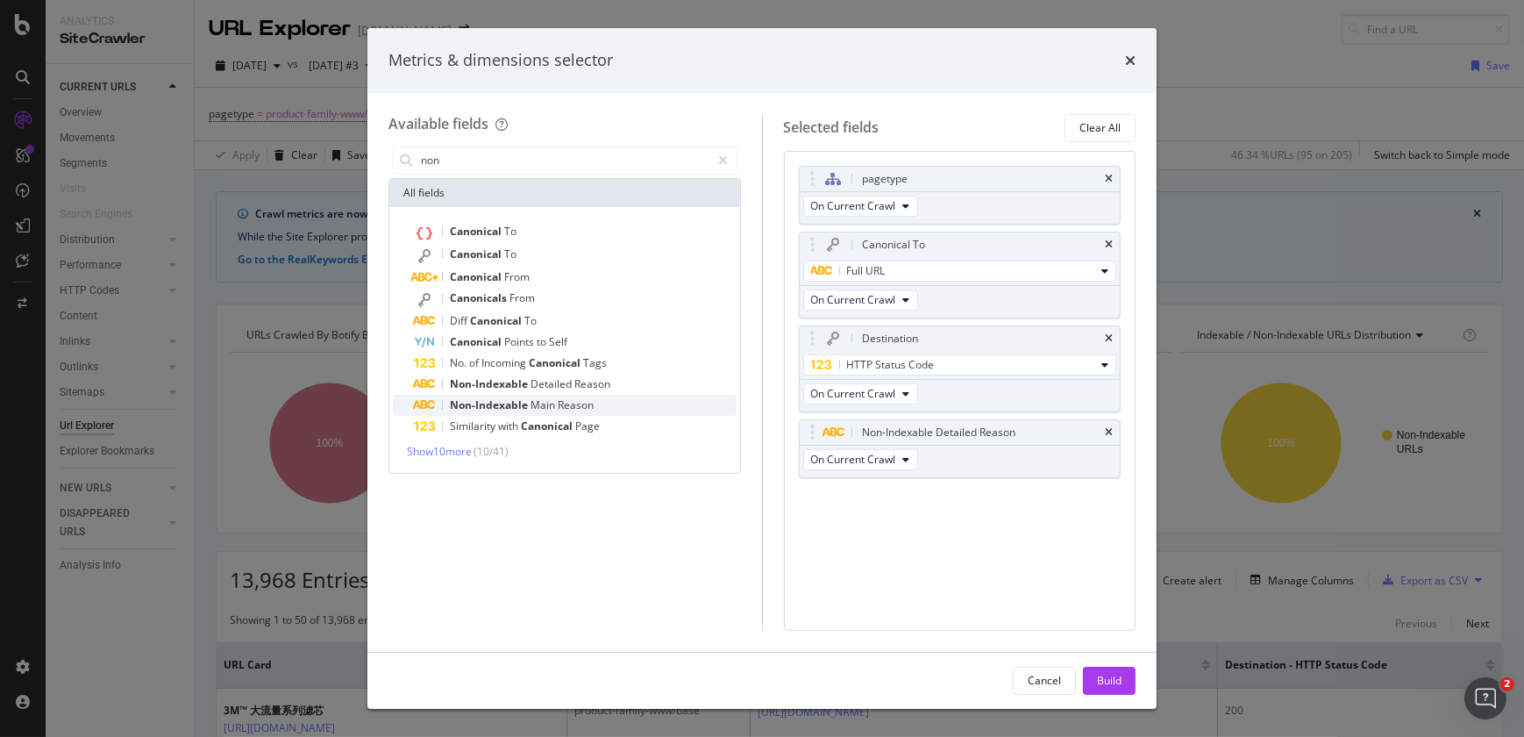
click at [567, 402] on span "Reason" at bounding box center [576, 404] width 36 height 15
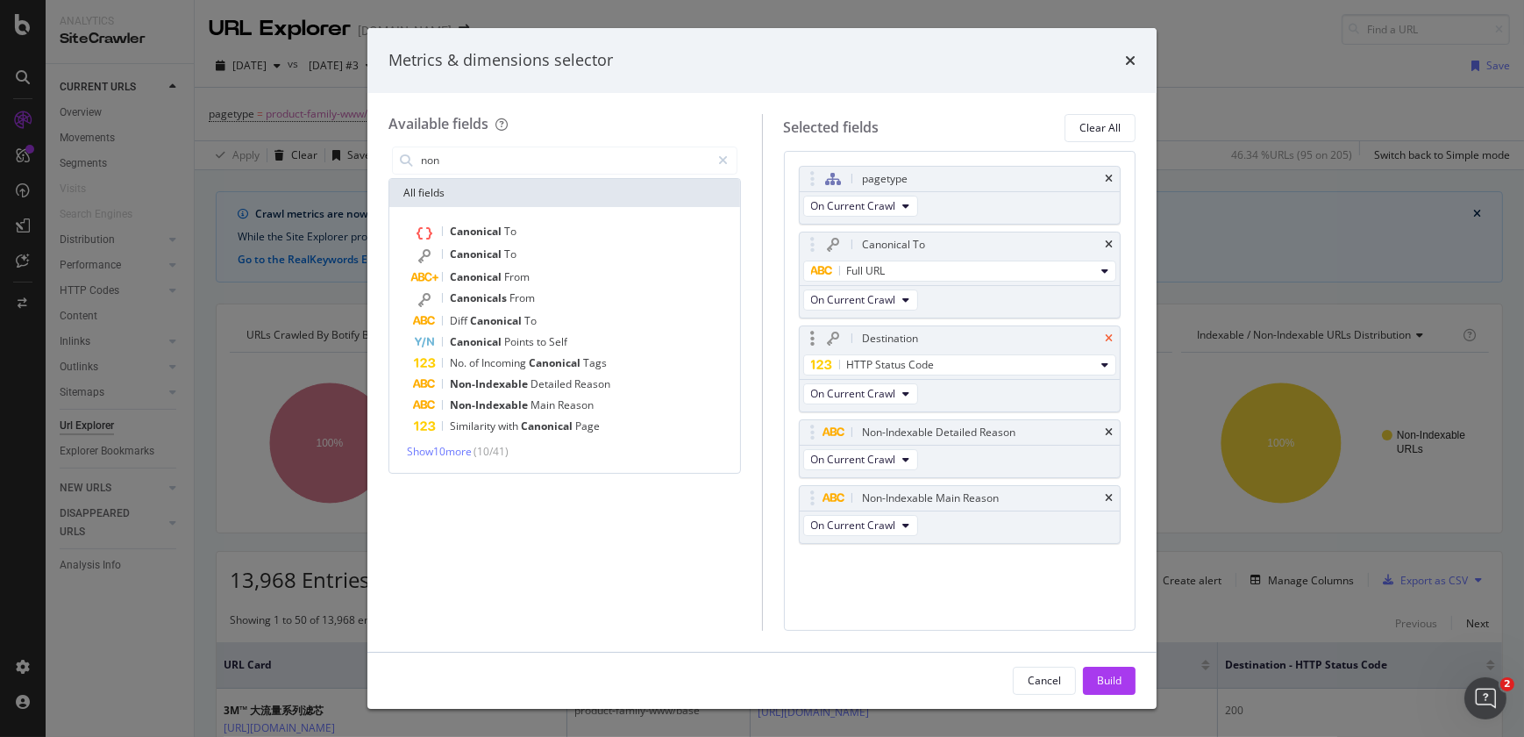
click at [1108, 333] on icon "times" at bounding box center [1109, 338] width 8 height 11
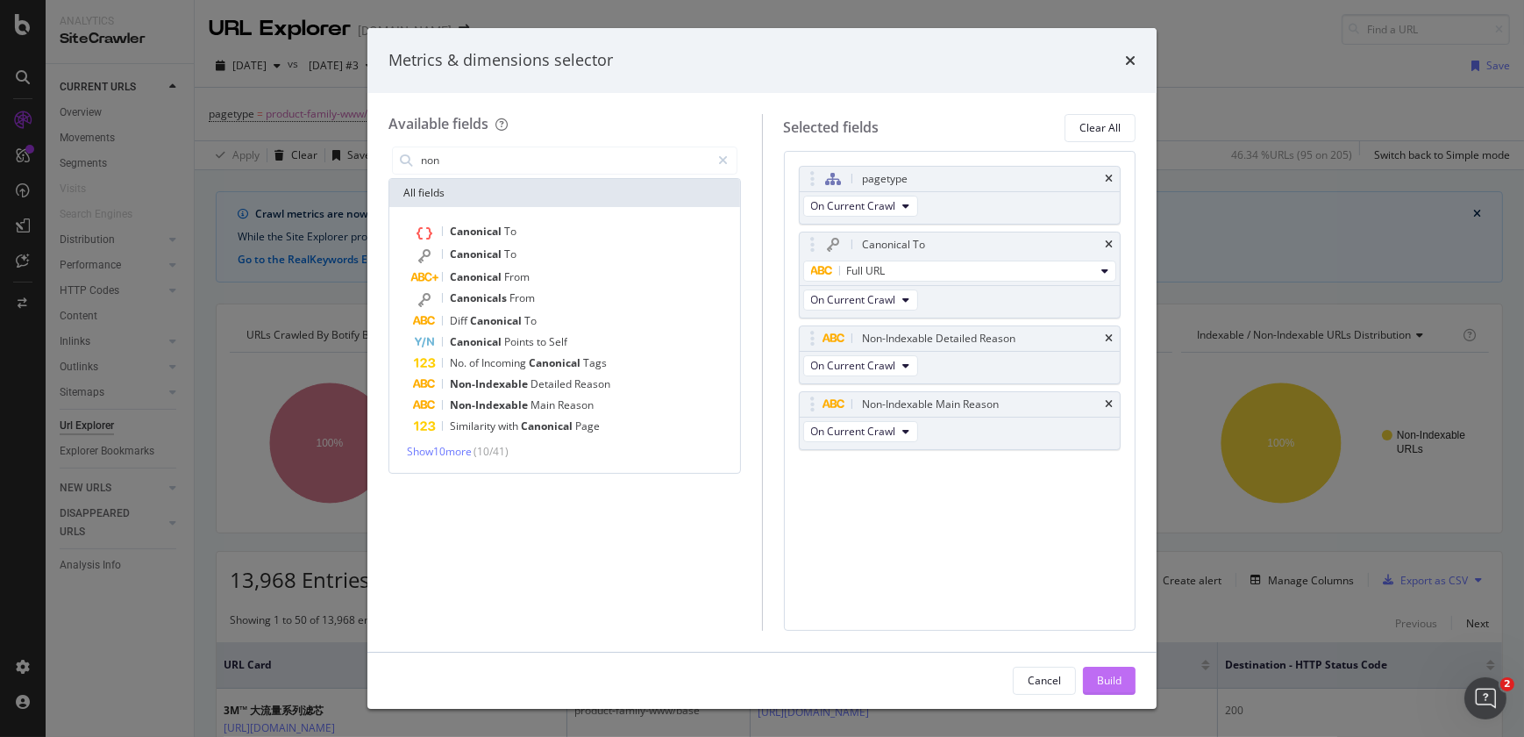
click at [1107, 675] on div "Build" at bounding box center [1109, 680] width 25 height 15
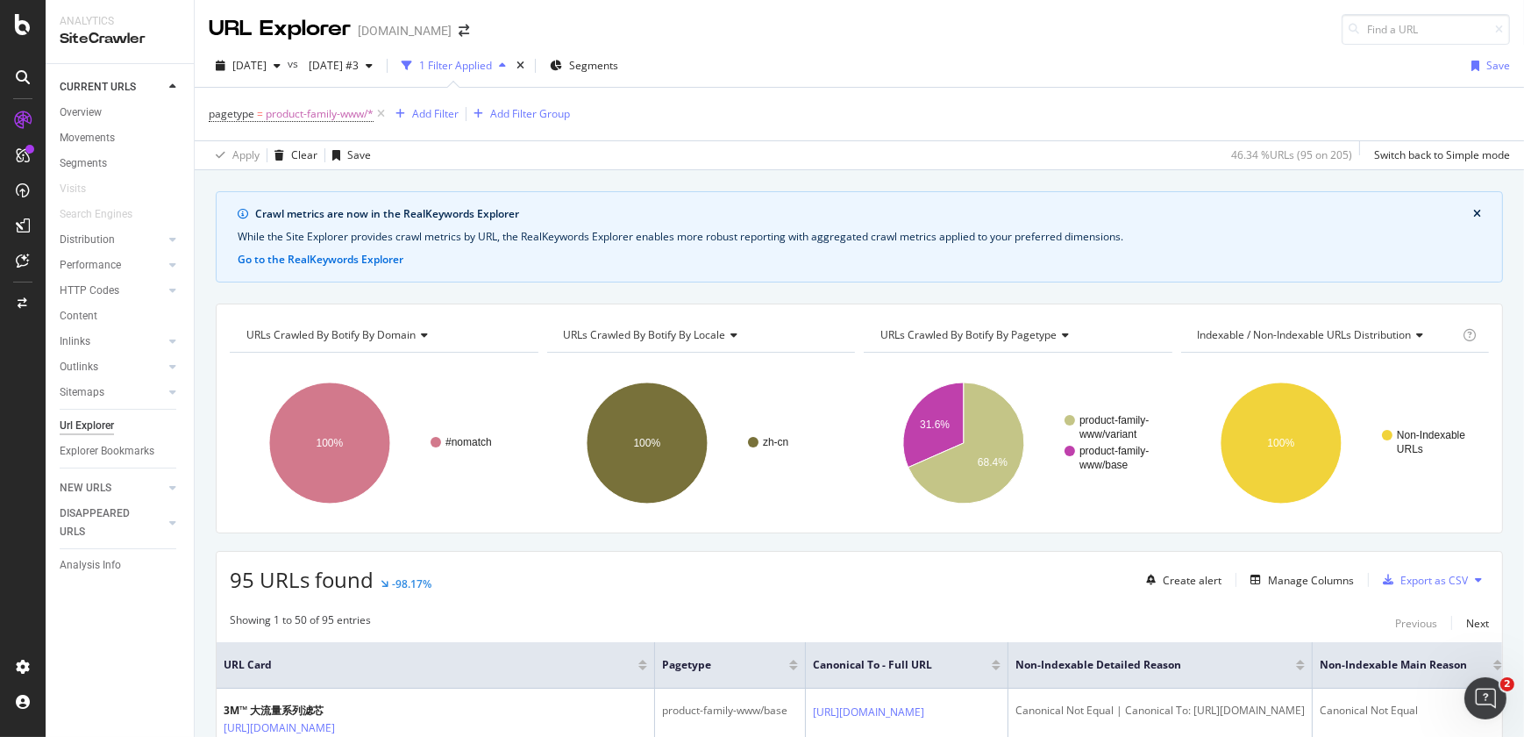
click at [1008, 675] on th "Canonical To - Full URL" at bounding box center [907, 665] width 203 height 46
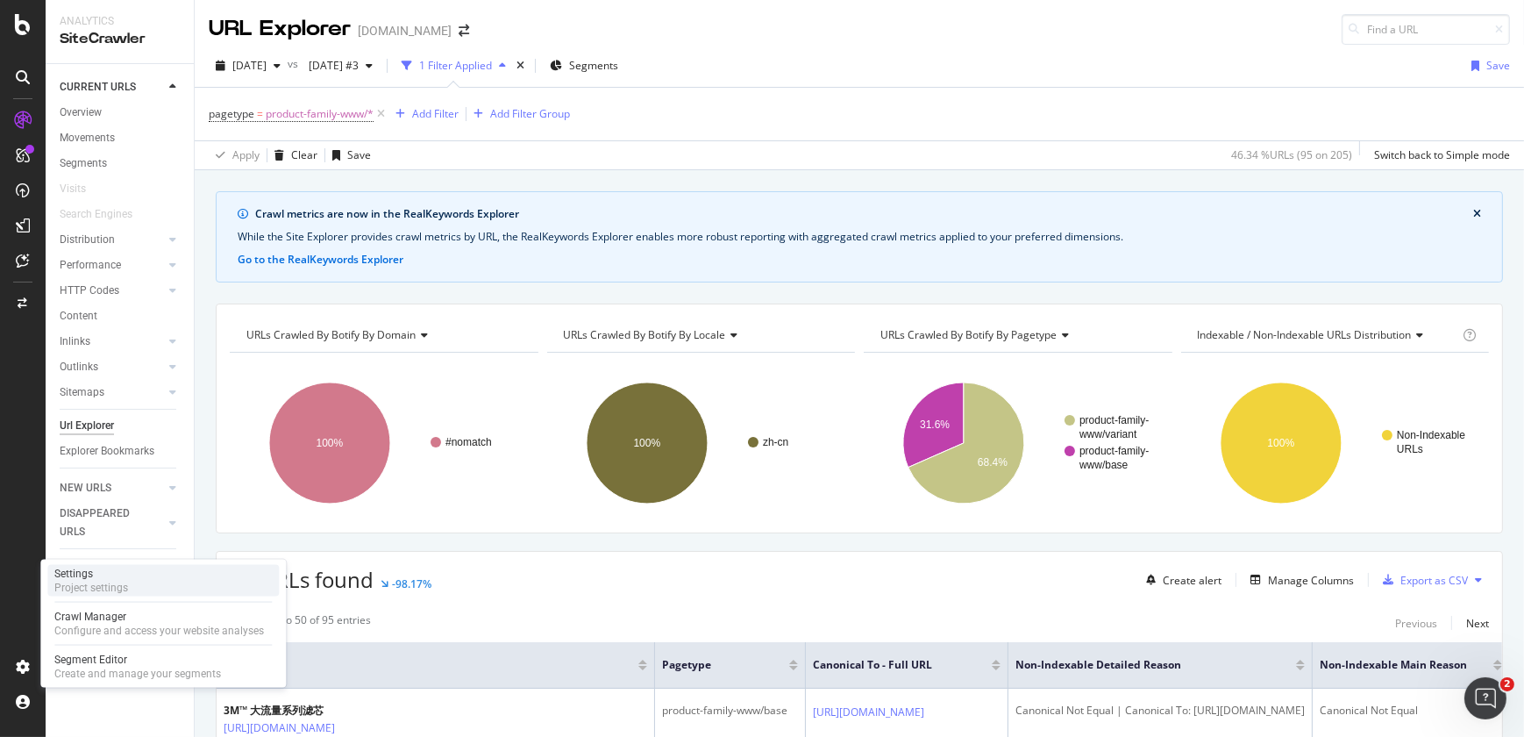
click at [113, 595] on div "Settings Project settings" at bounding box center [162, 581] width 231 height 32
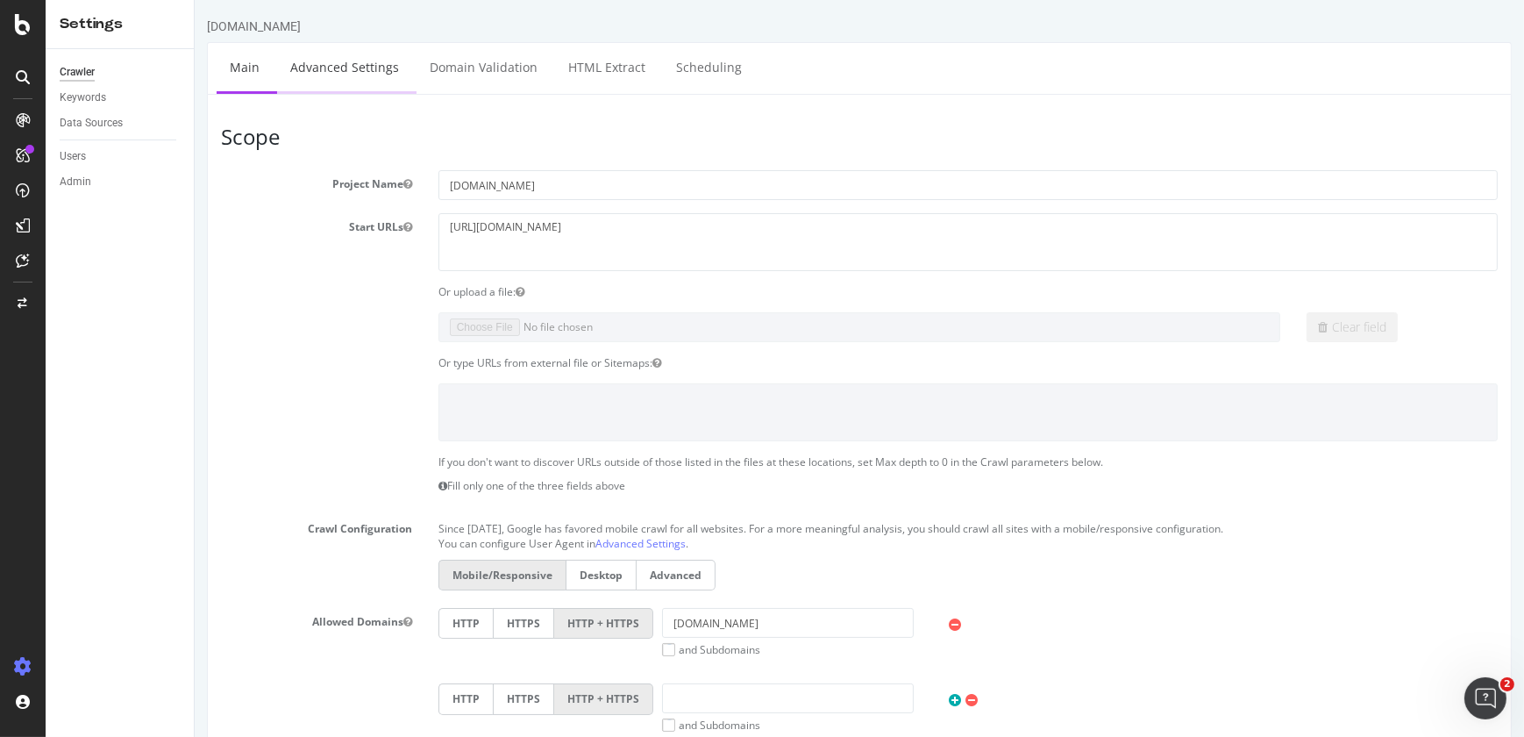
click at [331, 60] on link "Advanced Settings" at bounding box center [343, 67] width 135 height 48
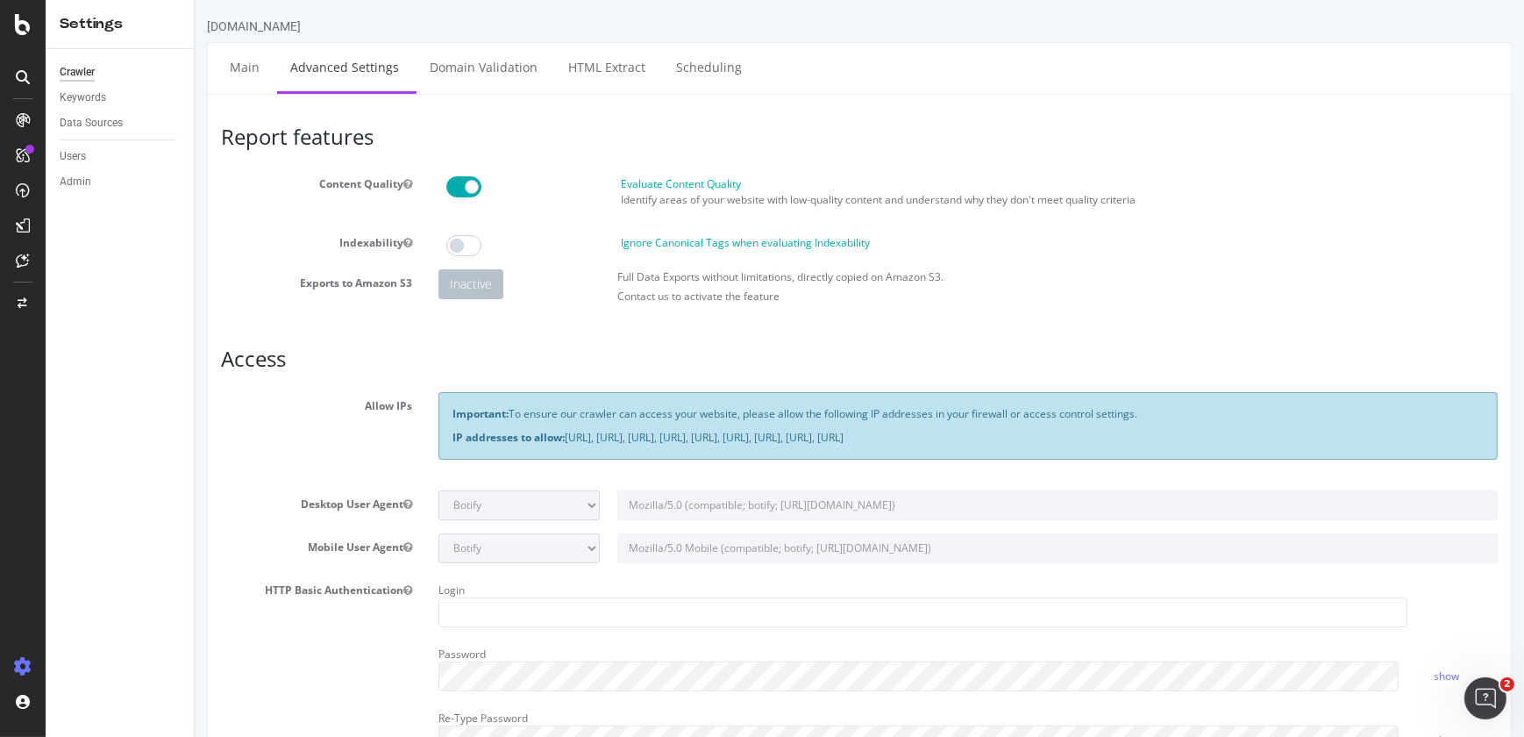
scroll to position [644, 0]
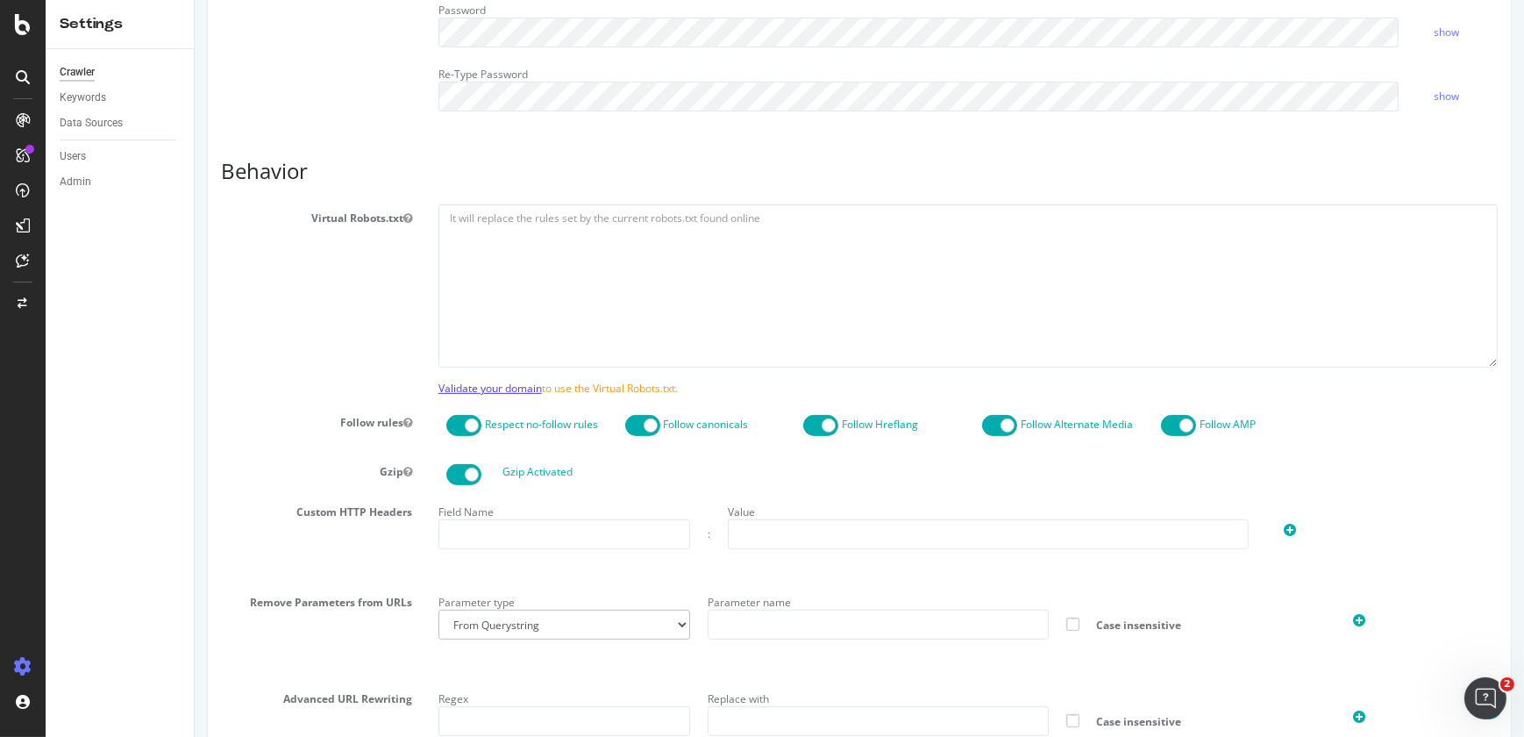
click at [495, 389] on link "Validate your domain" at bounding box center [489, 388] width 103 height 15
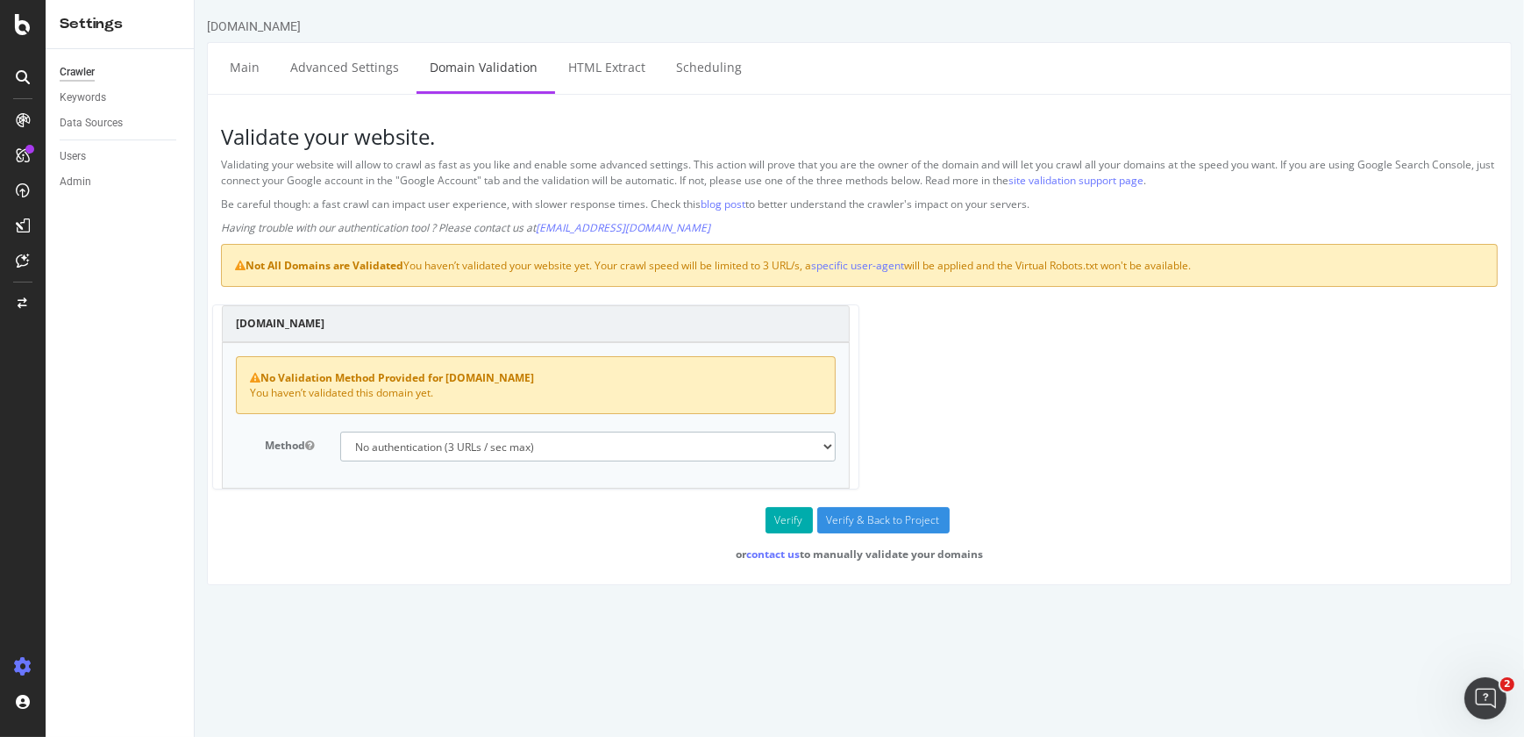
click at [462, 456] on select "No authentication (3 URLs / sec max) DNS Text field (fast!) File's at site root…" at bounding box center [586, 446] width 495 height 30
click at [339, 431] on select "No authentication (3 URLs / sec max) DNS Text field (fast!) File's at site root…" at bounding box center [586, 446] width 495 height 30
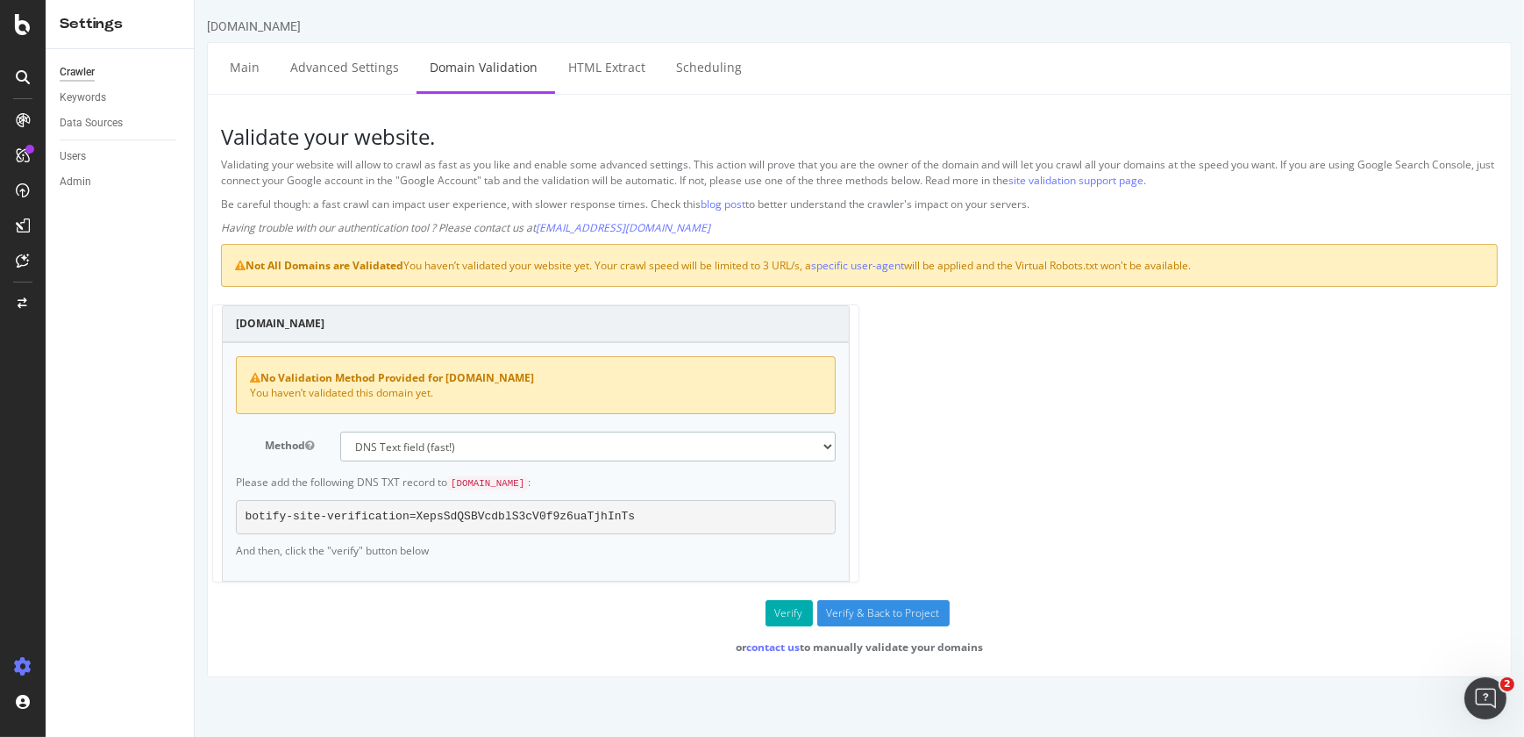
click at [464, 459] on select "No authentication (3 URLs / sec max) DNS Text field (fast!) File's at site root…" at bounding box center [586, 446] width 495 height 30
select select "5"
click at [339, 431] on select "No authentication (3 URLs / sec max) DNS Text field (fast!) File's at site root…" at bounding box center [586, 446] width 495 height 30
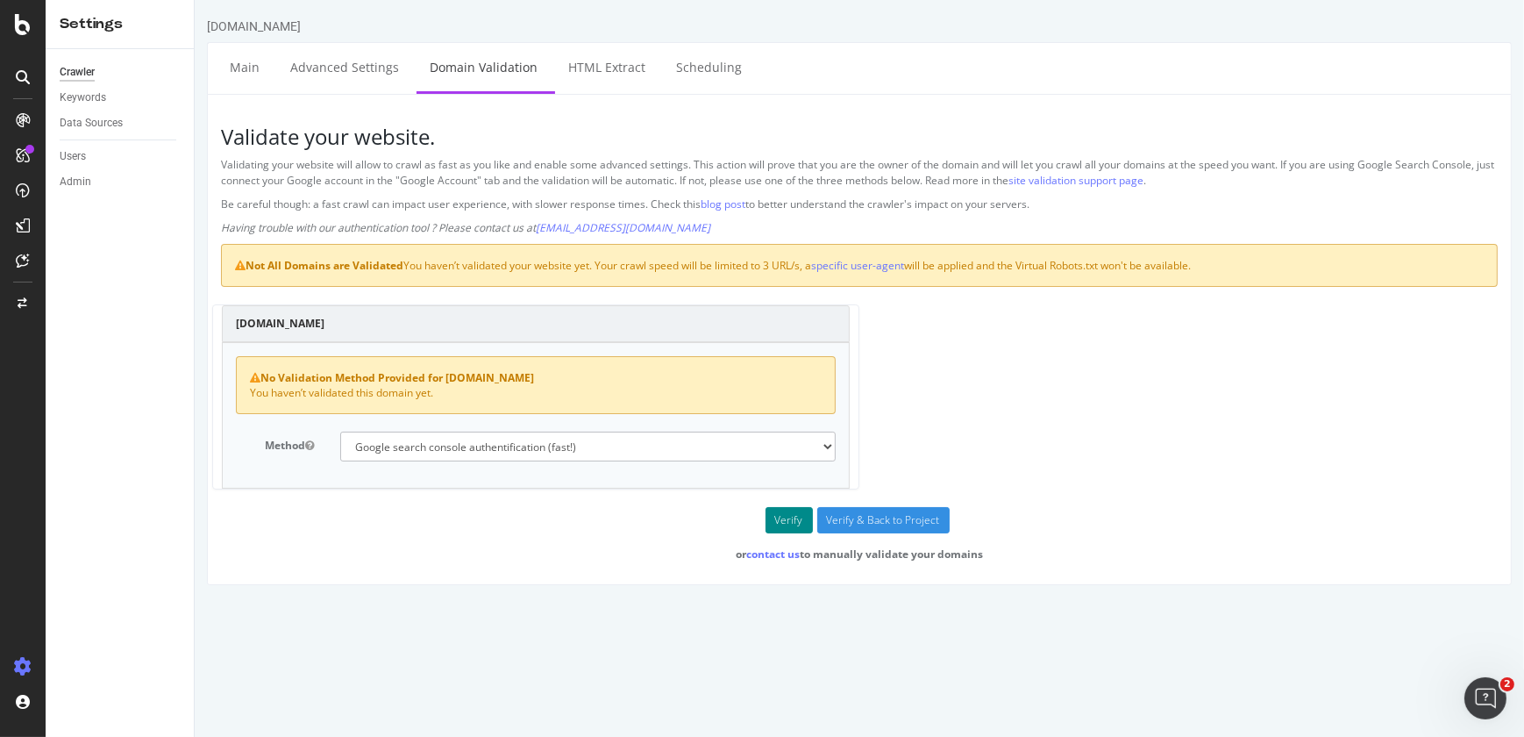
click at [782, 516] on button "Verify" at bounding box center [788, 520] width 47 height 26
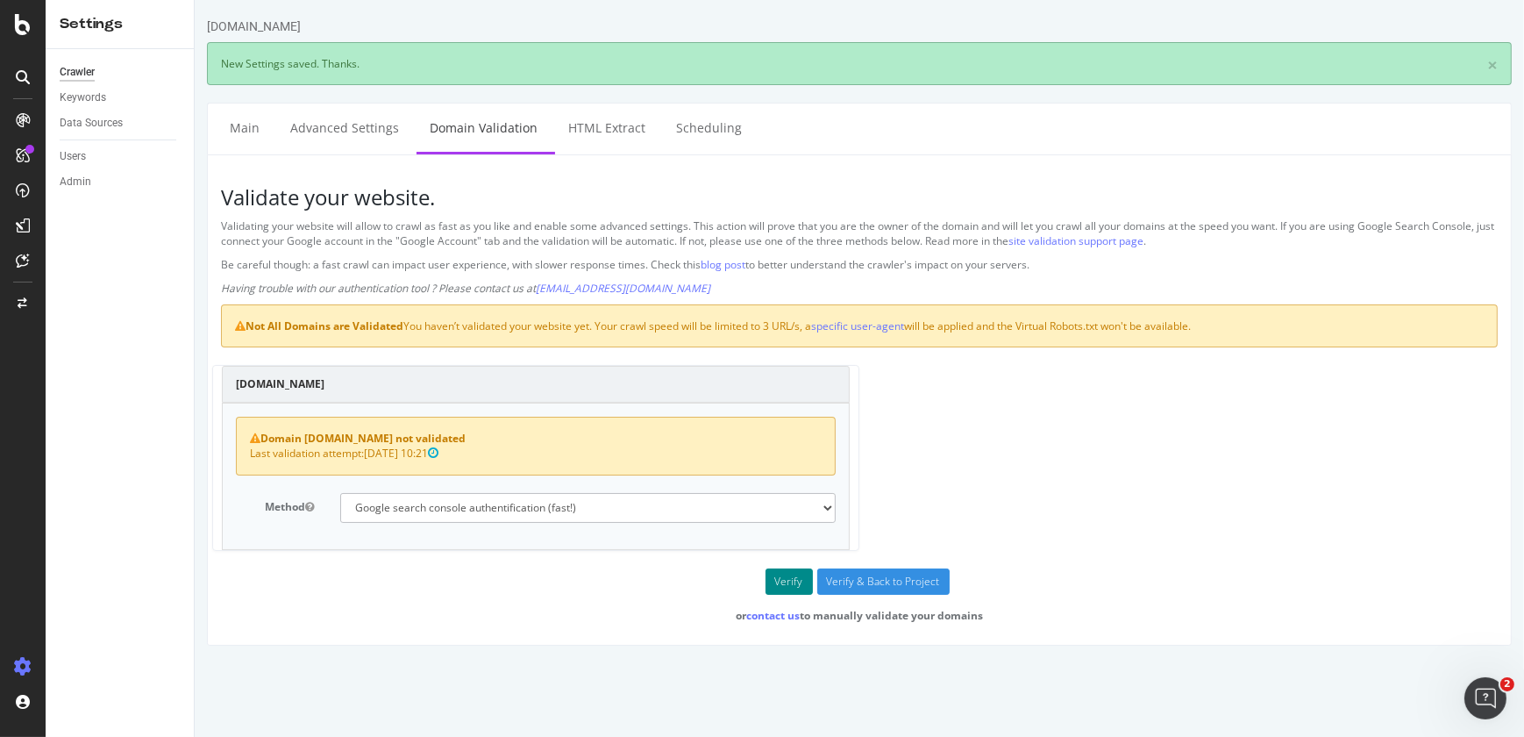
click at [792, 574] on button "Verify" at bounding box center [788, 581] width 47 height 26
